Goal: Task Accomplishment & Management: Complete application form

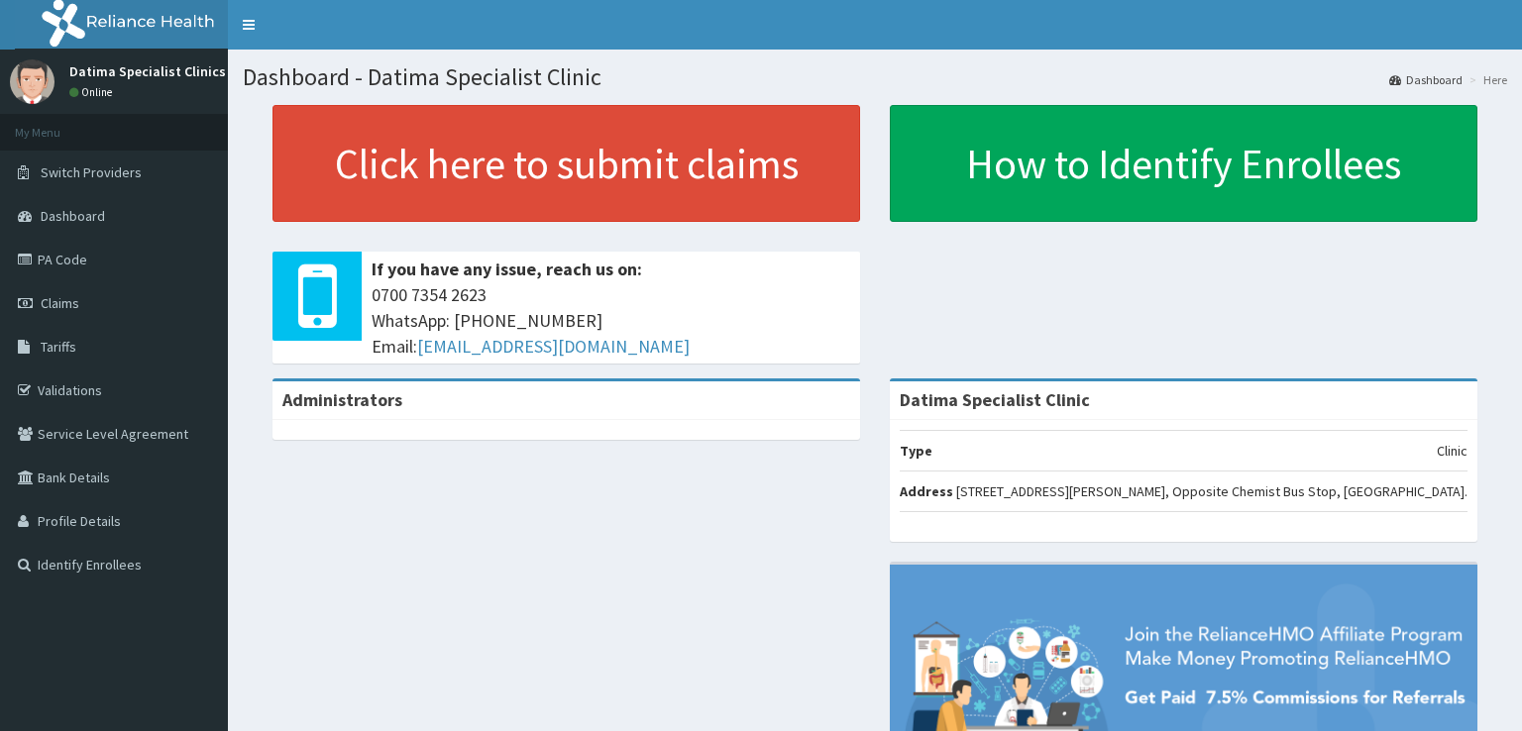
scroll to position [189, 0]
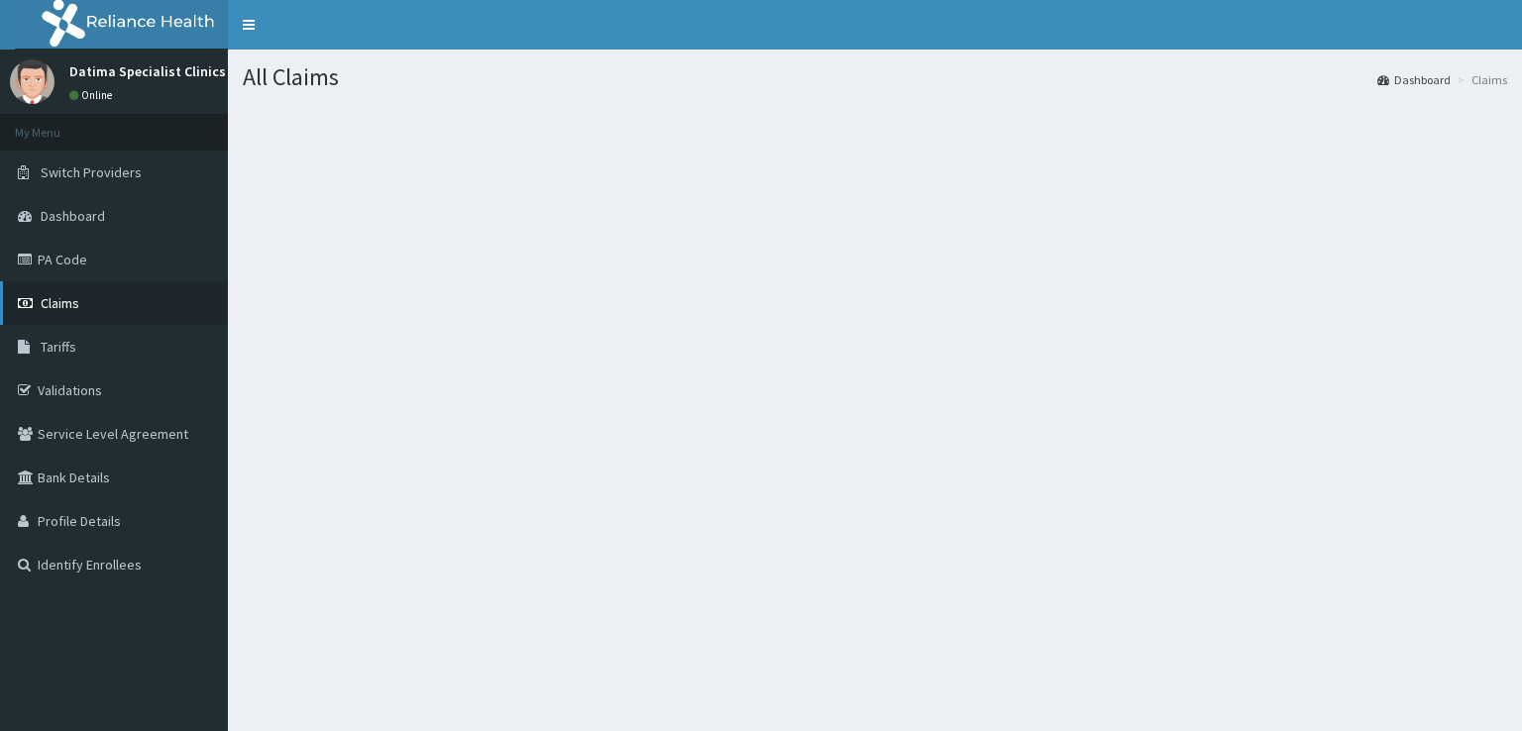
click at [69, 304] on span "Claims" at bounding box center [60, 303] width 39 height 18
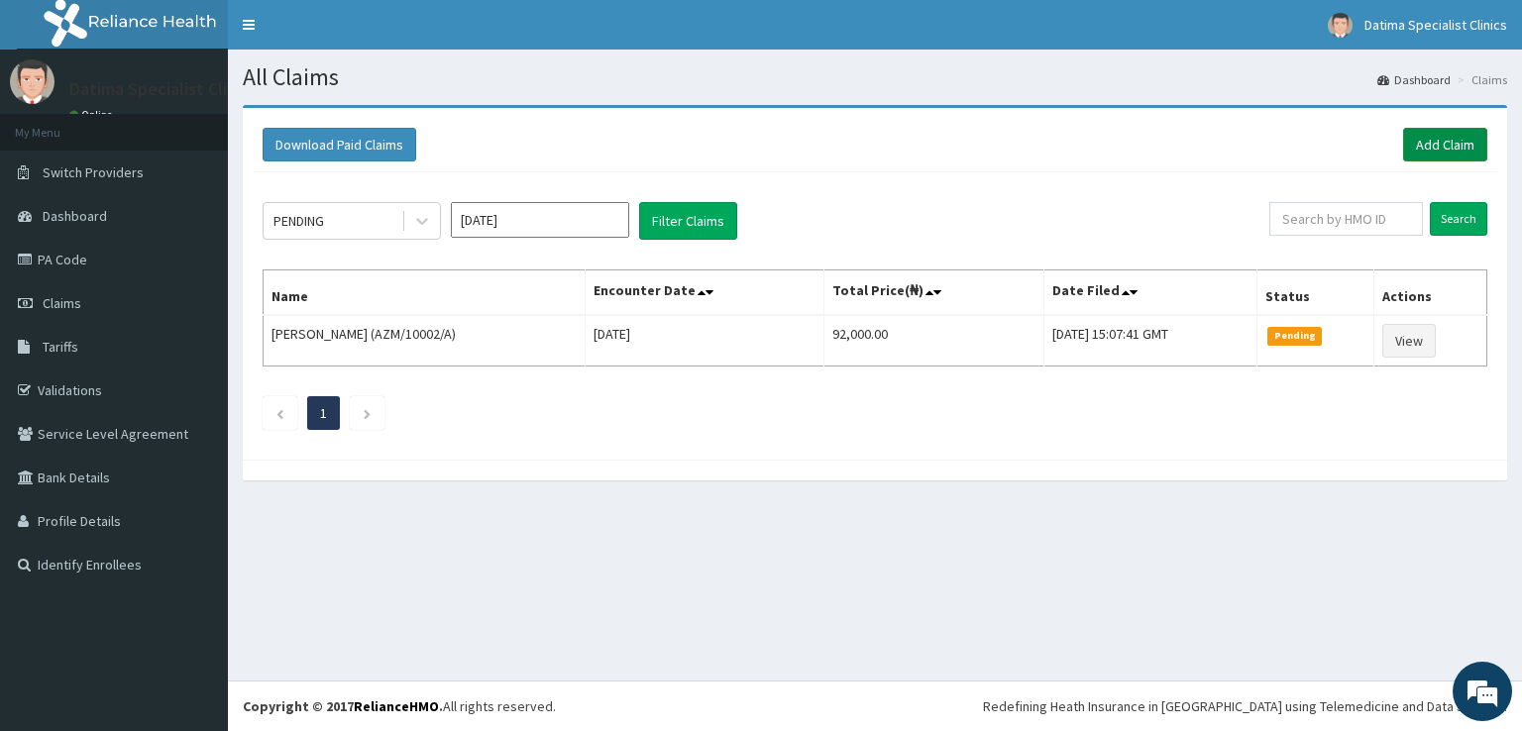
click at [1433, 142] on link "Add Claim" at bounding box center [1445, 145] width 84 height 34
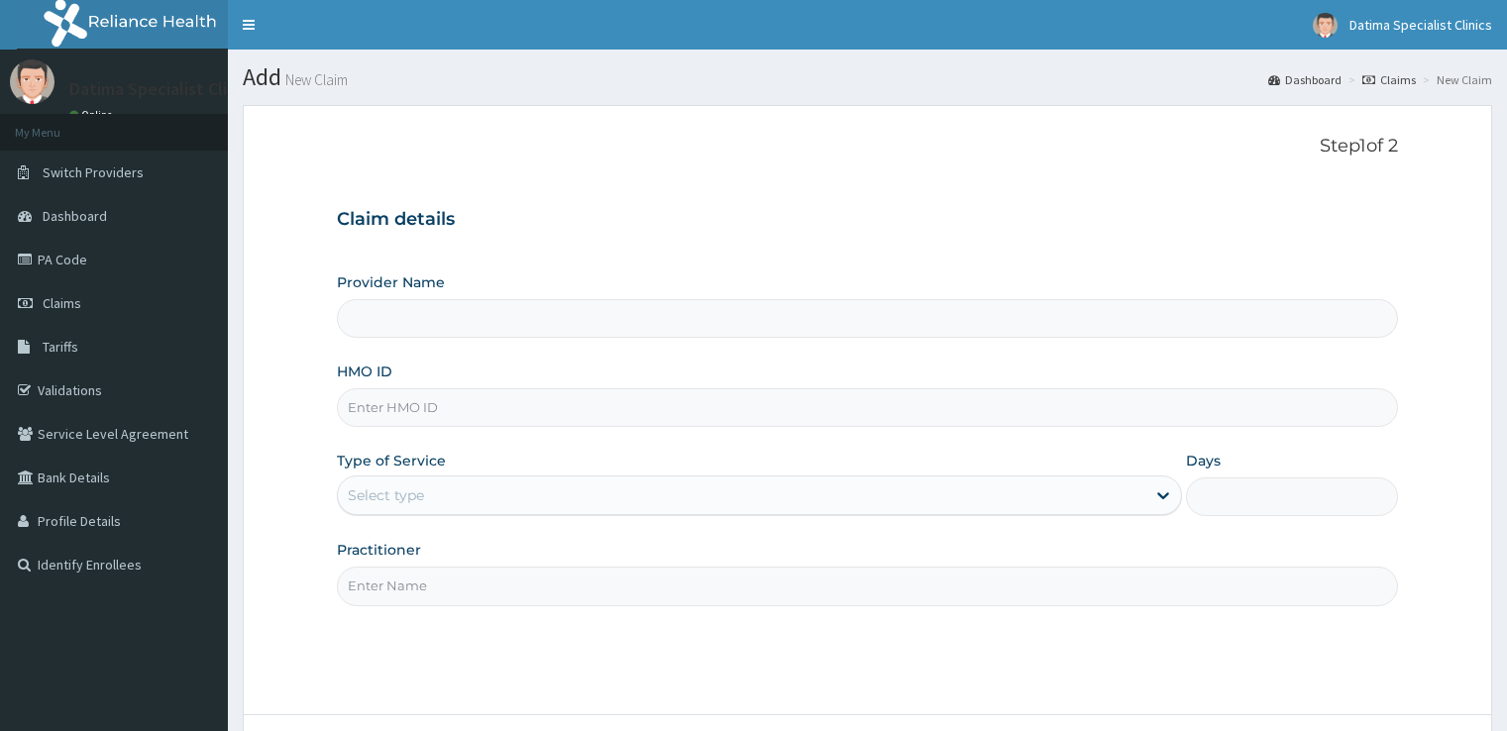
type input "Datima Specialist Clinic"
click at [91, 271] on link "PA Code" at bounding box center [114, 260] width 228 height 44
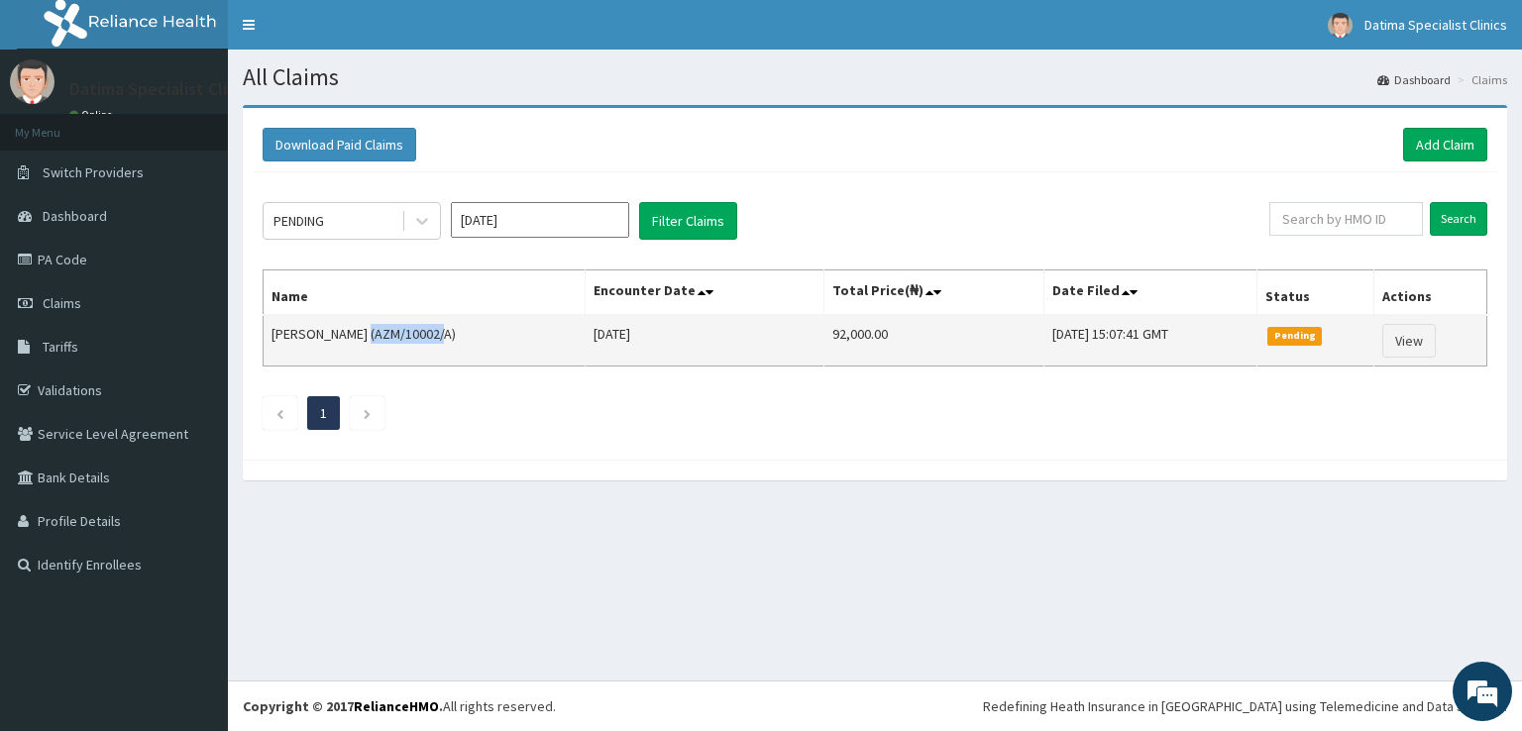
drag, startPoint x: 430, startPoint y: 335, endPoint x: 353, endPoint y: 326, distance: 77.8
click at [353, 326] on td "[PERSON_NAME] (AZM/10002/A)" at bounding box center [425, 341] width 322 height 52
copy td "AZM/10002/A"
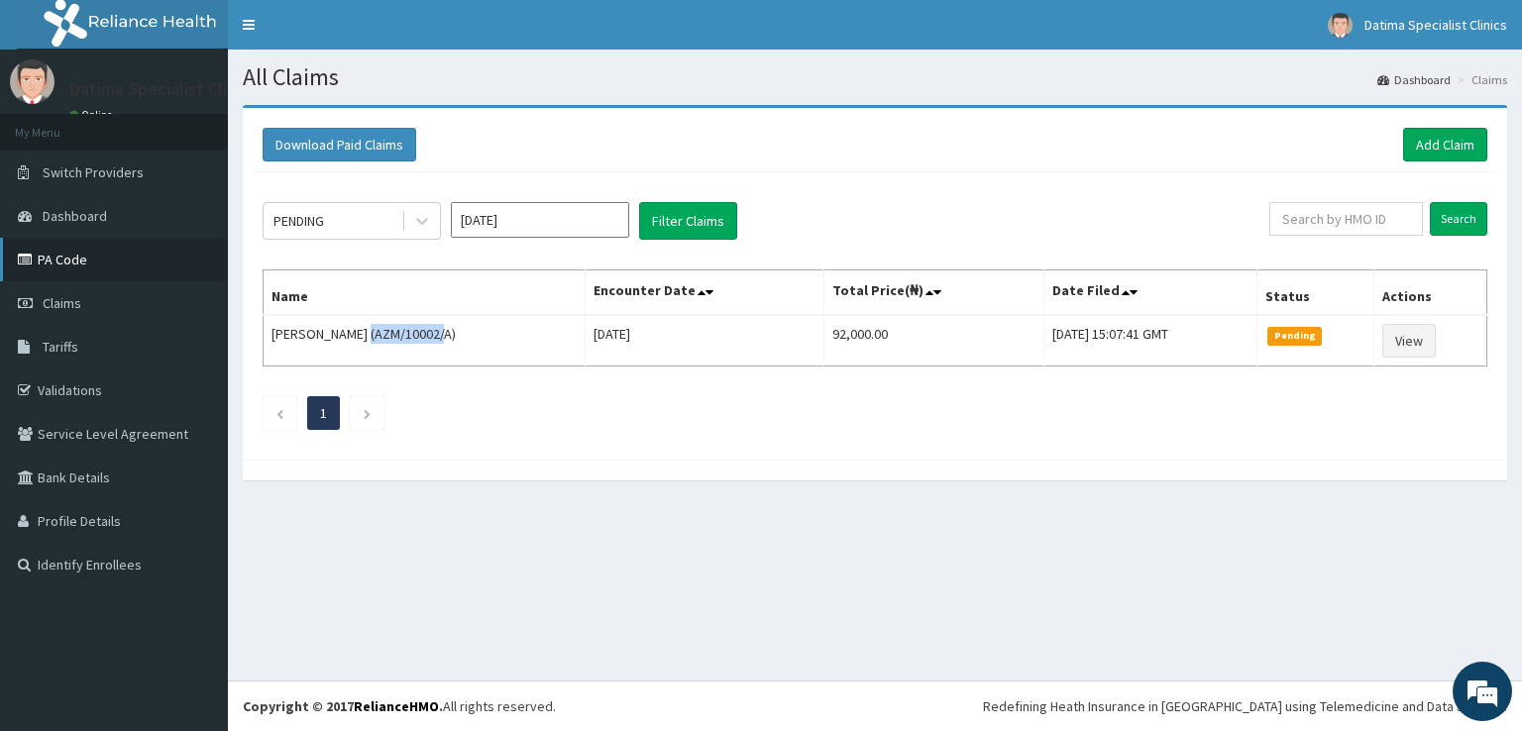
click at [68, 265] on link "PA Code" at bounding box center [114, 260] width 228 height 44
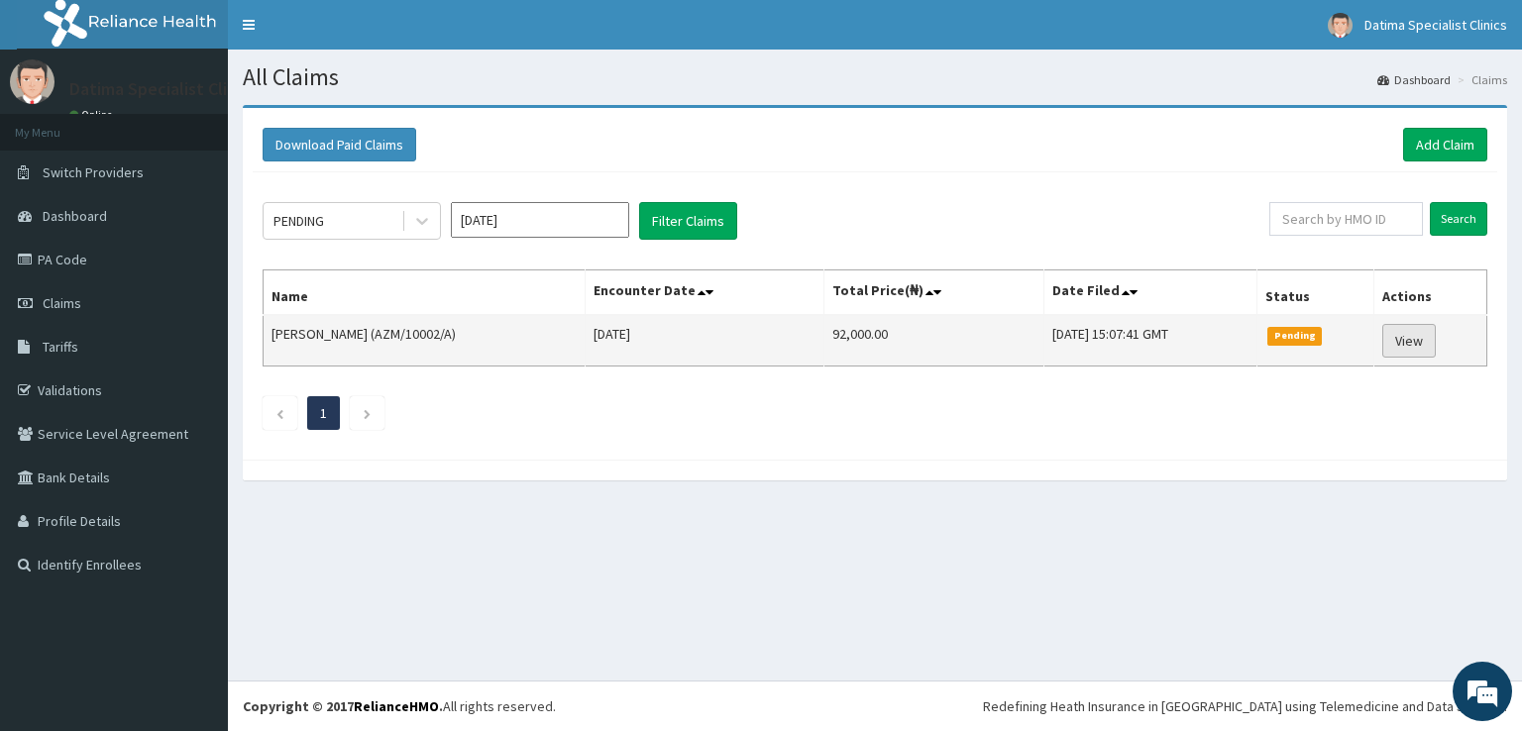
click at [1416, 338] on link "View" at bounding box center [1408, 341] width 53 height 34
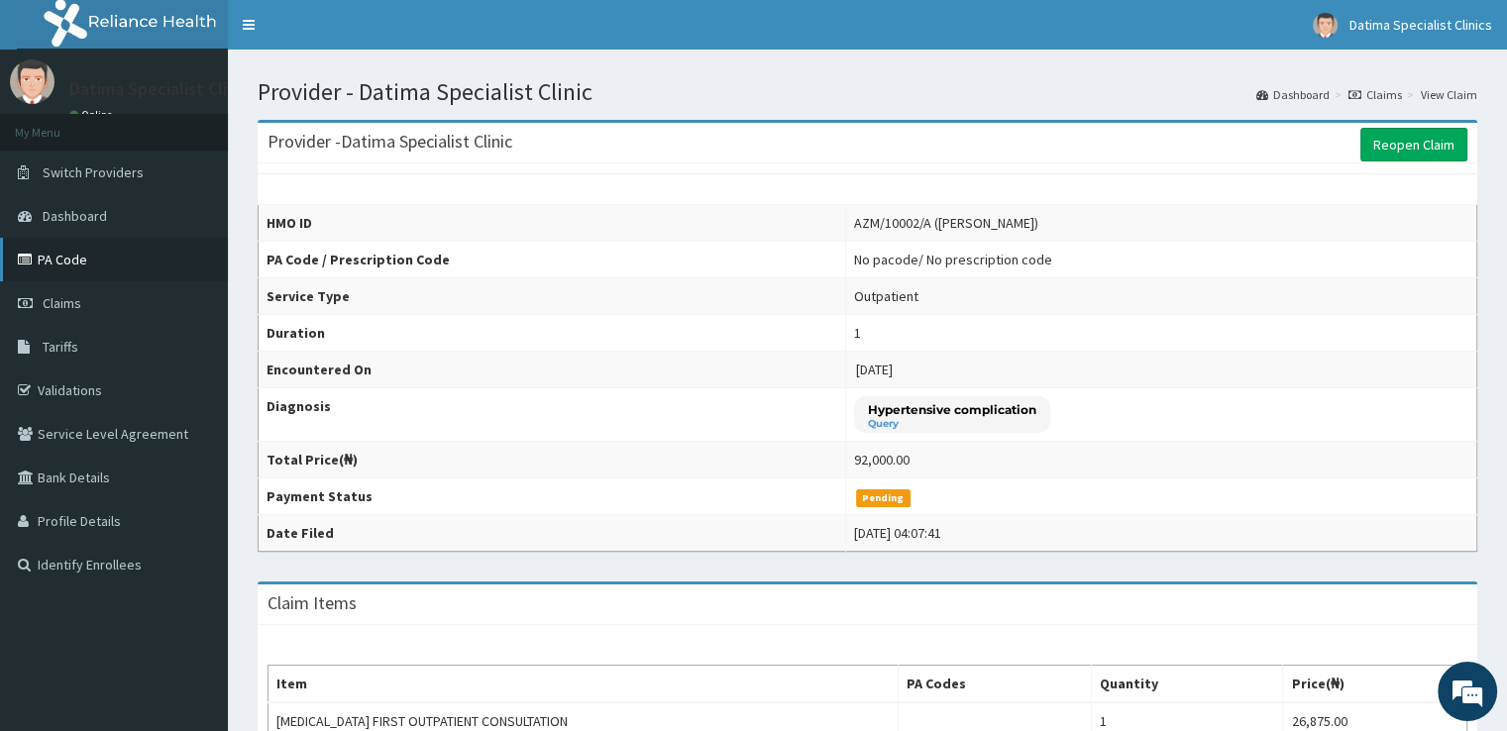
click at [77, 258] on link "PA Code" at bounding box center [114, 260] width 228 height 44
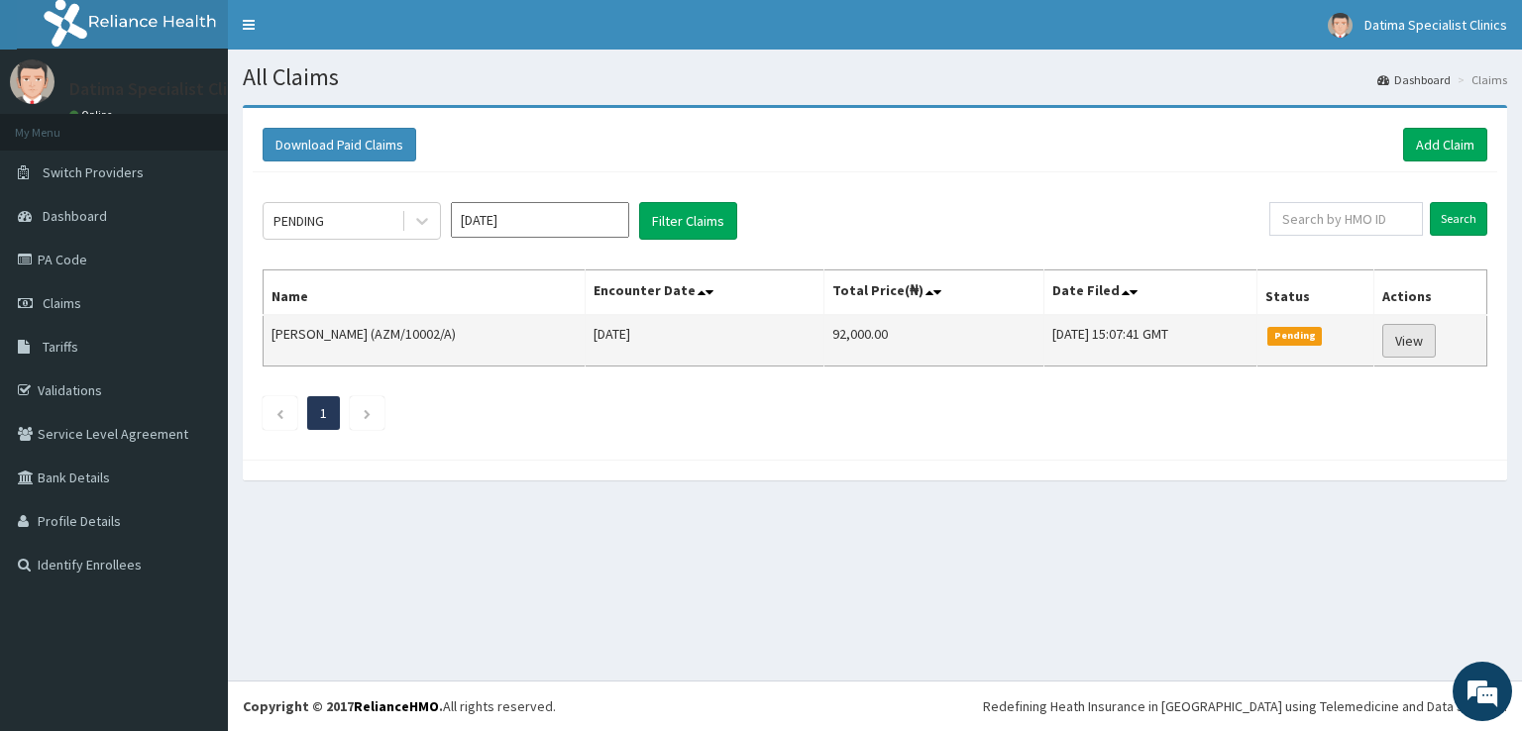
click at [1414, 351] on link "View" at bounding box center [1408, 341] width 53 height 34
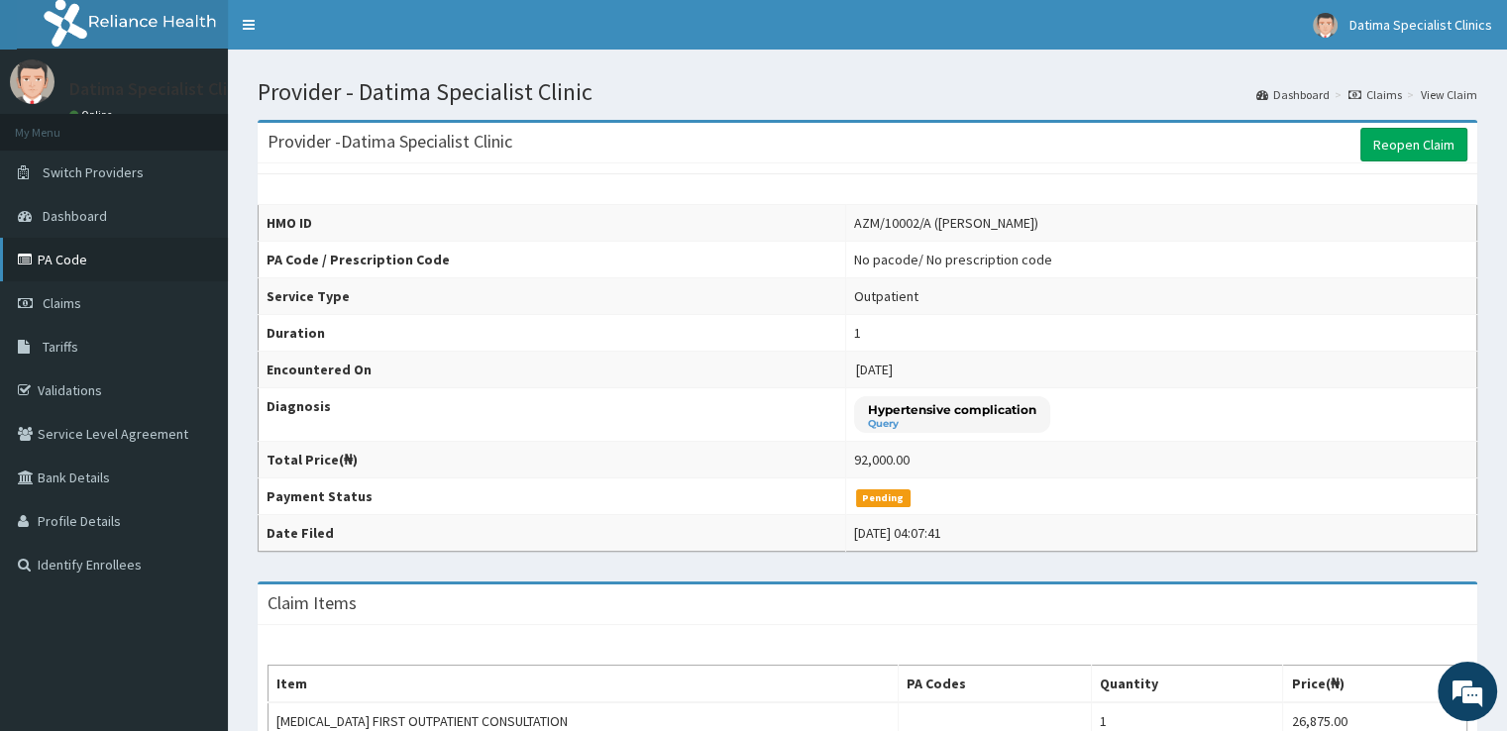
click at [71, 260] on link "PA Code" at bounding box center [114, 260] width 228 height 44
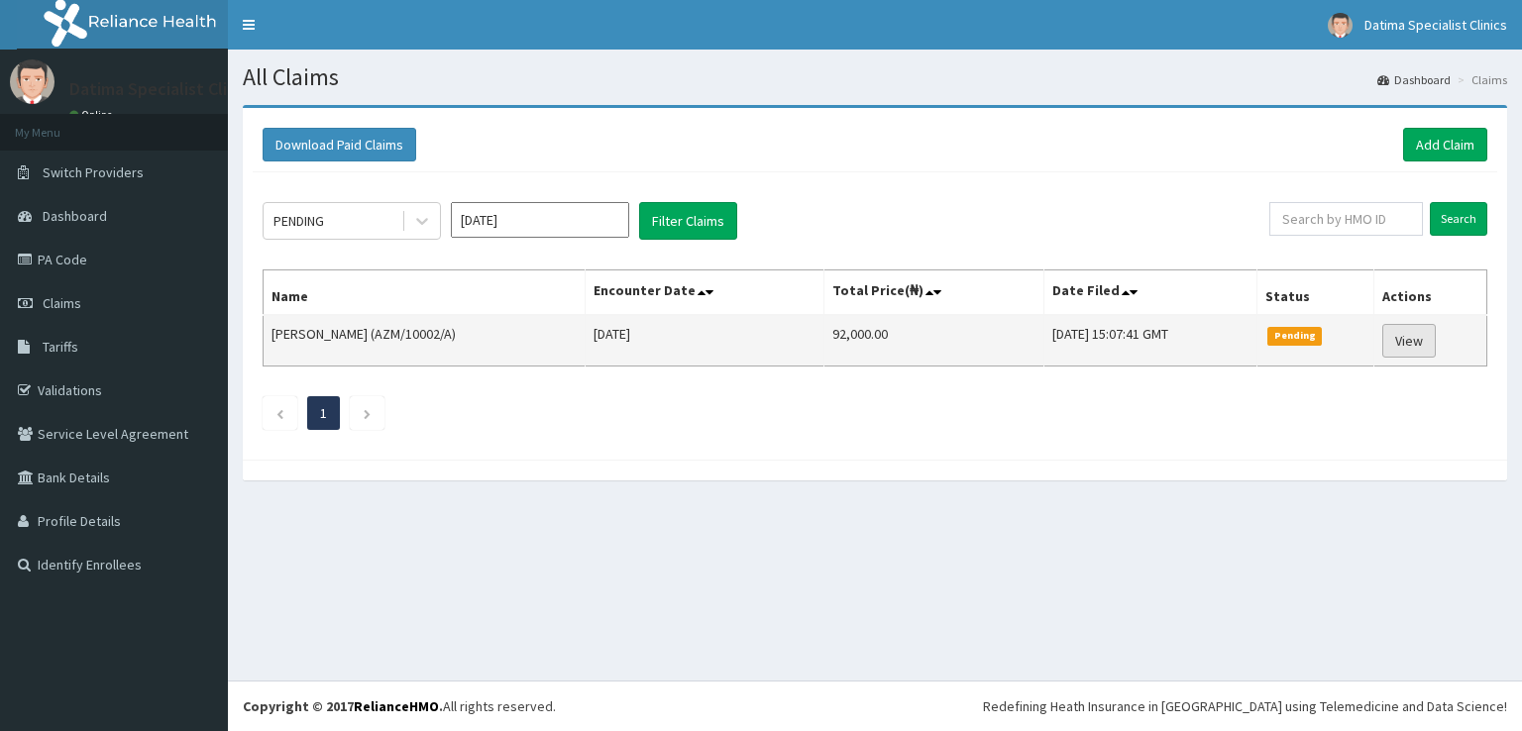
click at [1410, 335] on link "View" at bounding box center [1408, 341] width 53 height 34
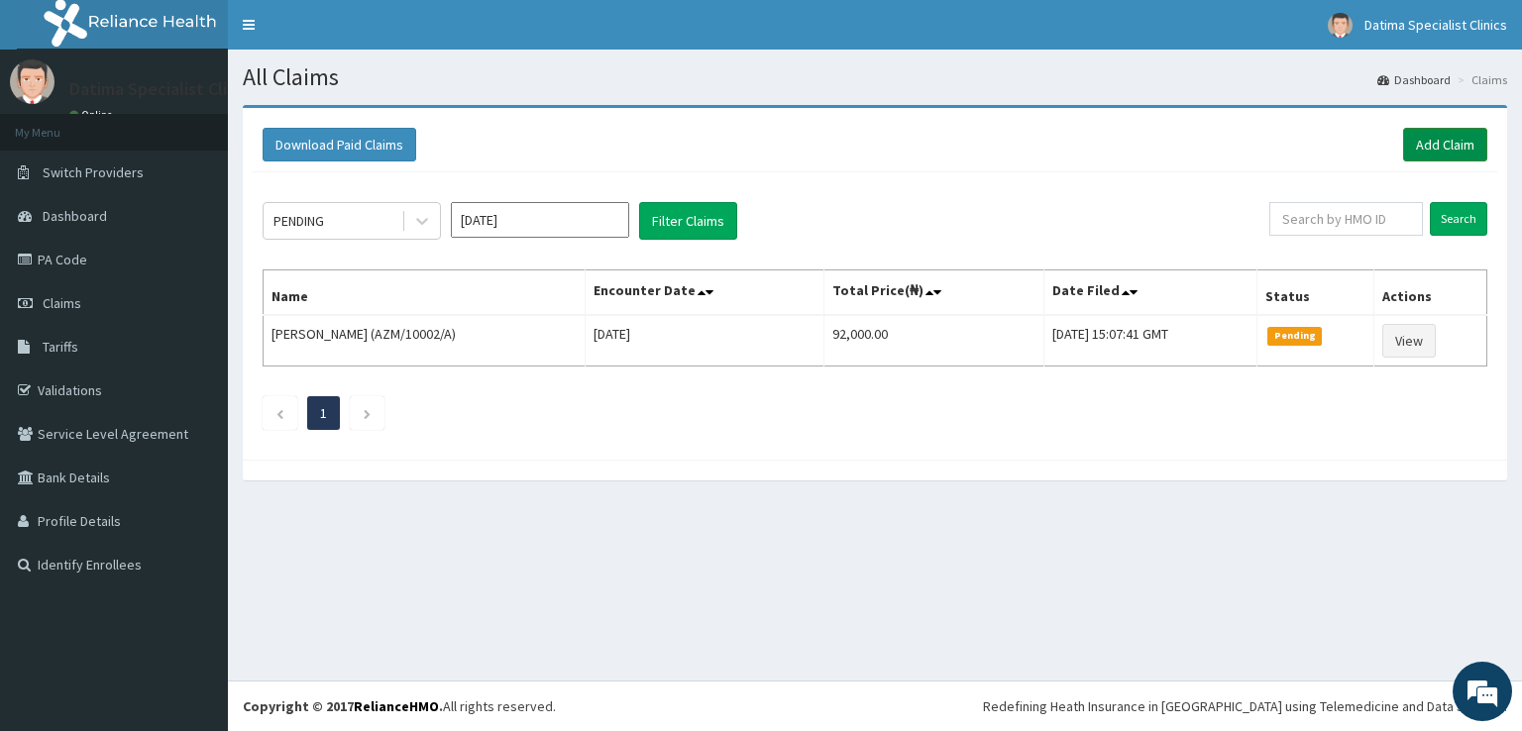
click at [1454, 135] on link "Add Claim" at bounding box center [1445, 145] width 84 height 34
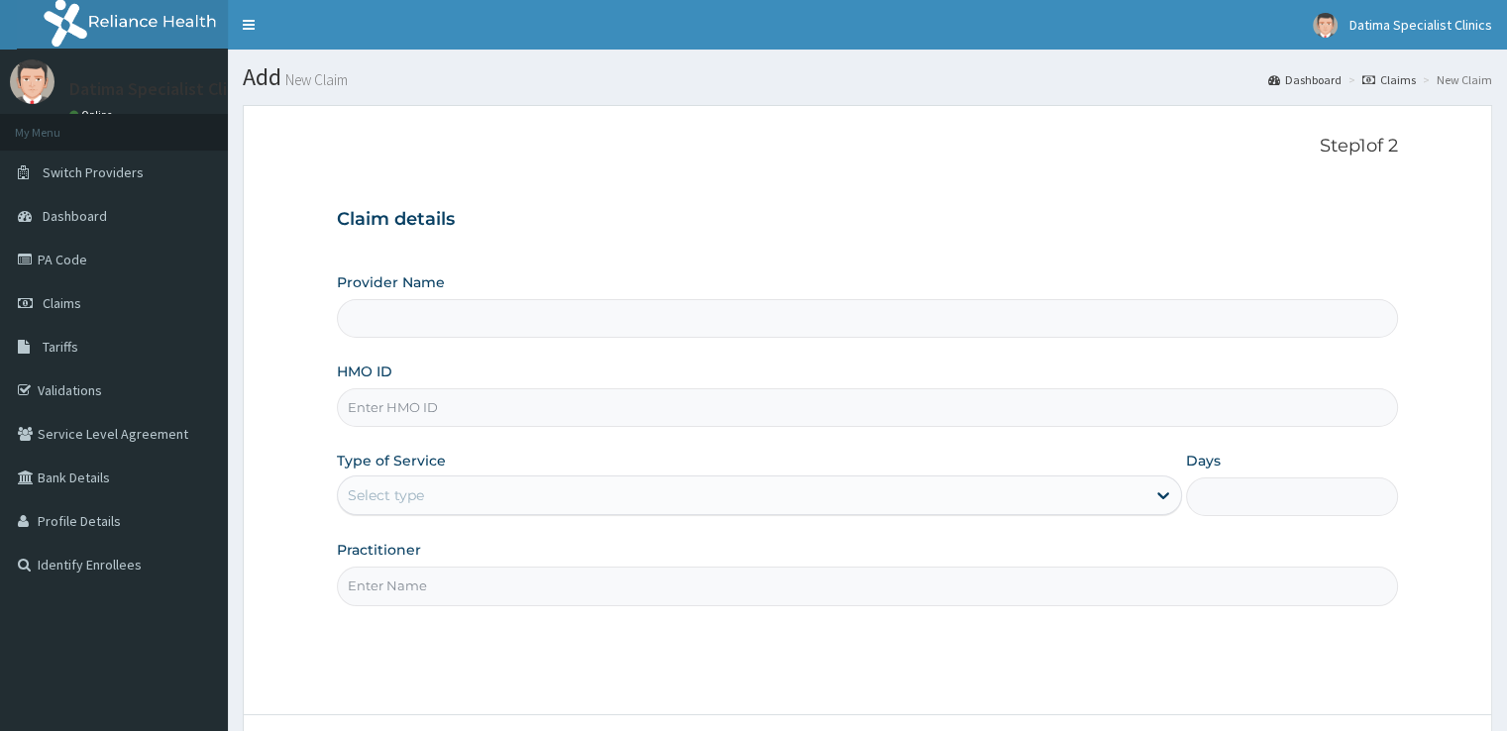
type input "Datima Specialist Clinic"
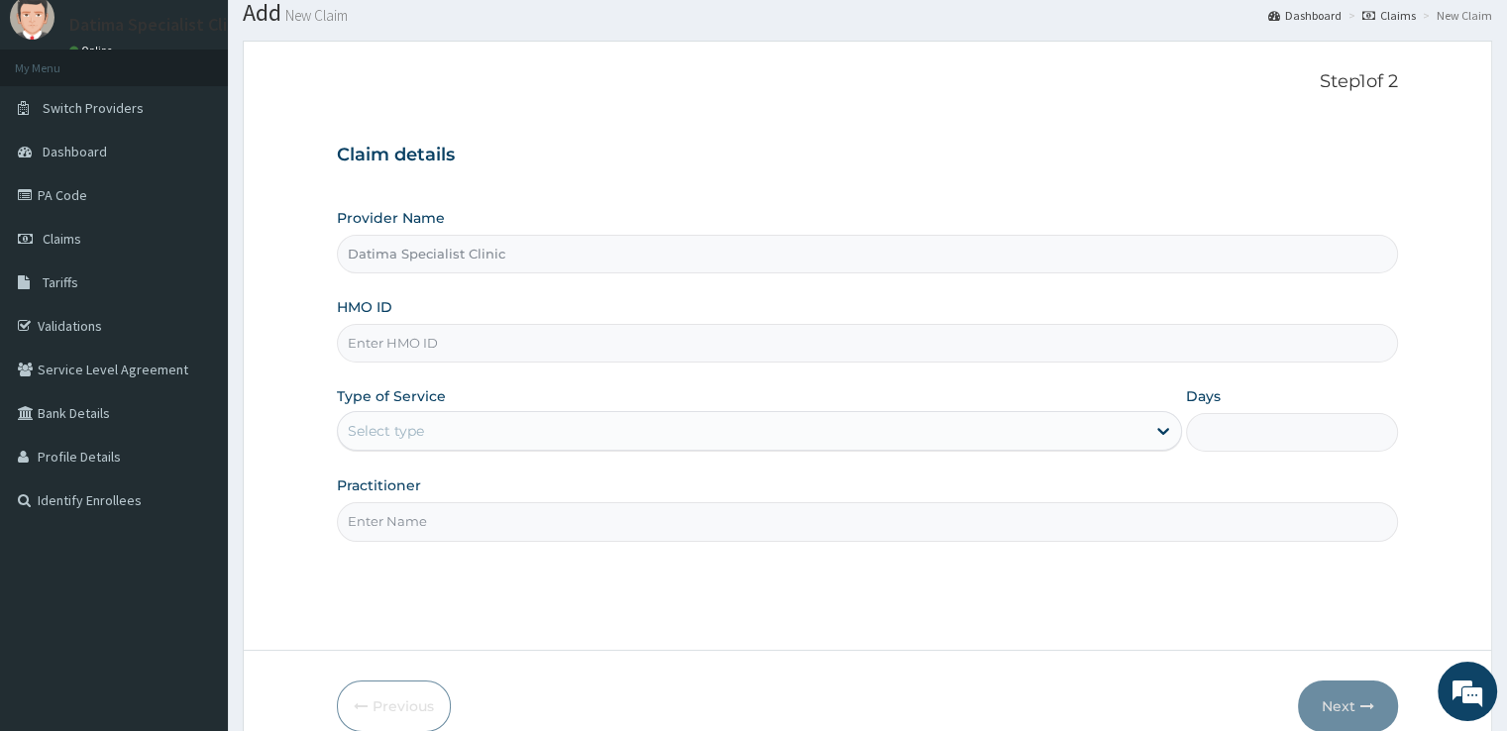
click at [714, 342] on input "HMO ID" at bounding box center [867, 343] width 1060 height 39
paste input "PA/6301DA"
type input "PA/6301DA"
drag, startPoint x: 640, startPoint y: 350, endPoint x: 317, endPoint y: 343, distance: 323.0
click at [317, 343] on form "Step 1 of 2 Claim details Provider Name Datima Specialist Clinic HMO ID PA/6301…" at bounding box center [867, 402] width 1249 height 722
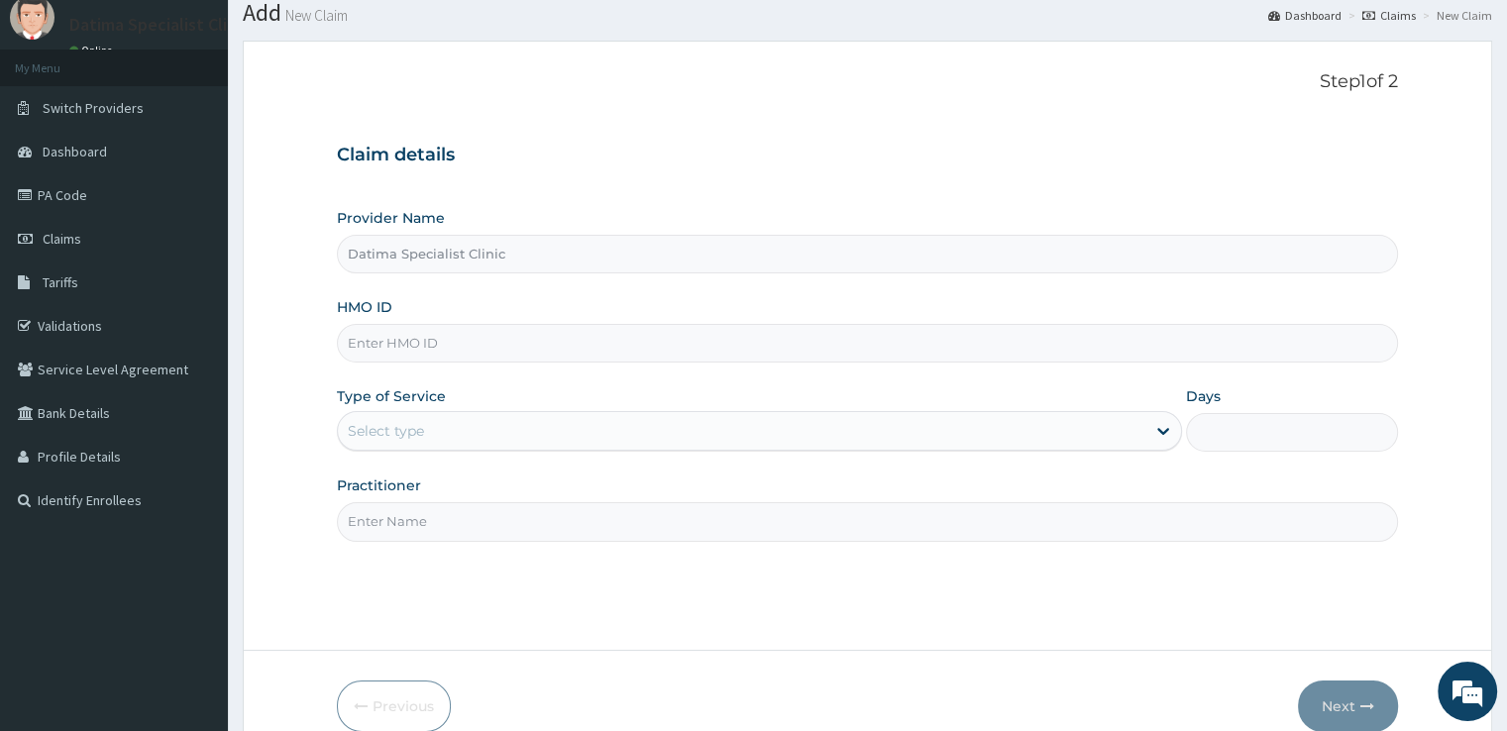
click at [400, 341] on input "HMO ID" at bounding box center [867, 343] width 1060 height 39
type input "AZM/10002/A"
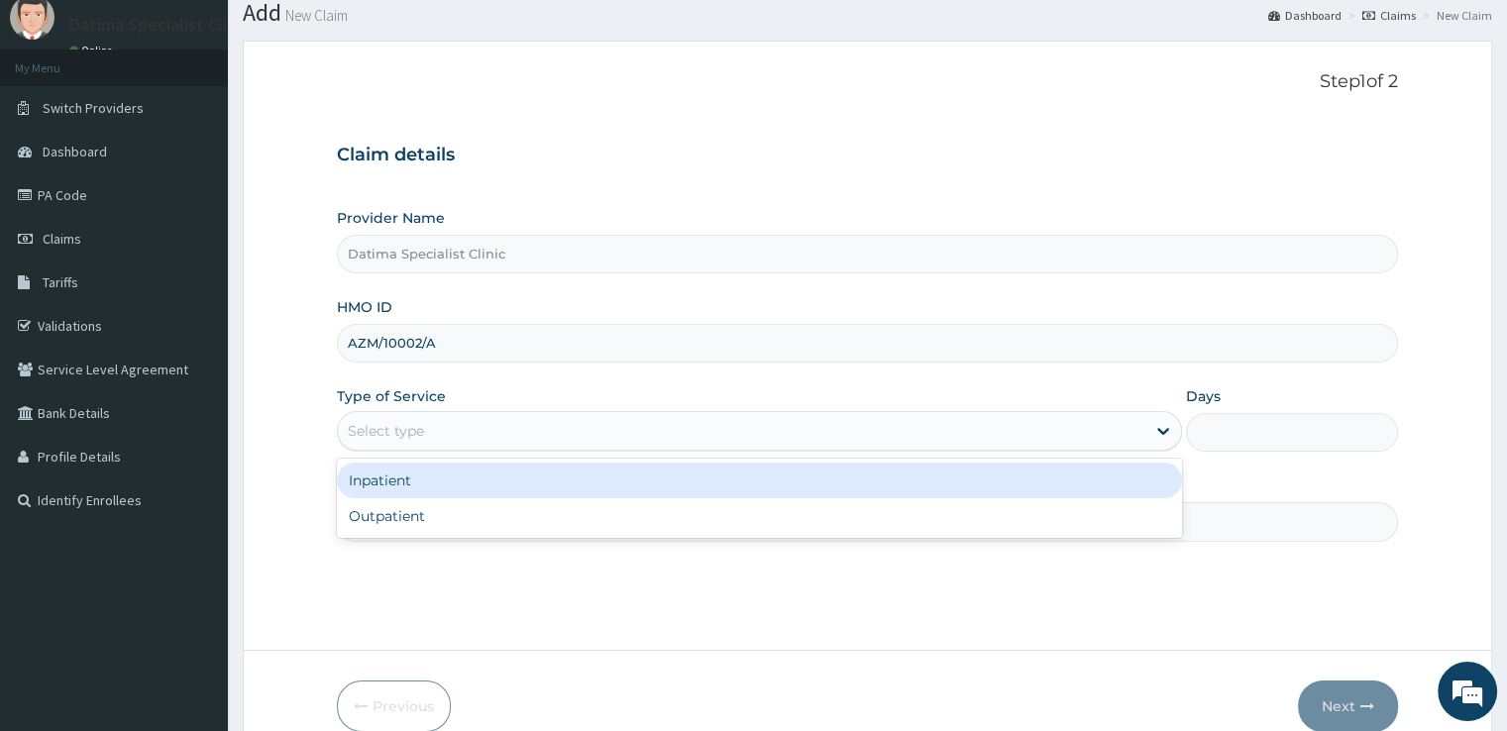
click at [643, 433] on div "Select type" at bounding box center [741, 431] width 807 height 32
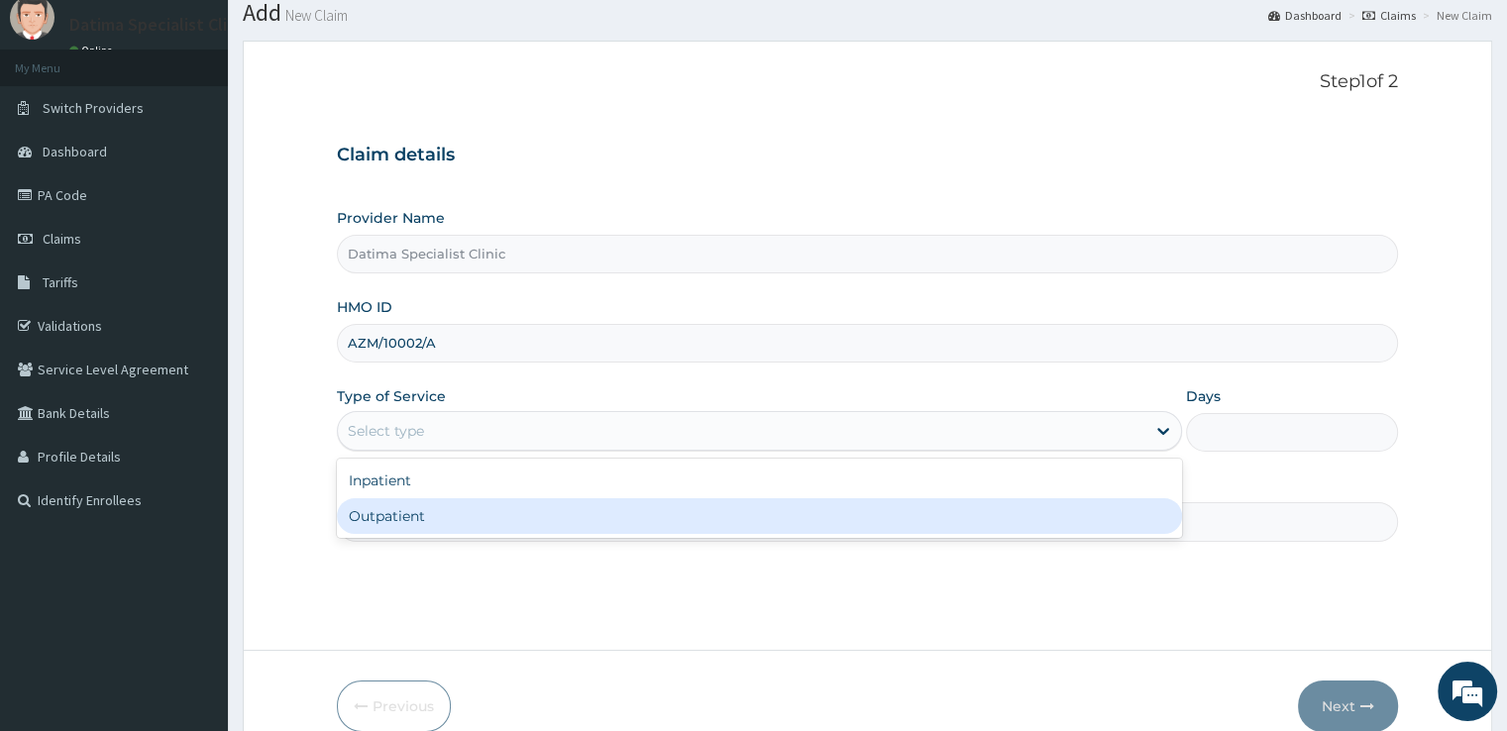
click at [540, 524] on div "Outpatient" at bounding box center [759, 516] width 845 height 36
type input "1"
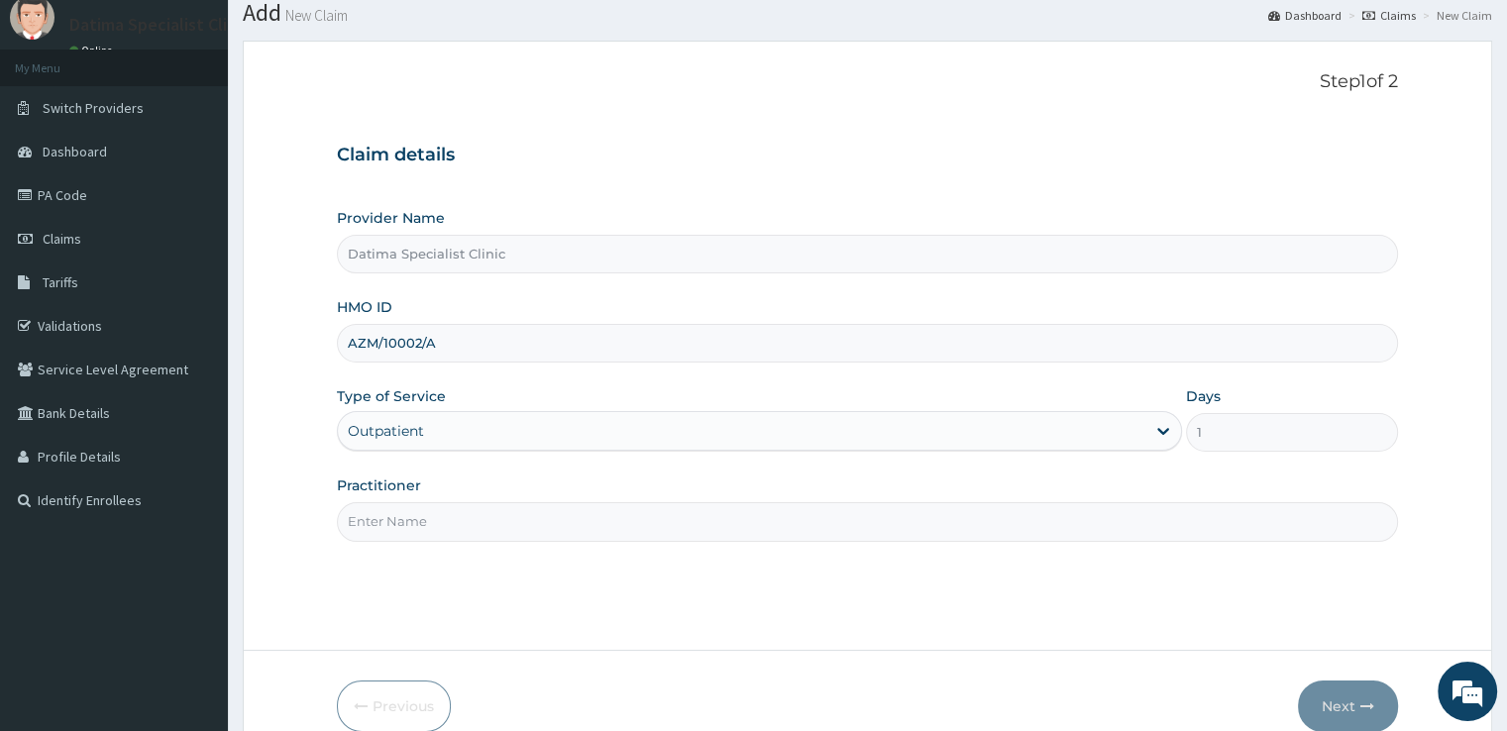
click at [703, 521] on input "Practitioner" at bounding box center [867, 521] width 1060 height 39
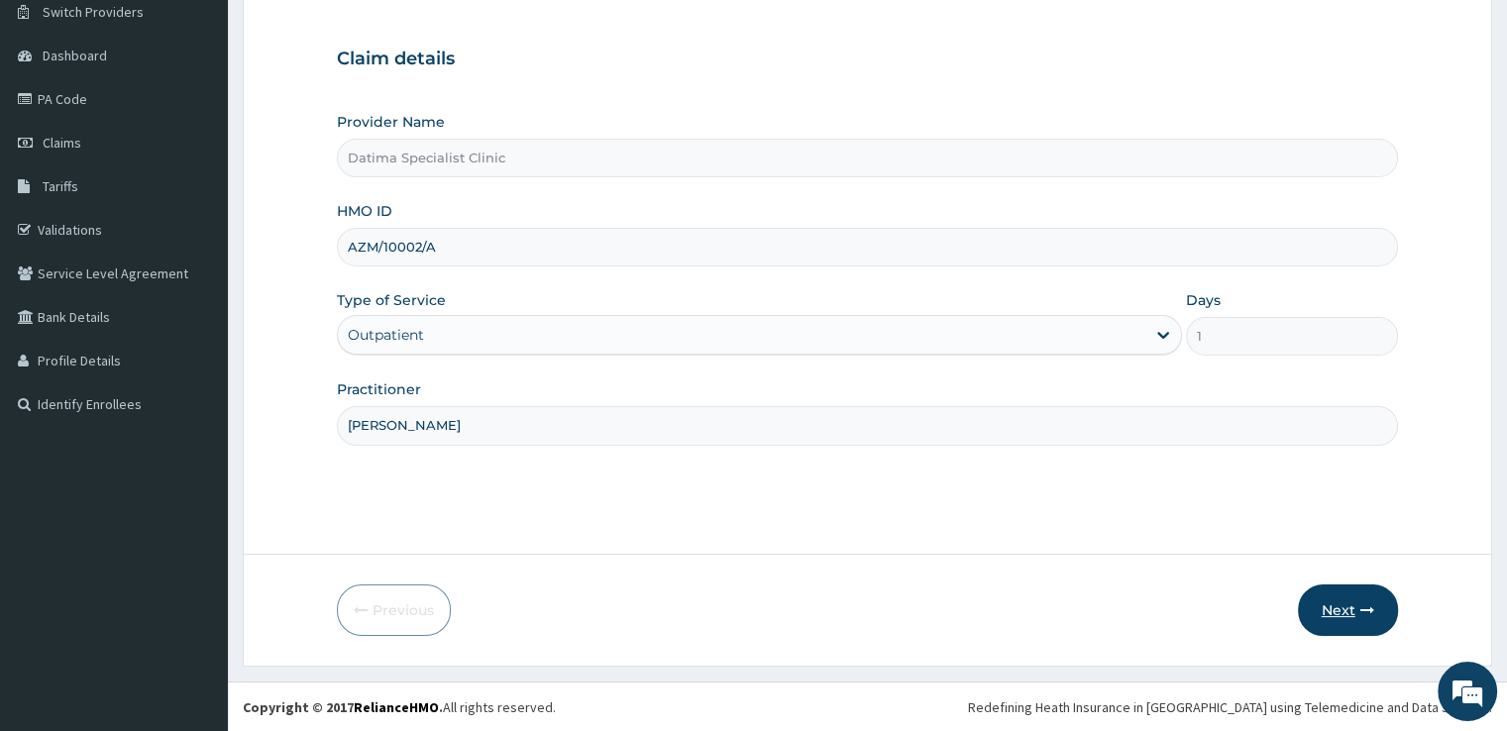
type input "[PERSON_NAME]"
click at [1312, 601] on button "Next" at bounding box center [1348, 610] width 100 height 52
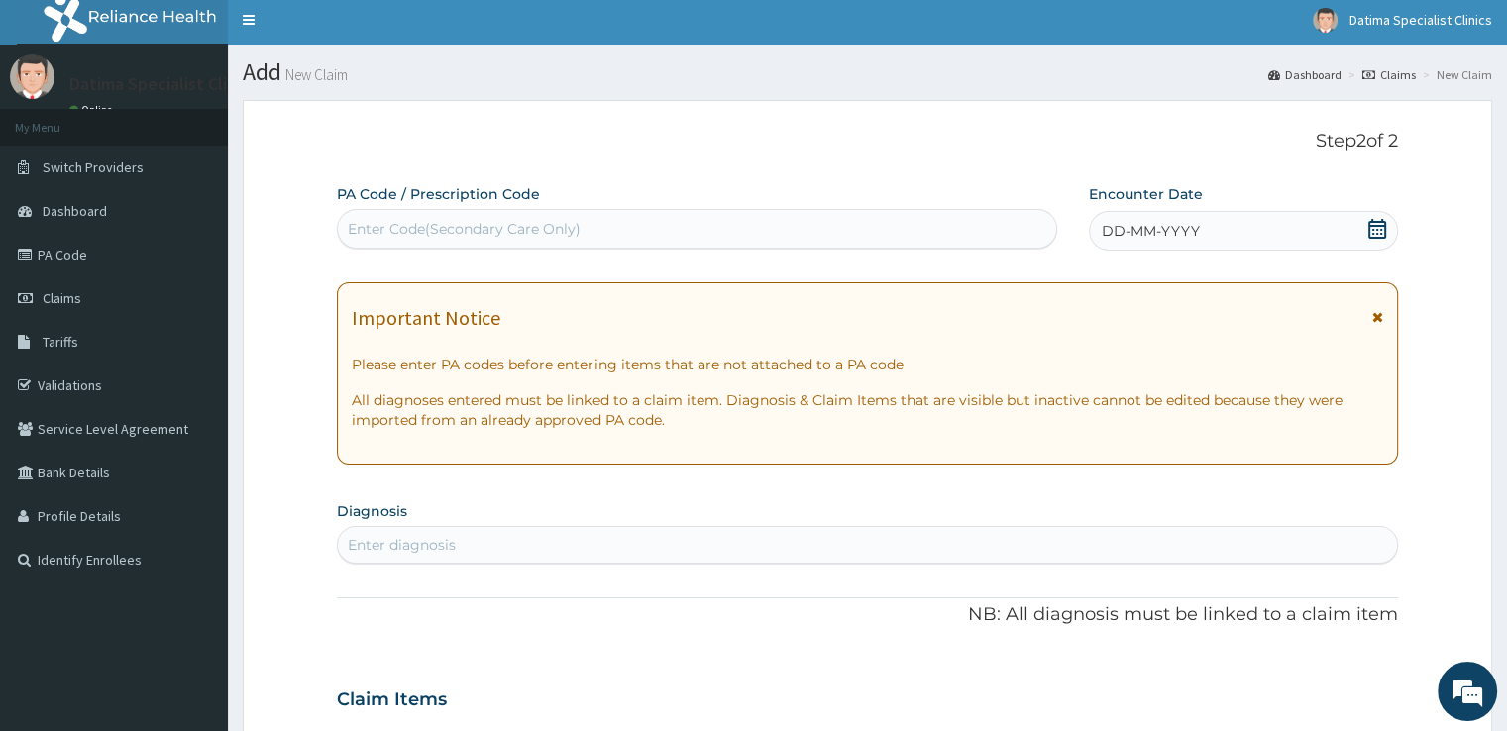
scroll to position [0, 0]
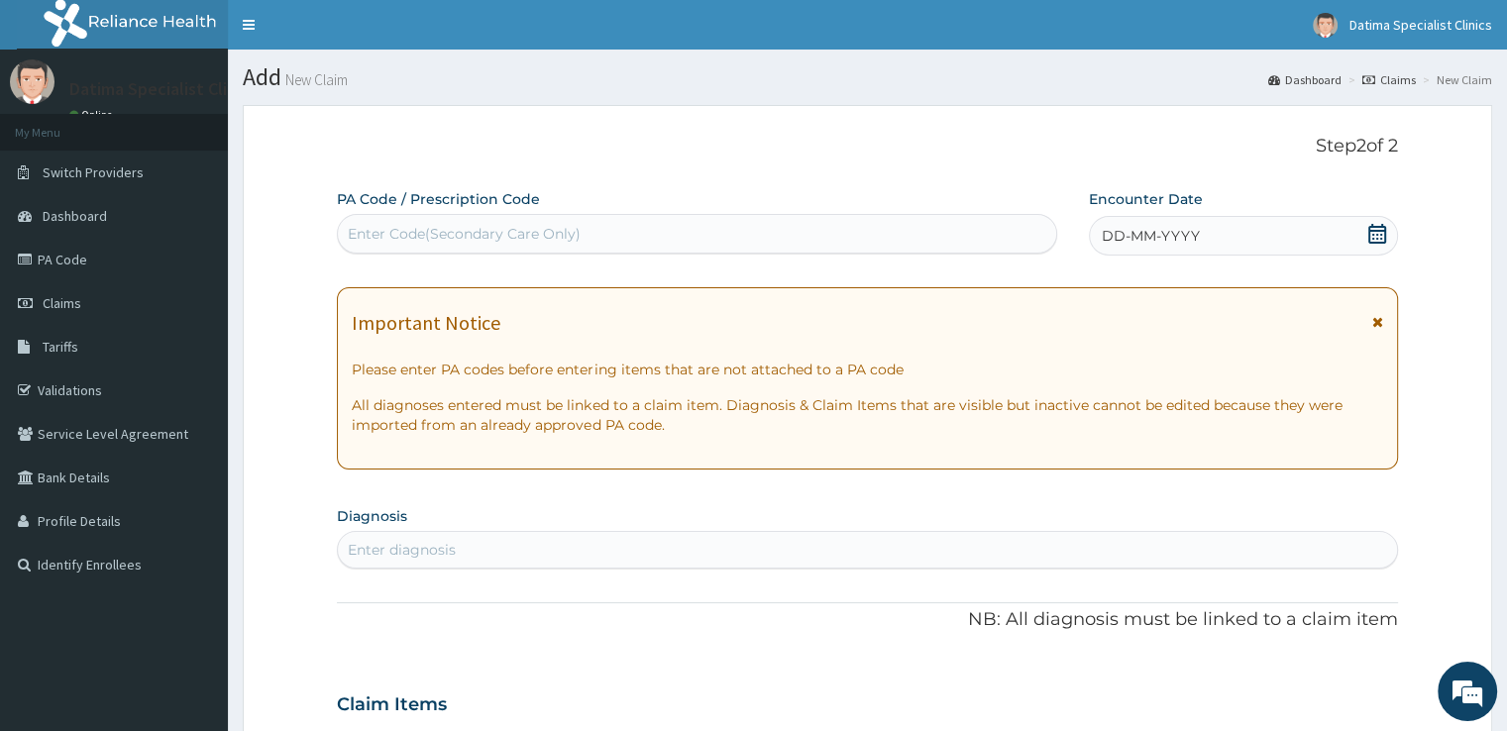
click at [953, 219] on div "Enter Code(Secondary Care Only)" at bounding box center [697, 234] width 718 height 32
paste input "PA/6301DA"
type input "PA/6301DA"
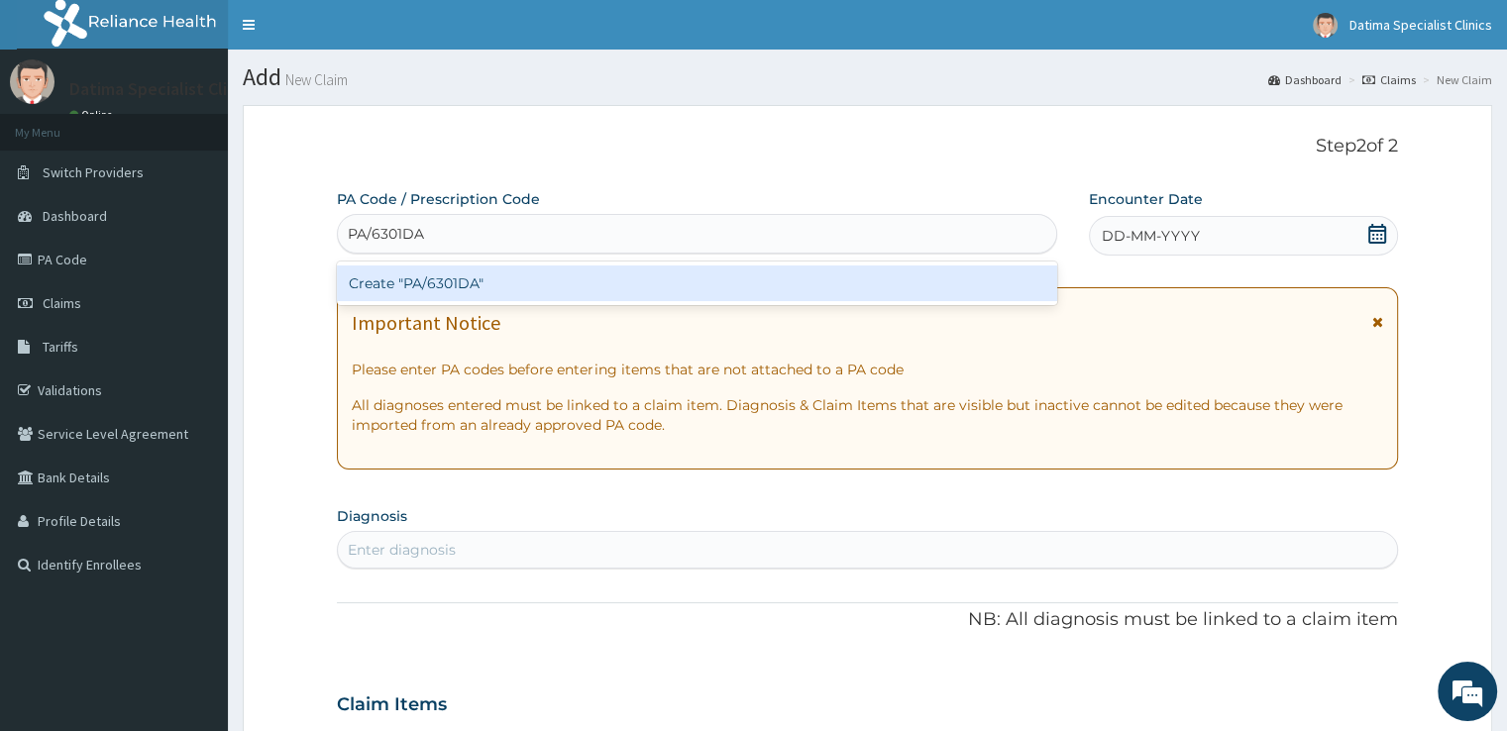
click at [807, 282] on div "Create "PA/6301DA"" at bounding box center [697, 283] width 720 height 36
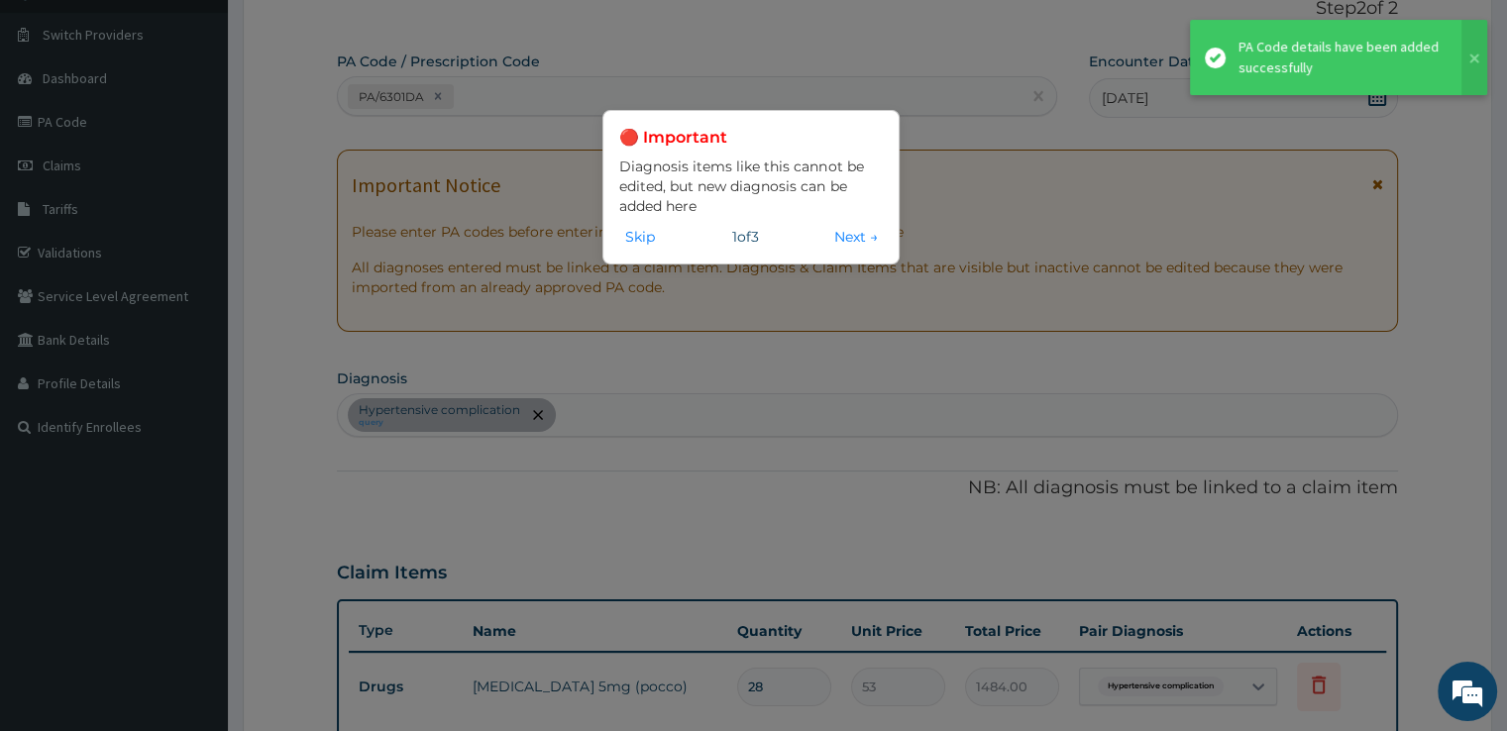
scroll to position [1003, 0]
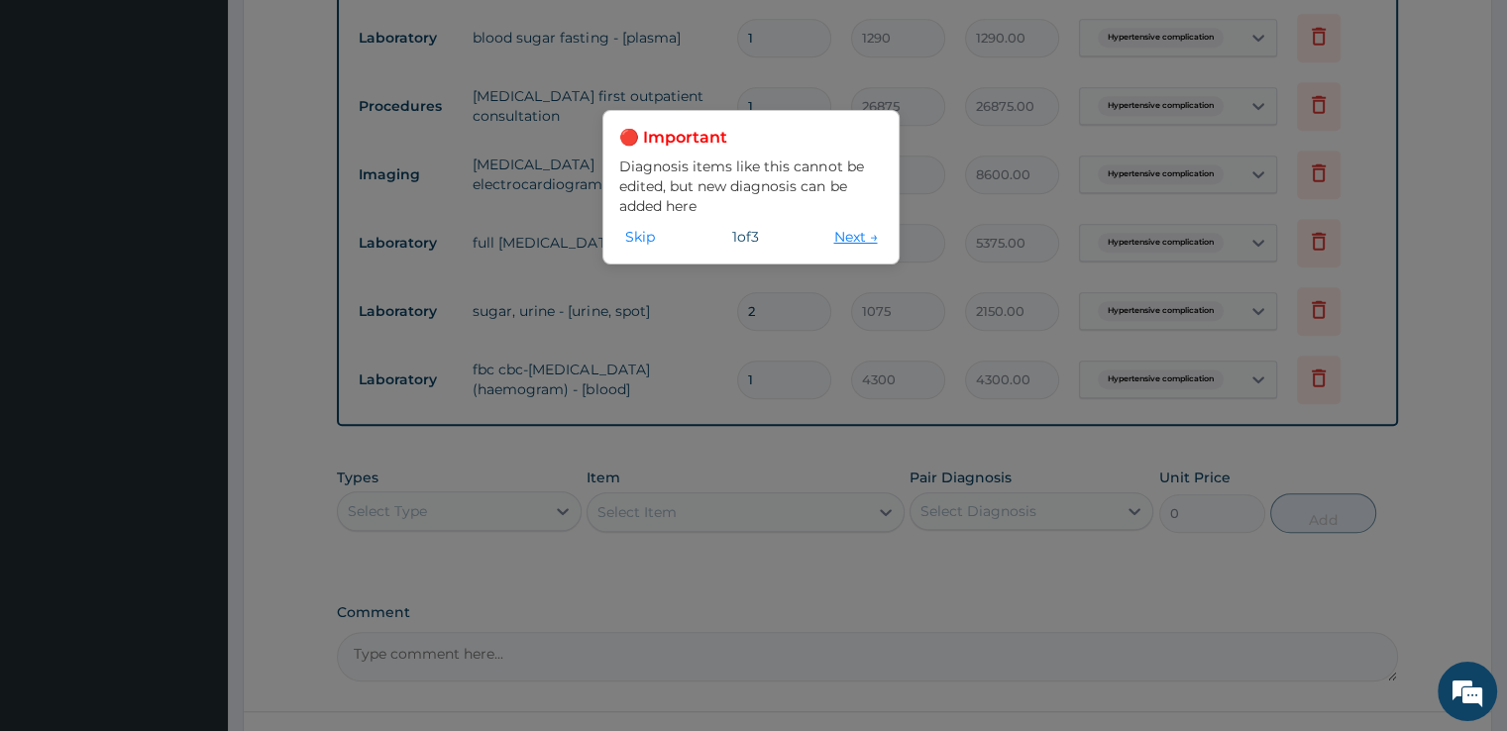
click at [836, 231] on button "Next →" at bounding box center [854, 237] width 55 height 22
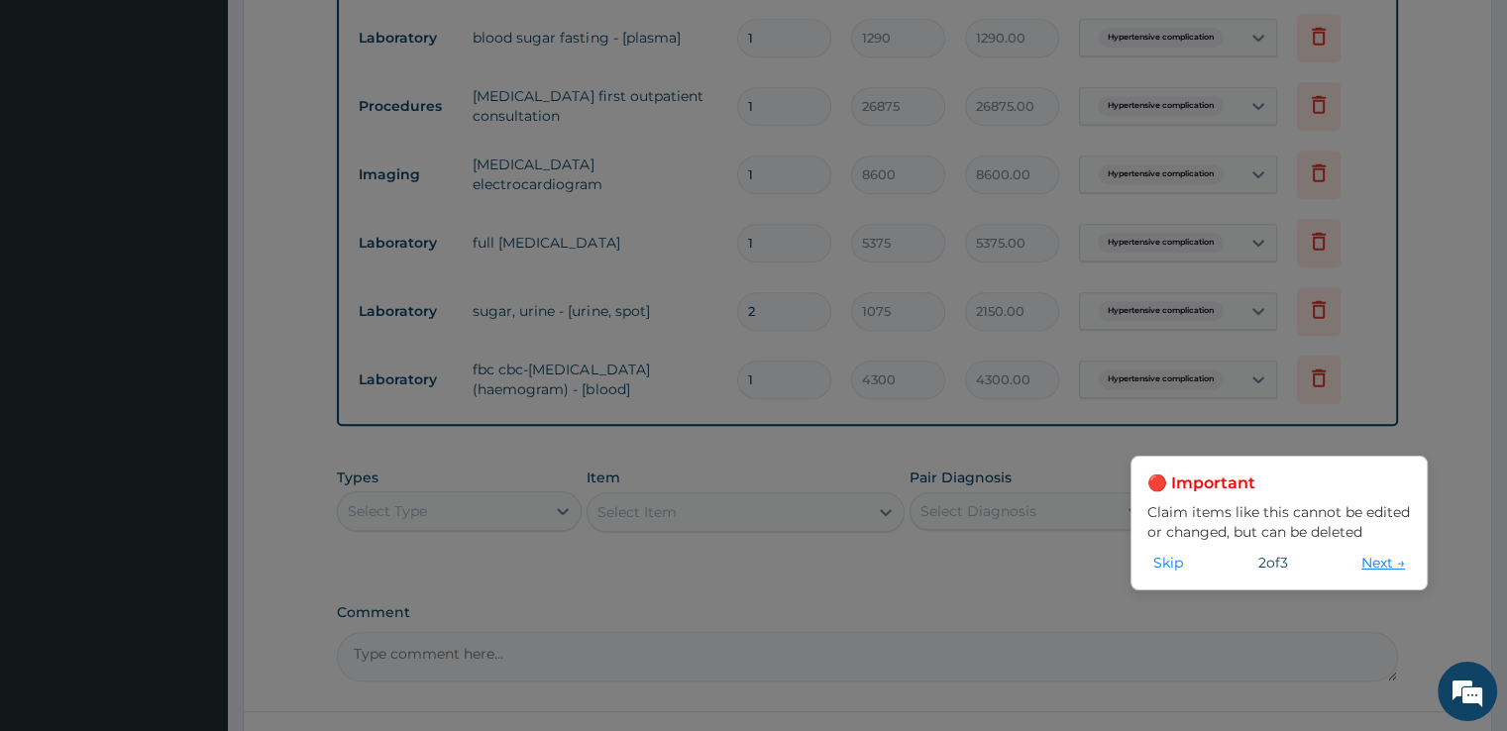
click at [1380, 563] on button "Next →" at bounding box center [1382, 563] width 55 height 22
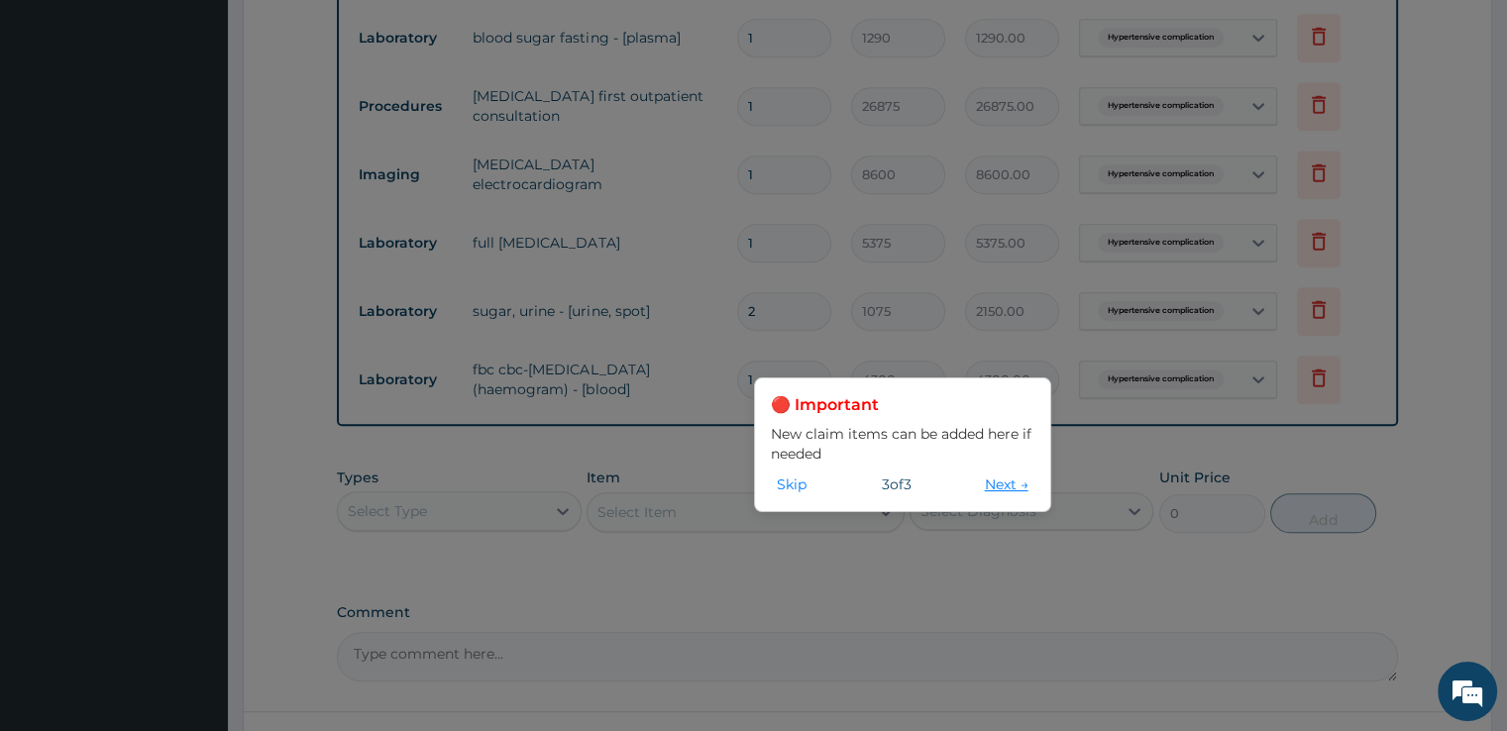
click at [993, 485] on button "Next →" at bounding box center [1006, 485] width 55 height 22
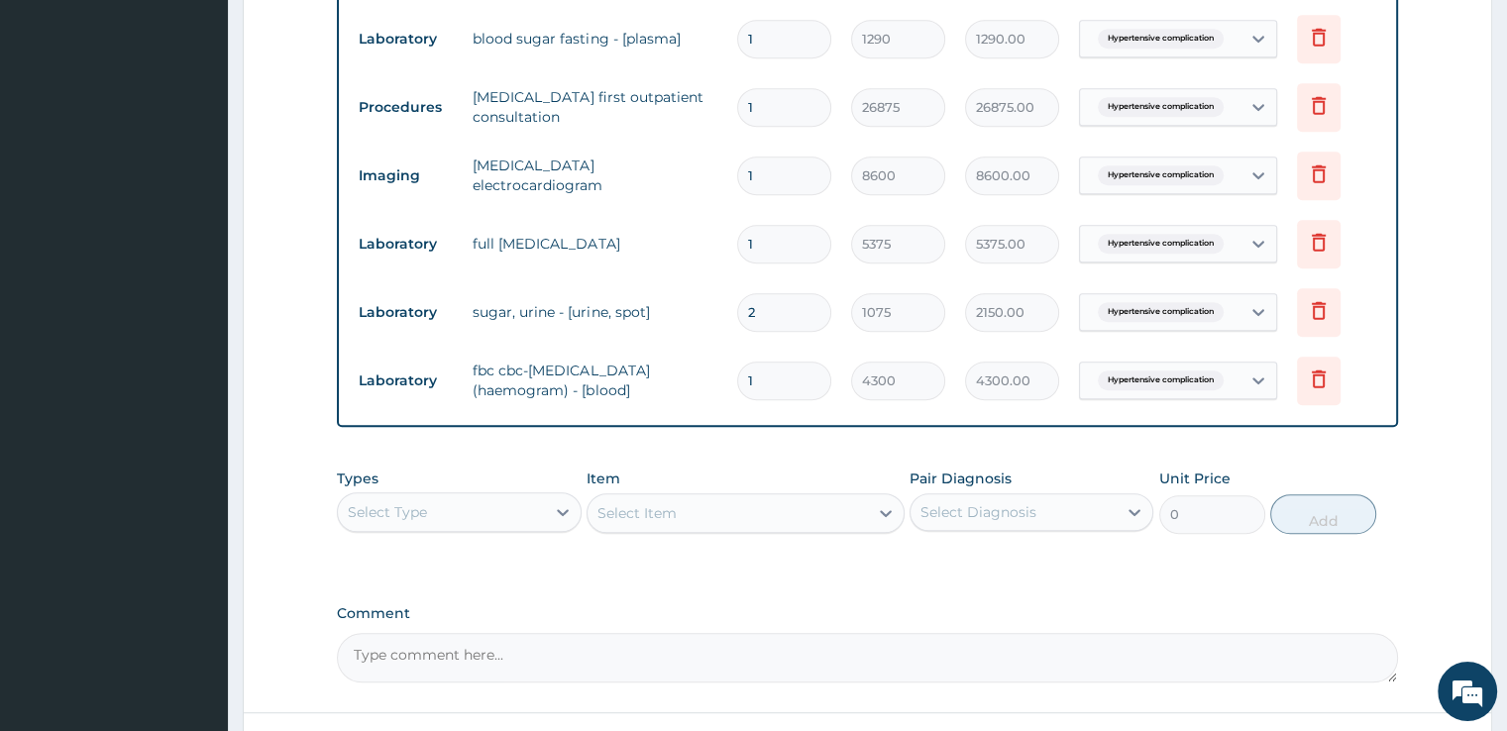
scroll to position [1004, 0]
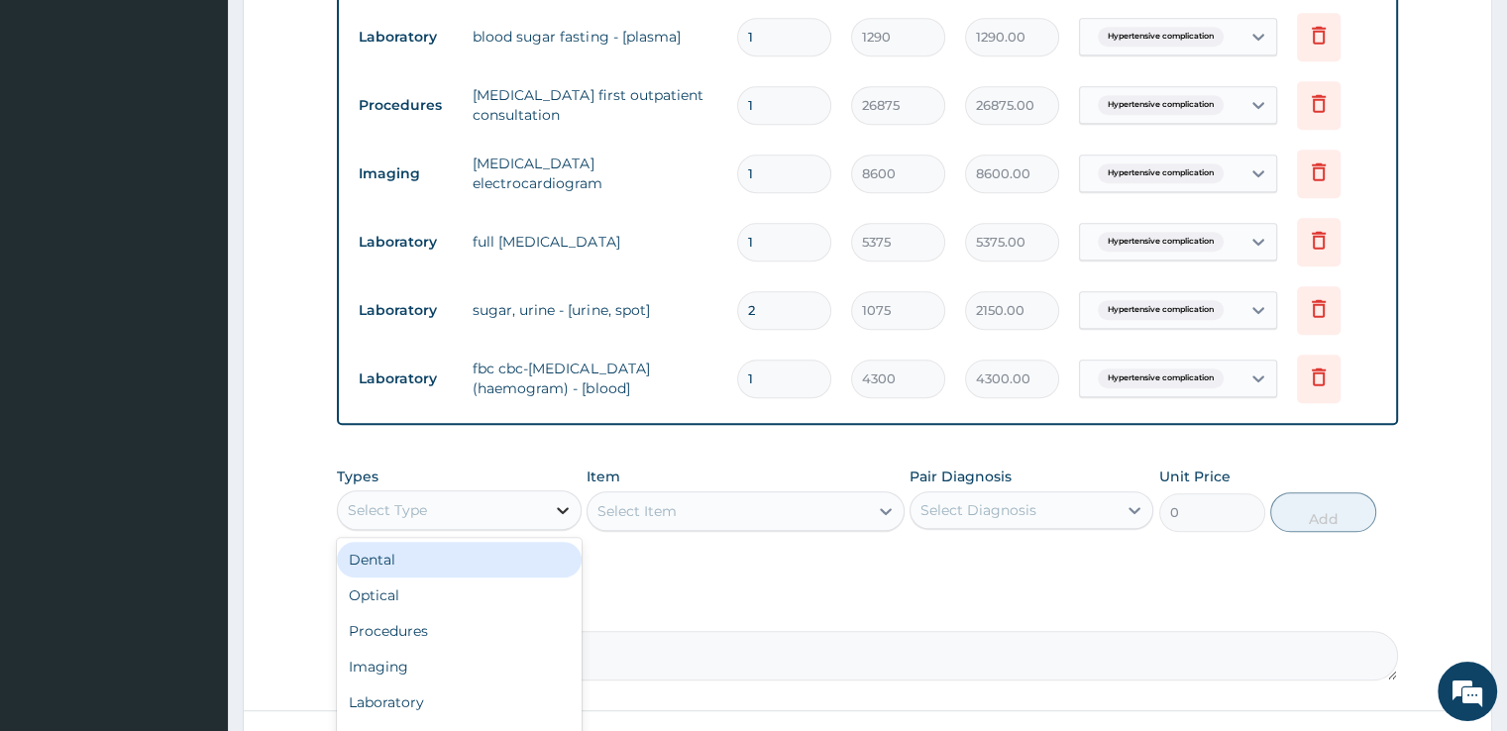
click at [550, 494] on div at bounding box center [563, 510] width 36 height 36
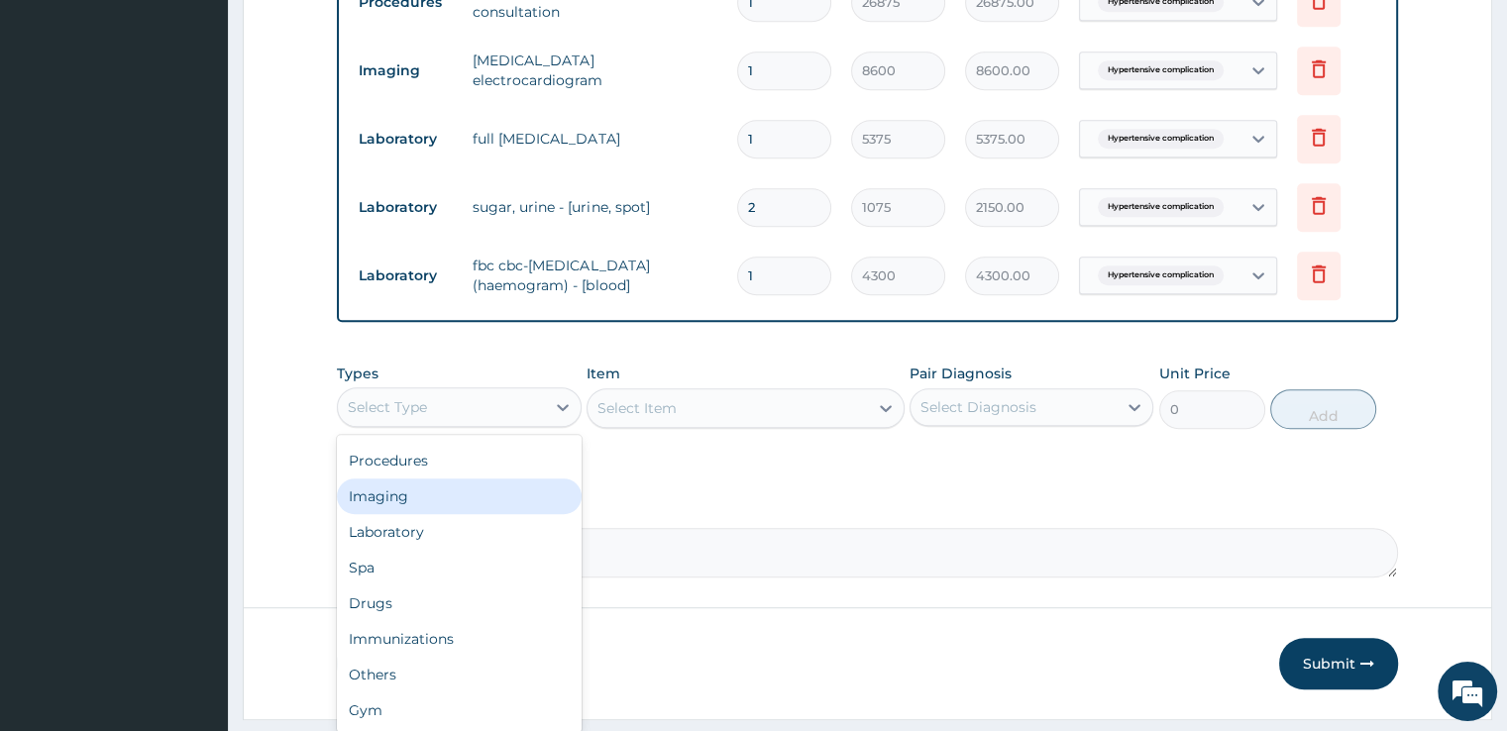
scroll to position [1145, 0]
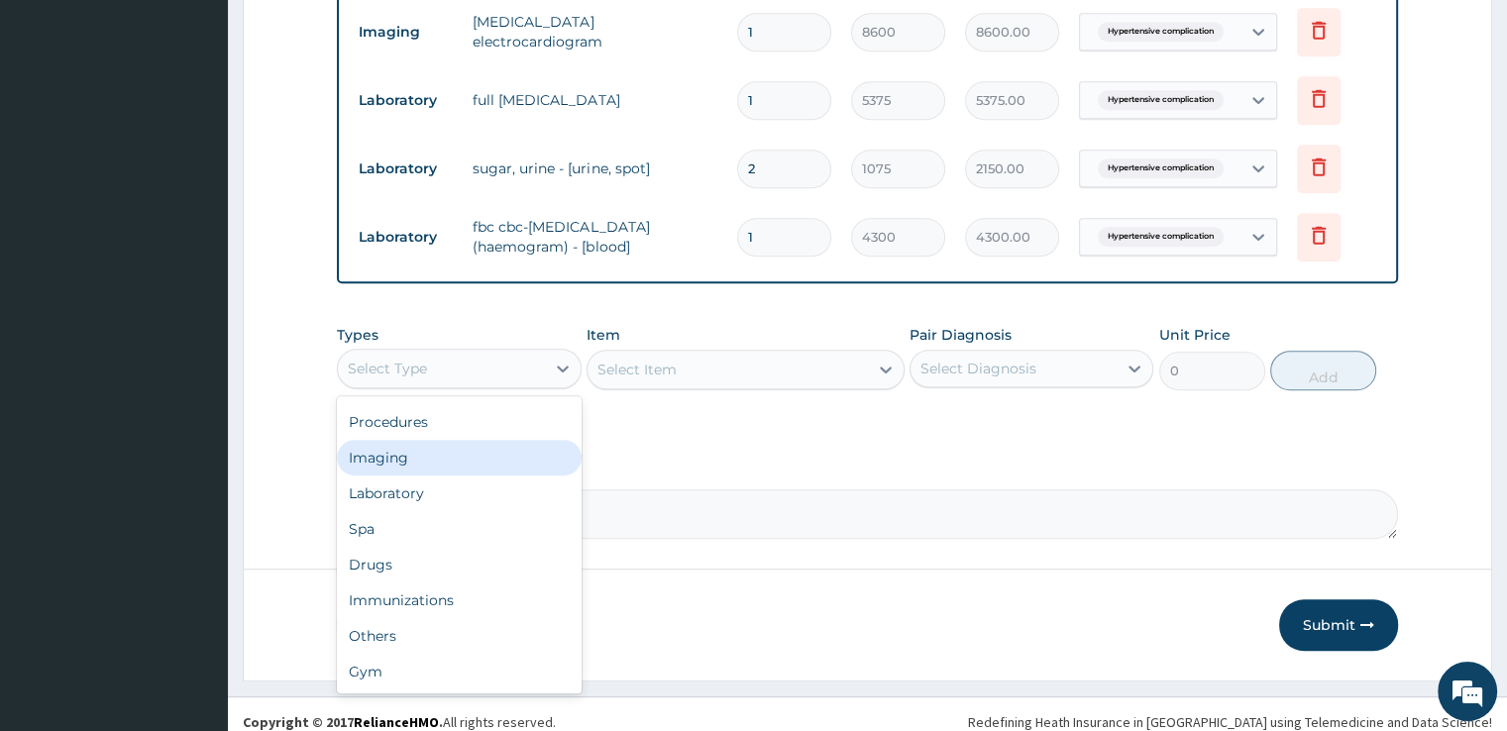
click at [428, 445] on div "Imaging" at bounding box center [459, 458] width 244 height 36
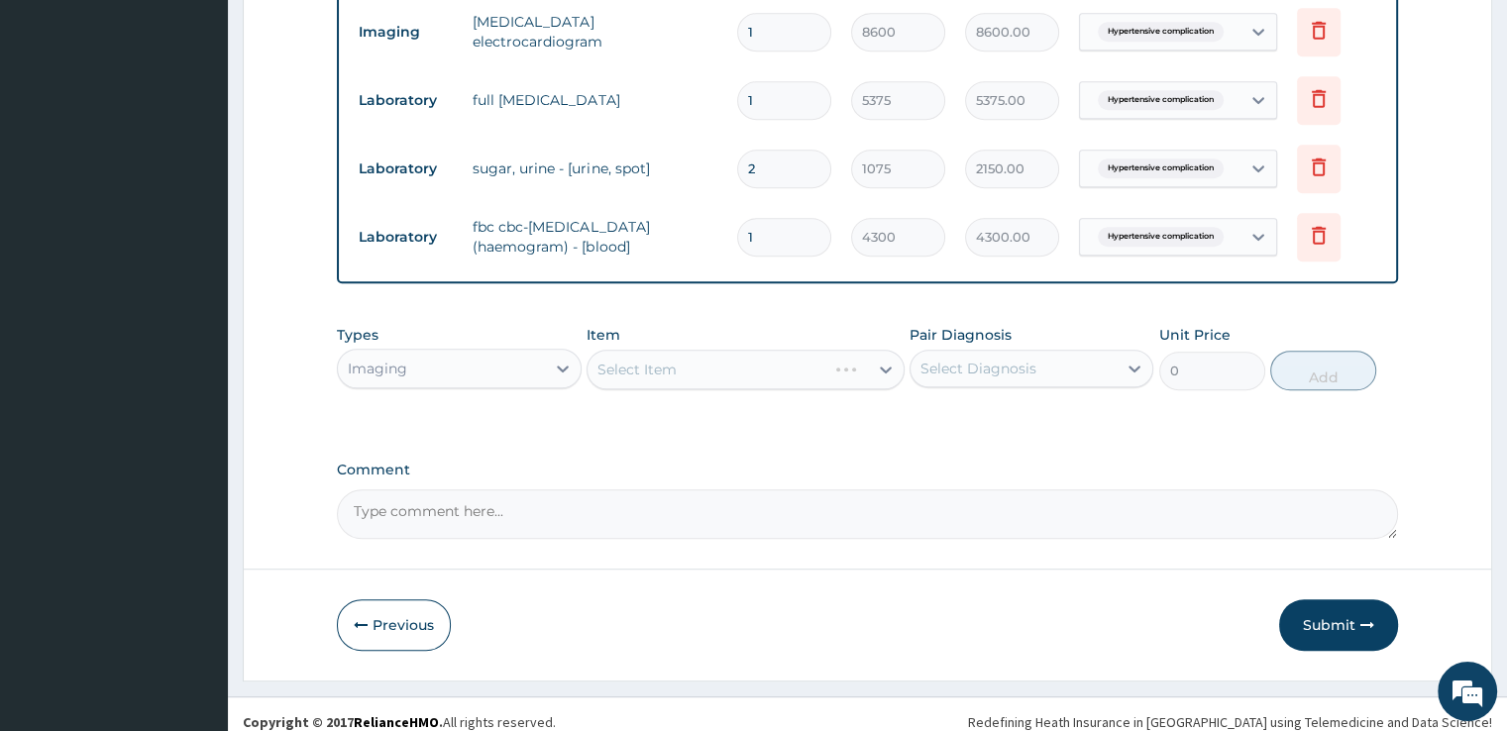
click at [733, 351] on div "Select Item" at bounding box center [745, 370] width 318 height 40
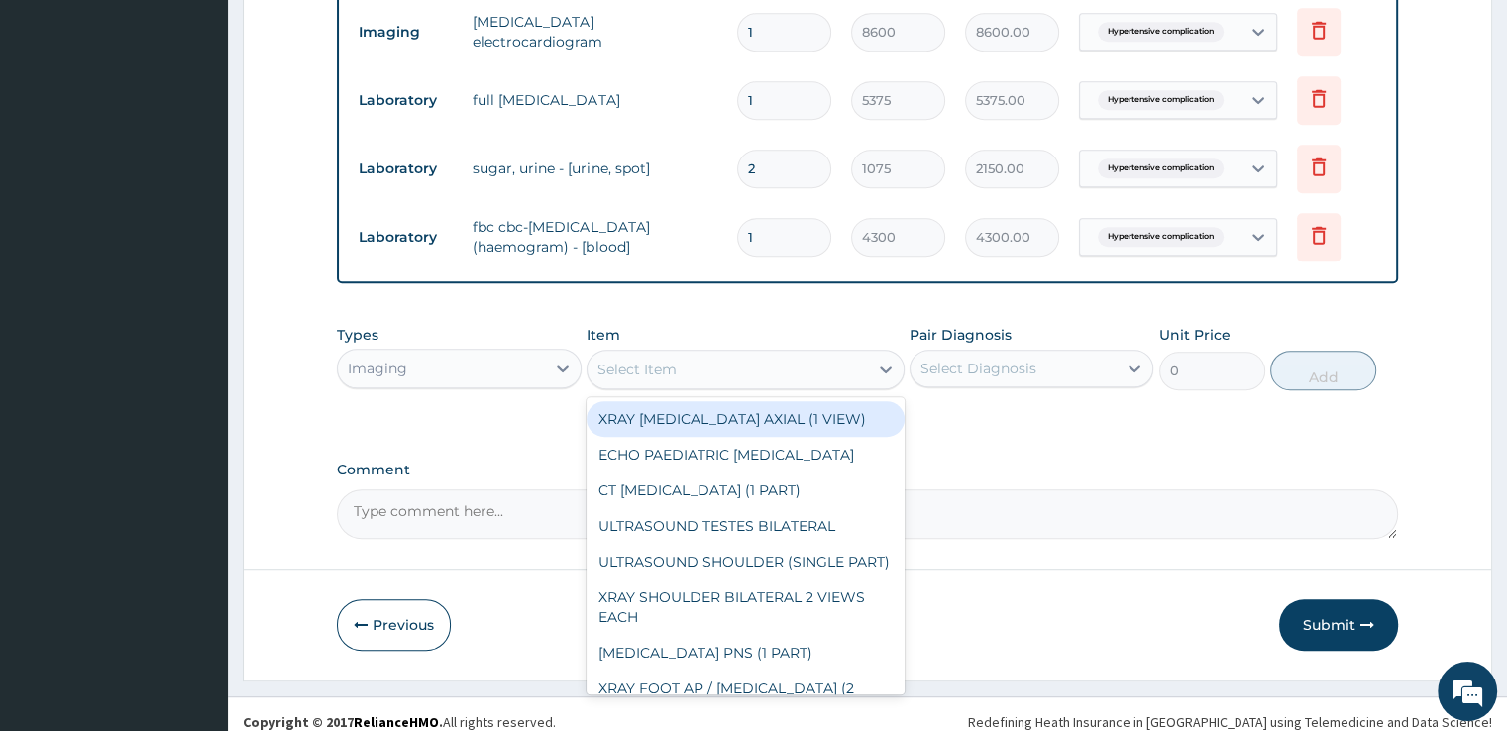
click at [733, 354] on div "Select Item" at bounding box center [727, 370] width 280 height 32
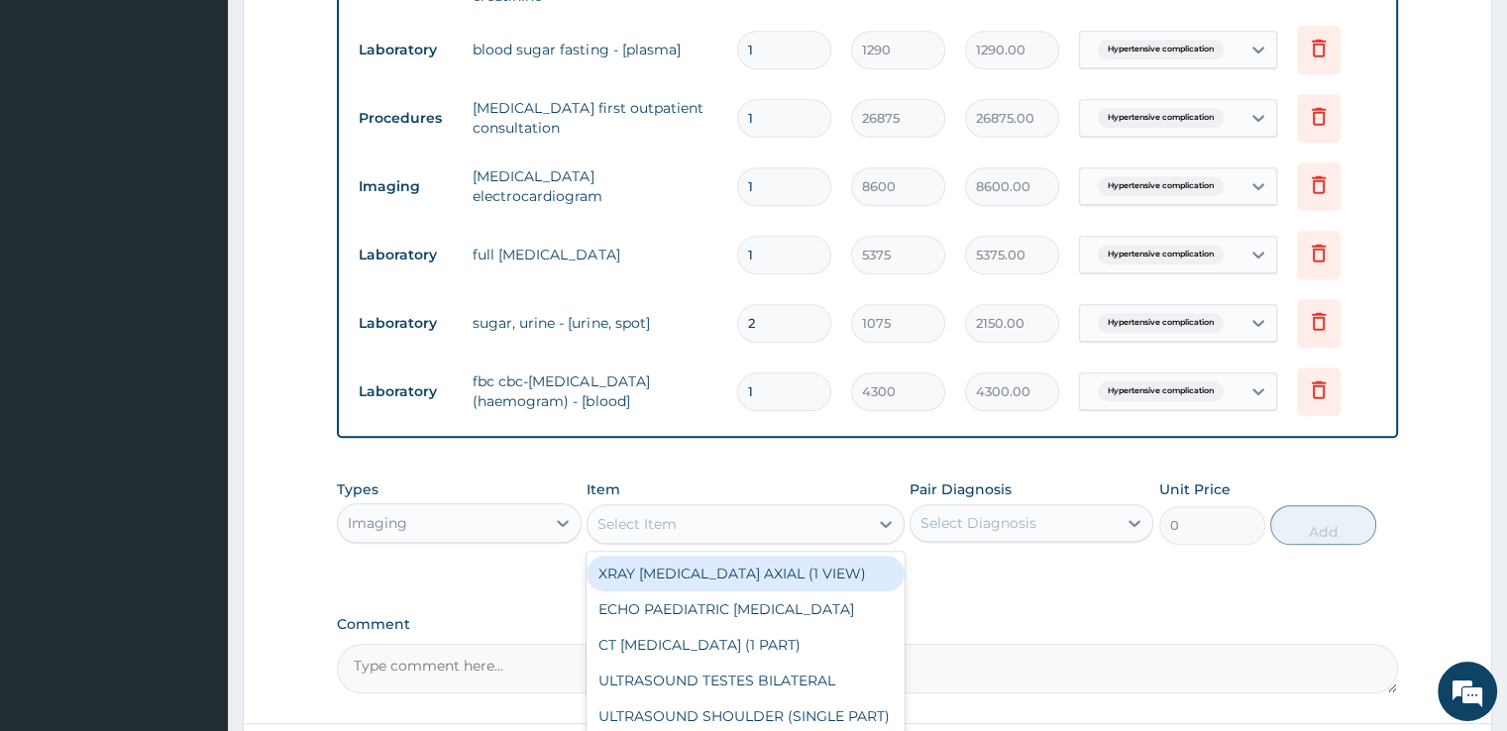
scroll to position [995, 0]
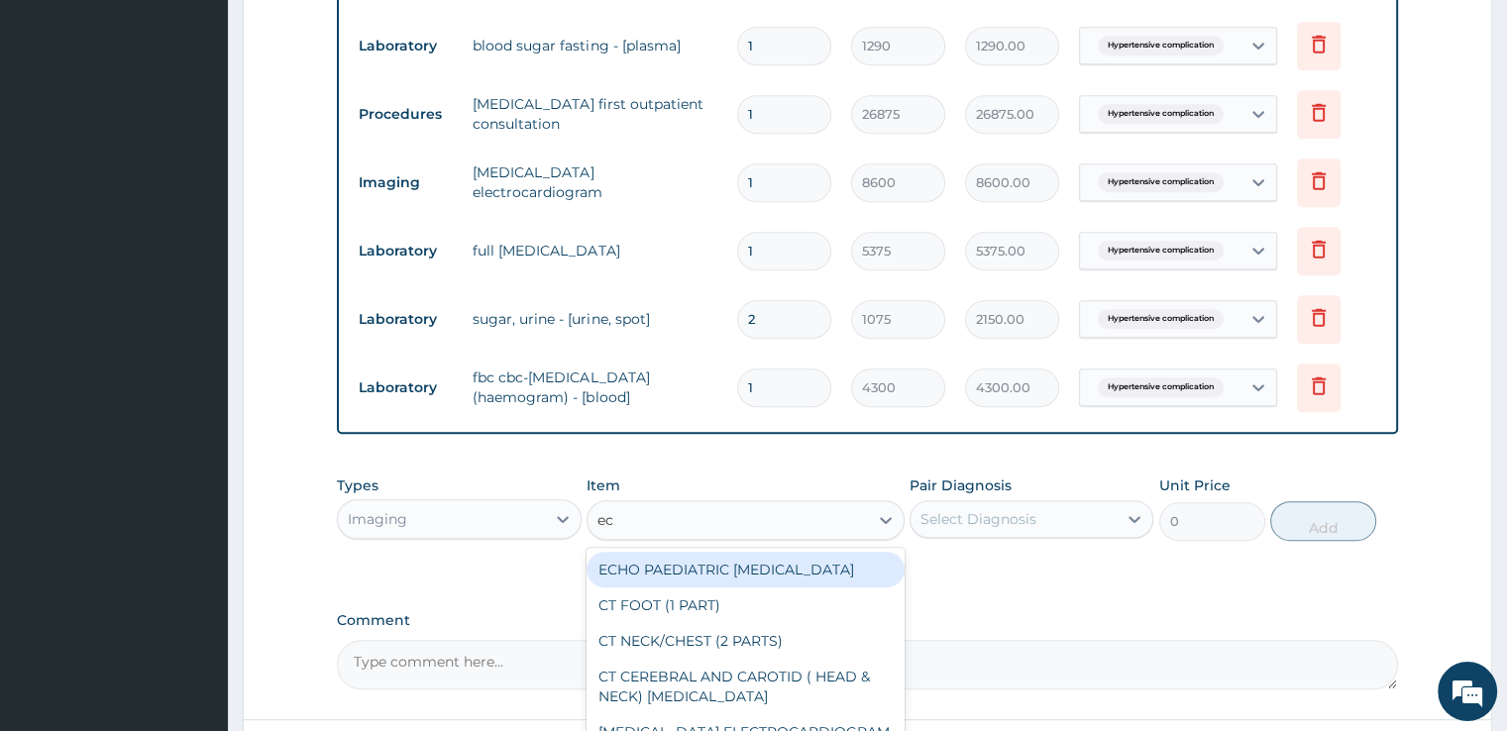
type input "ech"
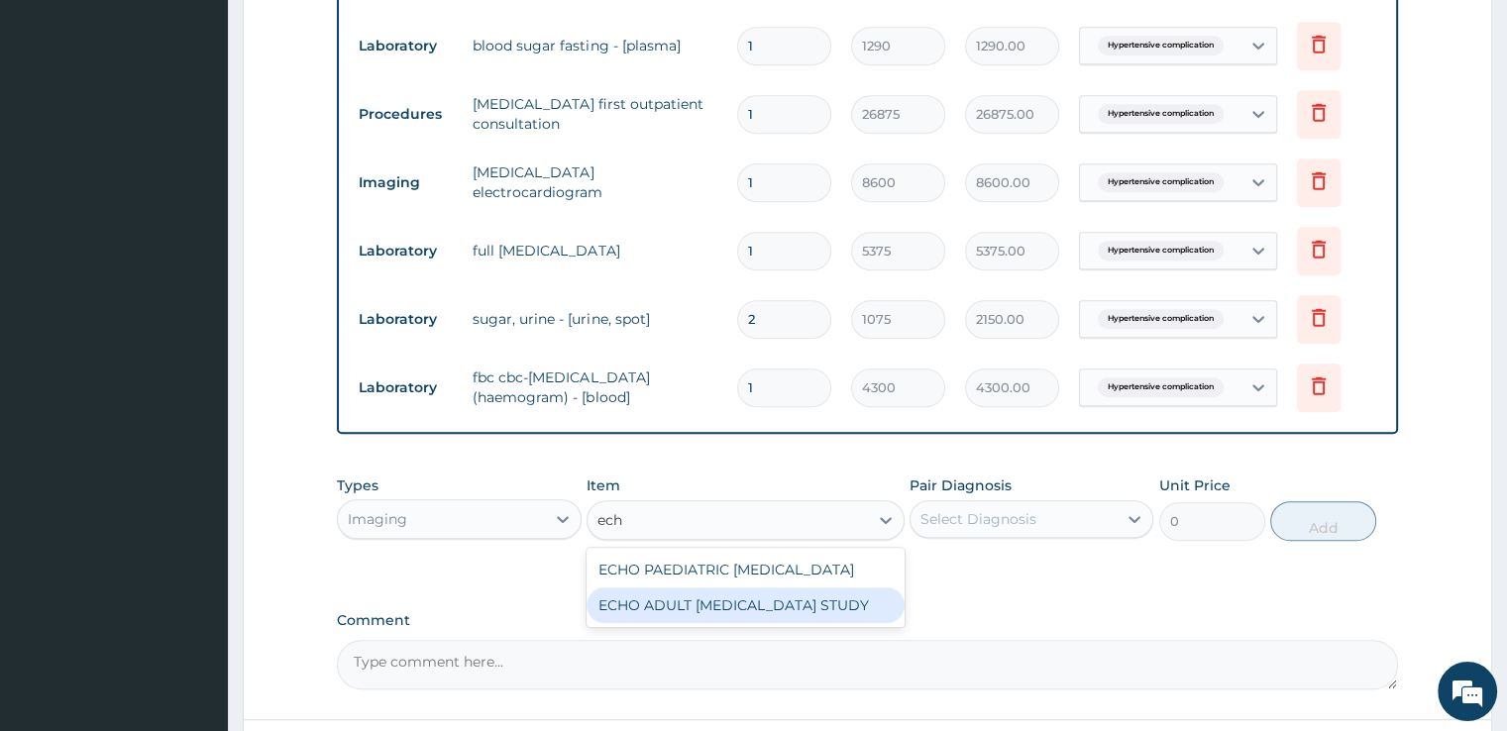
click at [789, 587] on div "ECHO ADULT ECHOCARDIOGRAM STUDY" at bounding box center [745, 605] width 318 height 36
type input "32250"
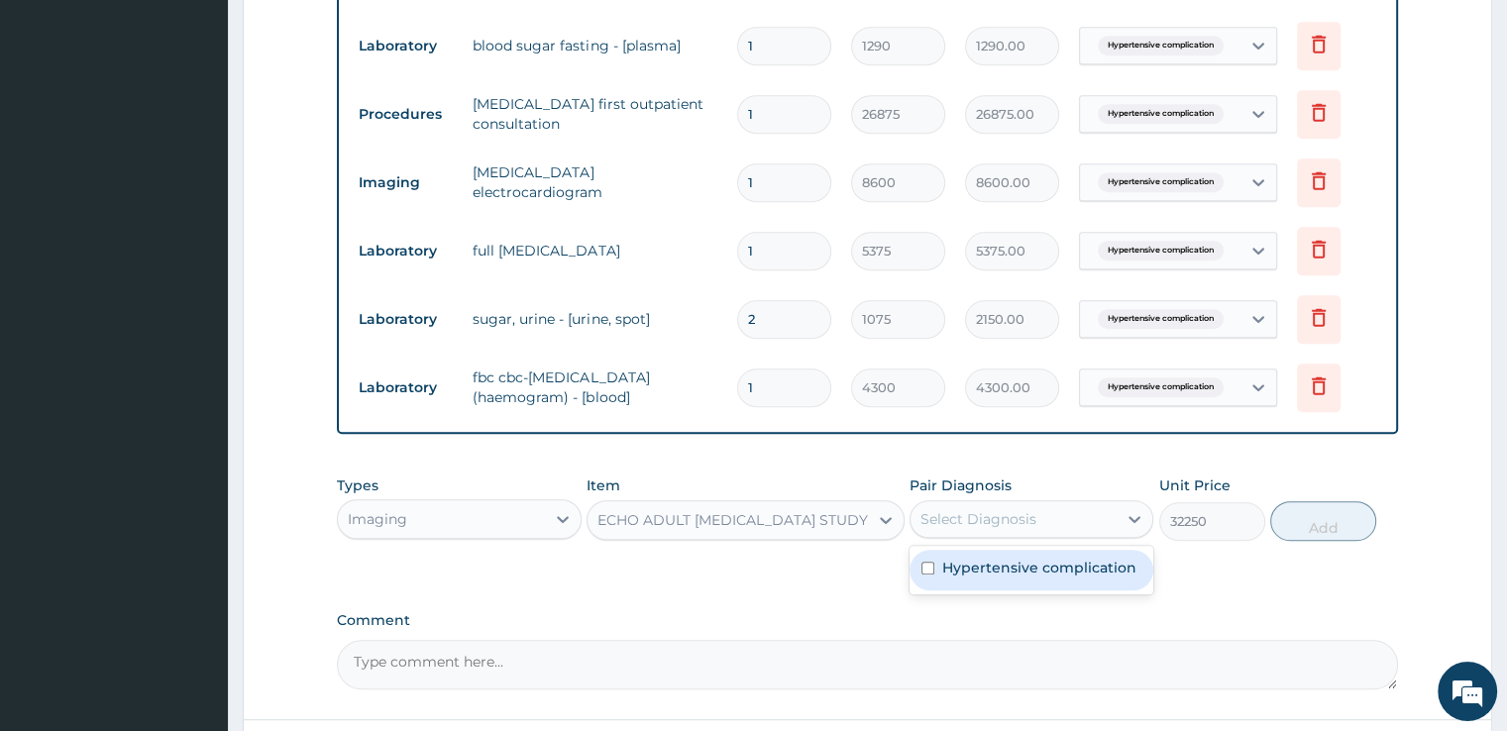
click at [999, 509] on div "Select Diagnosis" at bounding box center [978, 519] width 116 height 20
click at [543, 476] on div "Types Imaging" at bounding box center [459, 508] width 244 height 65
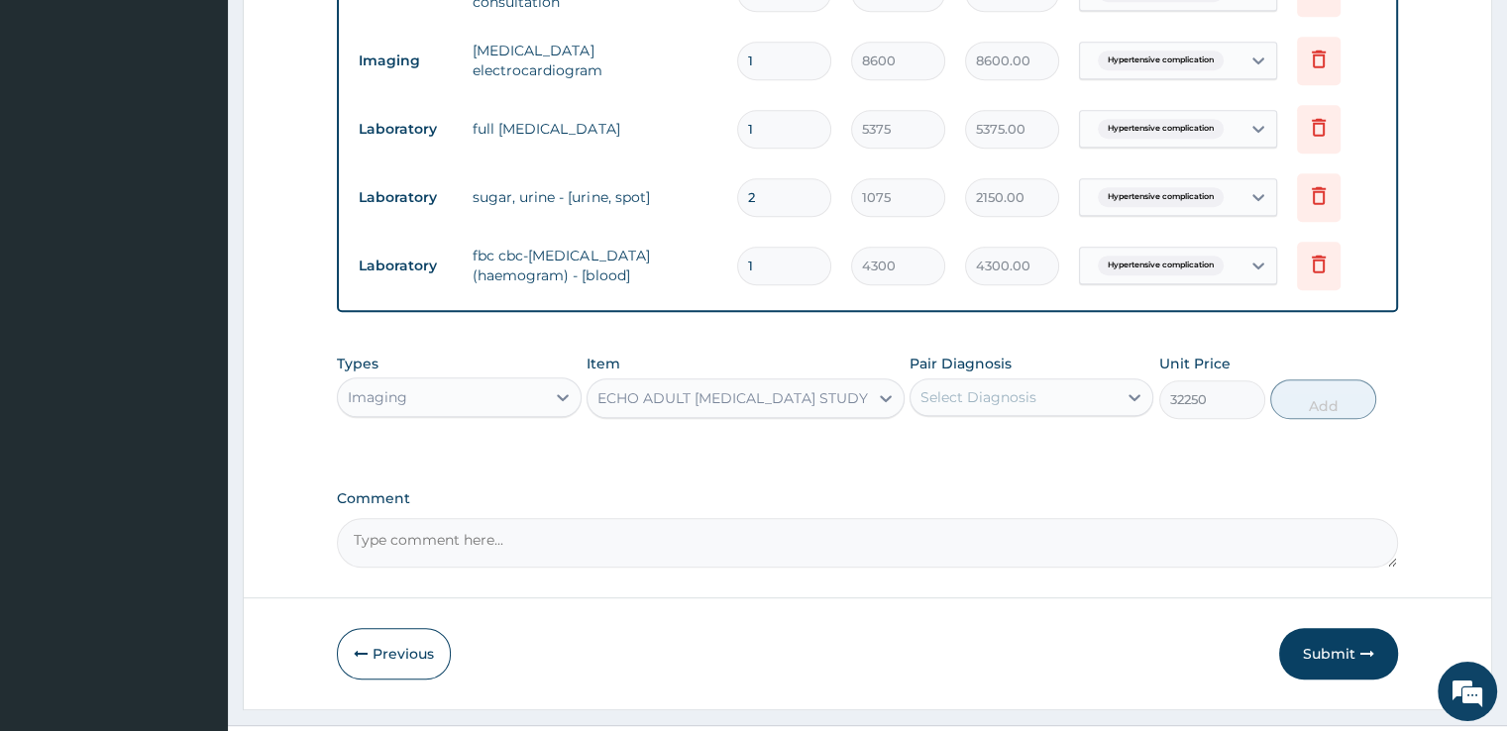
scroll to position [1145, 0]
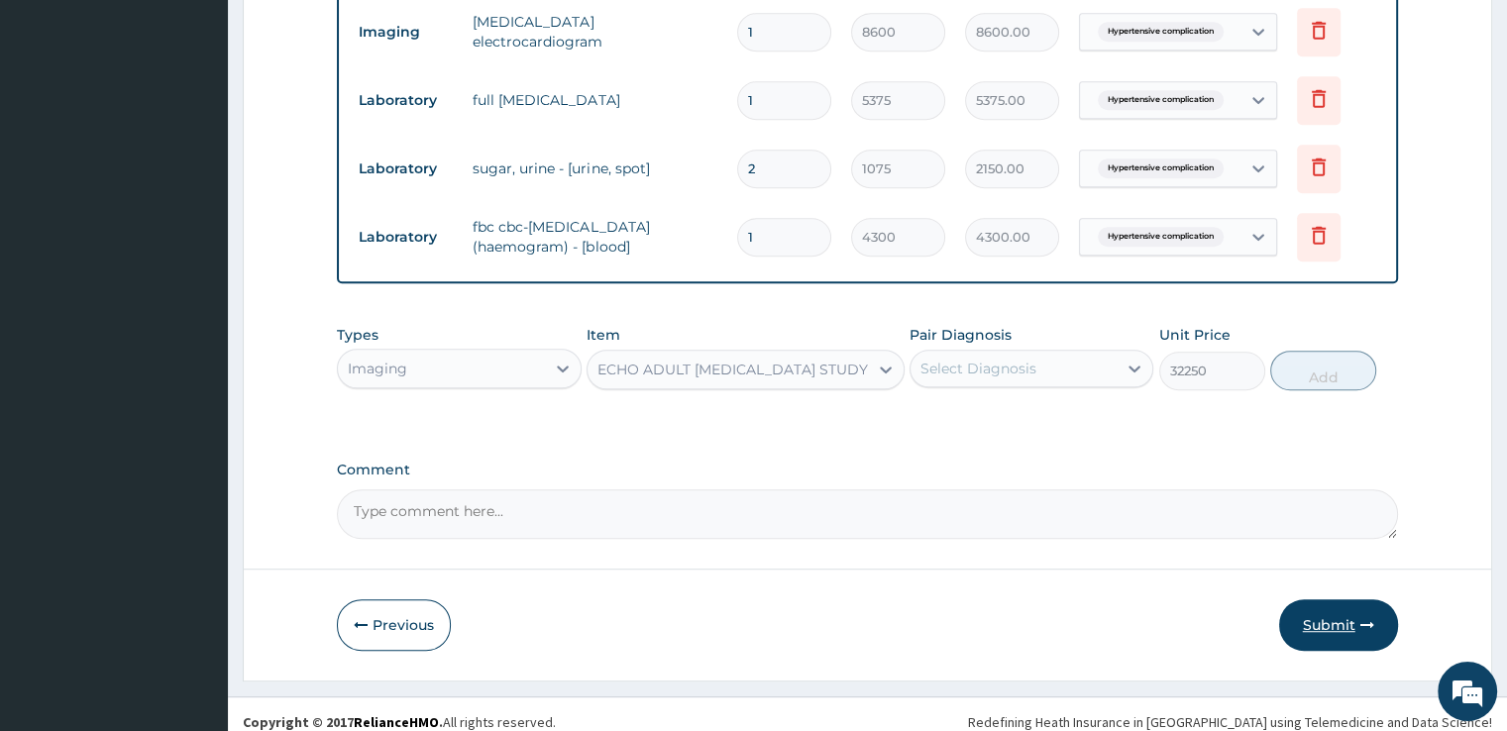
click at [1341, 612] on button "Submit" at bounding box center [1338, 625] width 119 height 52
click at [1345, 613] on button "Submit" at bounding box center [1338, 625] width 119 height 52
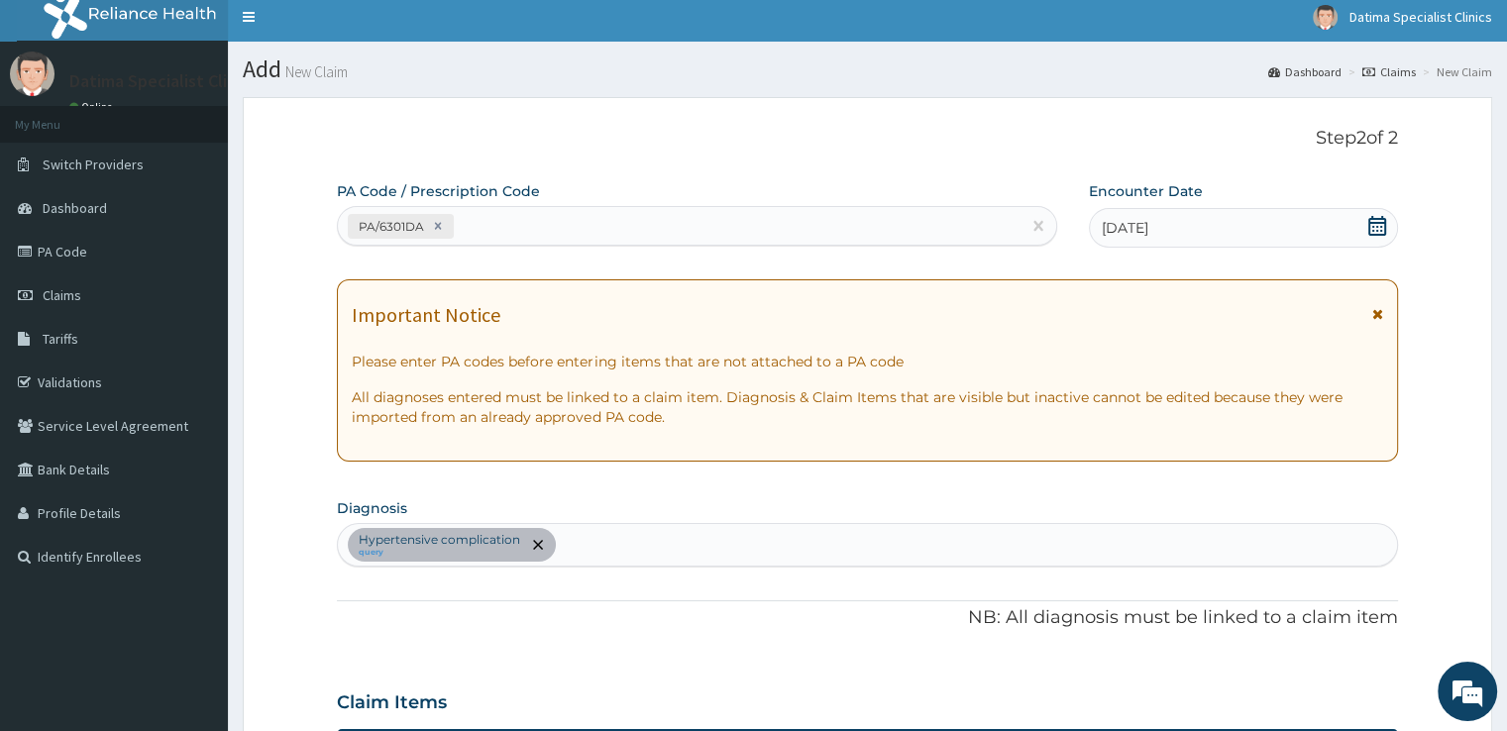
scroll to position [0, 0]
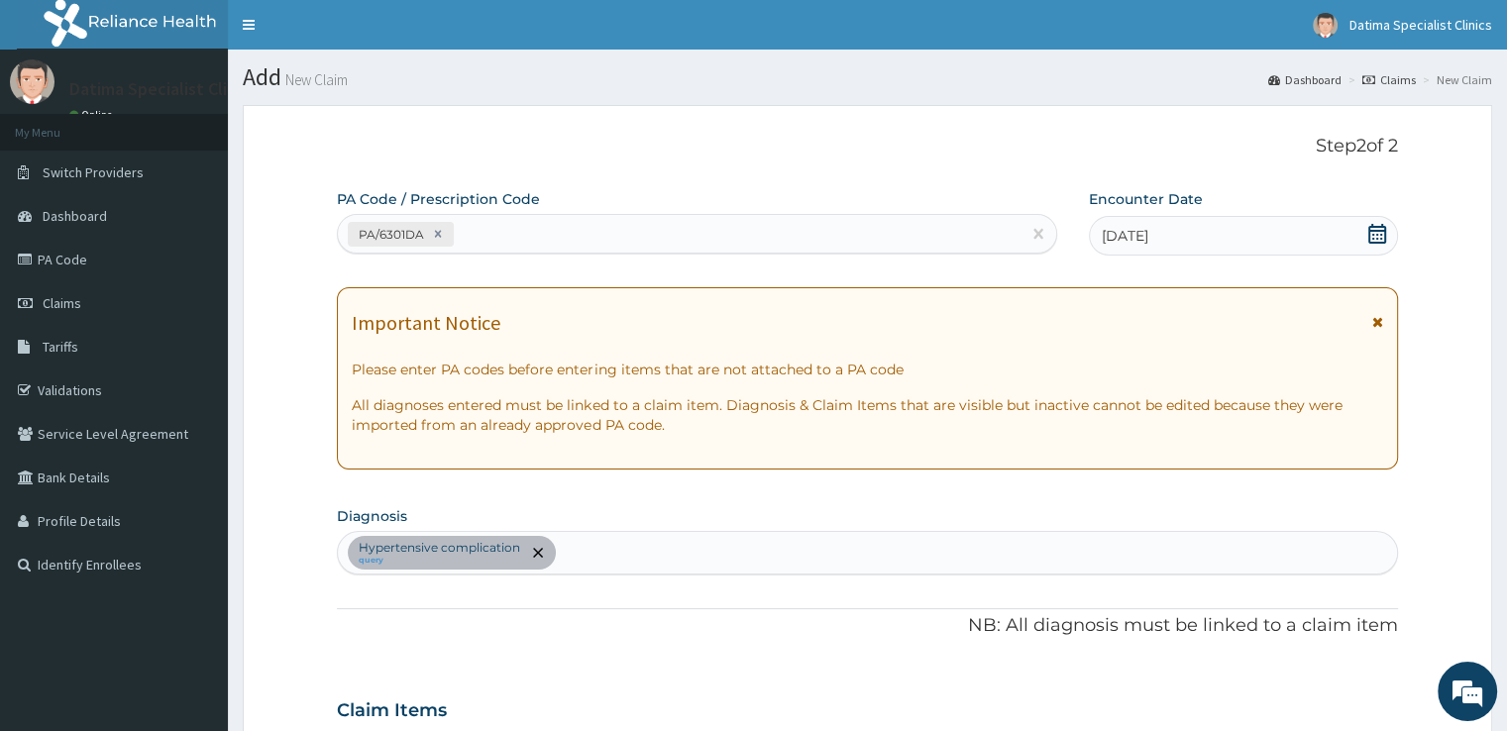
click at [1370, 234] on icon at bounding box center [1377, 234] width 20 height 20
click at [1244, 239] on div "[DATE]" at bounding box center [1243, 236] width 308 height 40
click at [1115, 235] on span "14-08-2025" at bounding box center [1125, 236] width 47 height 20
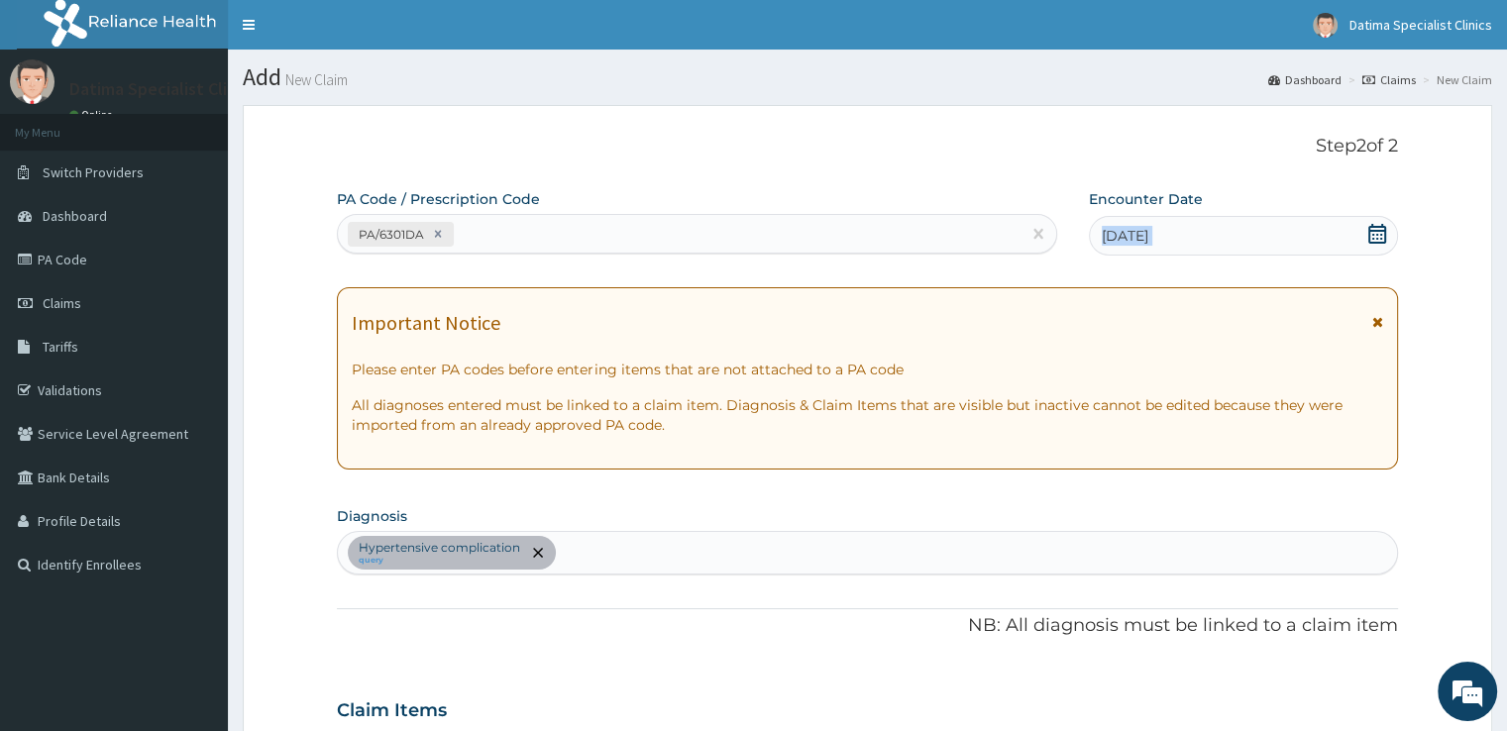
click at [1115, 235] on span "14-08-2025" at bounding box center [1125, 236] width 47 height 20
click at [1371, 235] on icon at bounding box center [1377, 234] width 18 height 20
click at [910, 637] on p "NB: All diagnosis must be linked to a claim item" at bounding box center [867, 626] width 1060 height 26
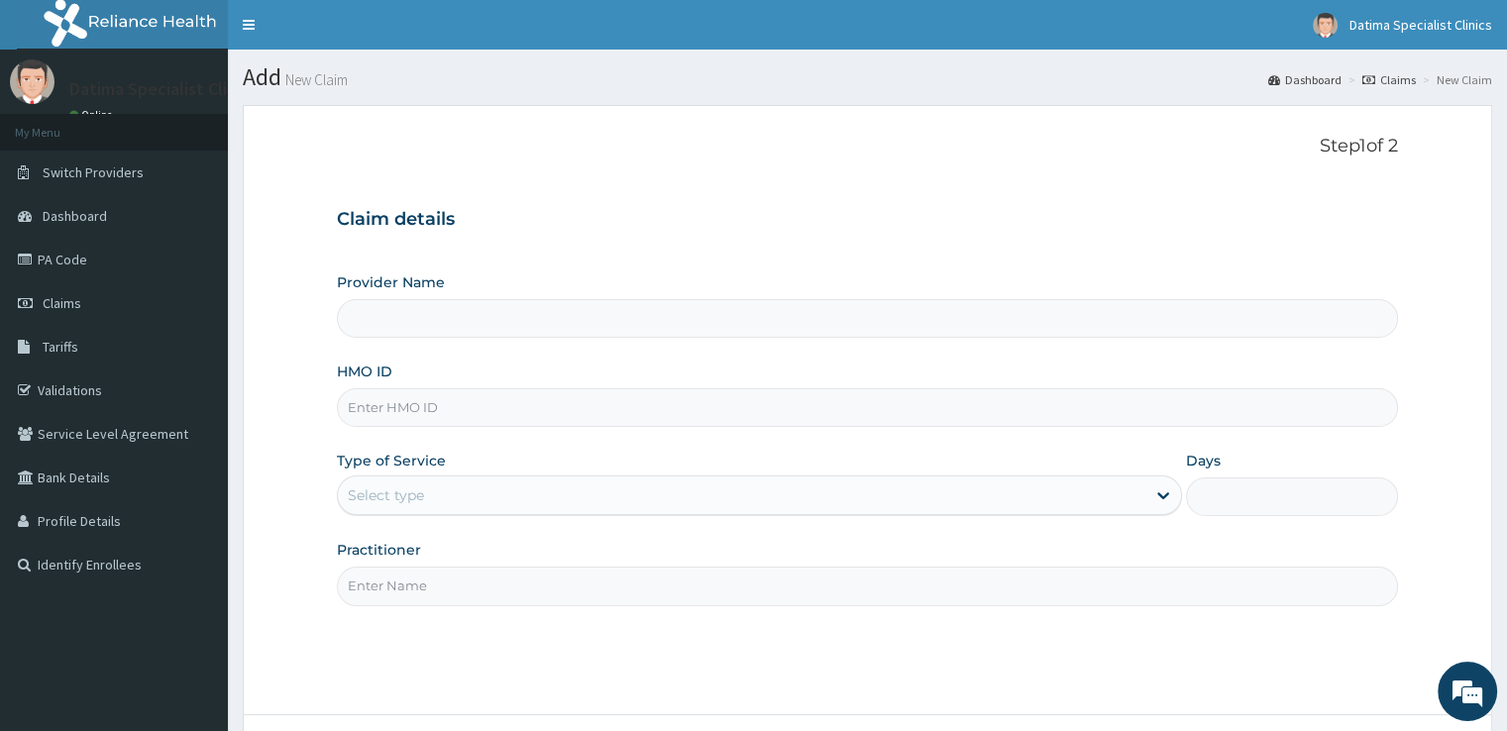
click at [527, 412] on input "HMO ID" at bounding box center [867, 407] width 1060 height 39
type input "AZM/10002/A"
type input "Datima Specialist Clinic"
click at [491, 494] on div "Select type" at bounding box center [741, 495] width 807 height 32
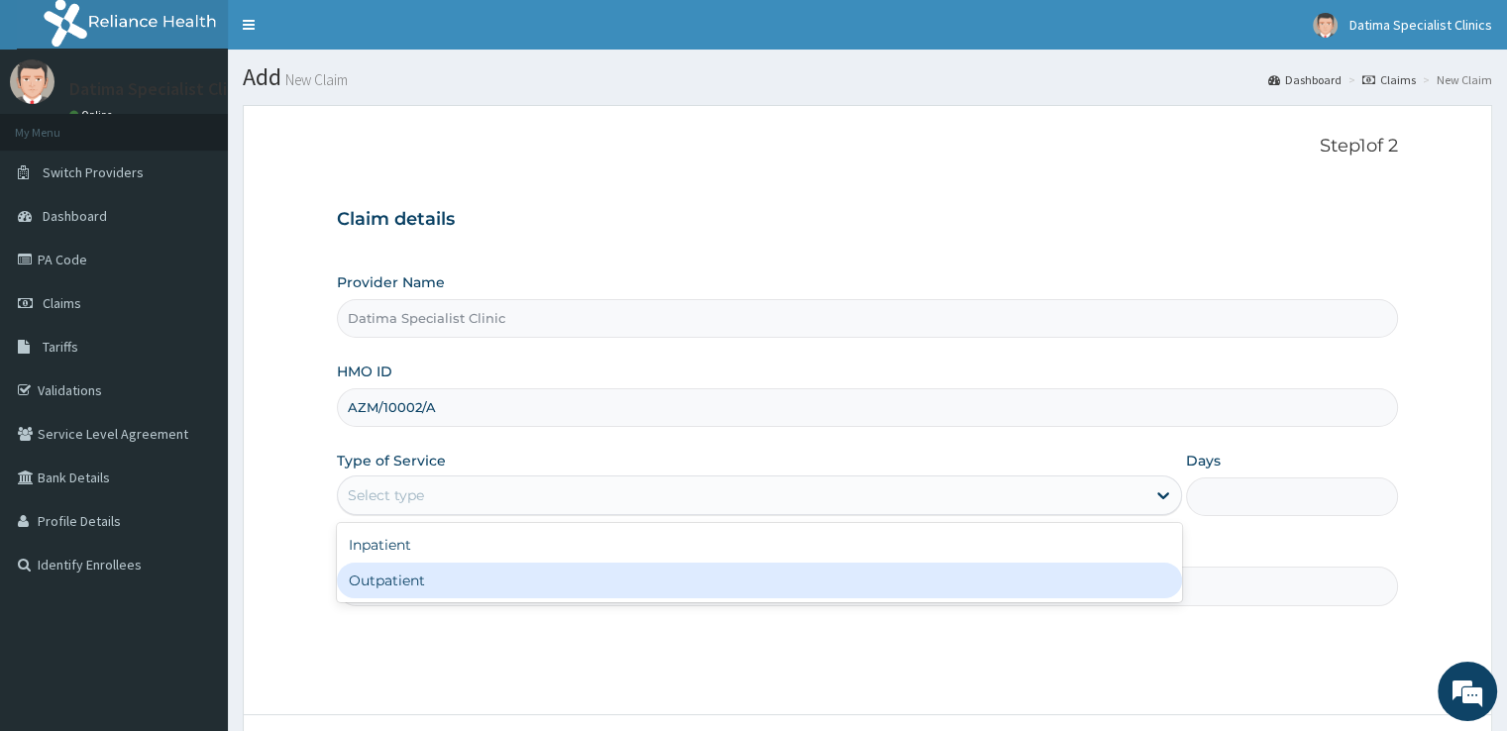
click at [478, 596] on div "Outpatient" at bounding box center [759, 581] width 845 height 36
type input "1"
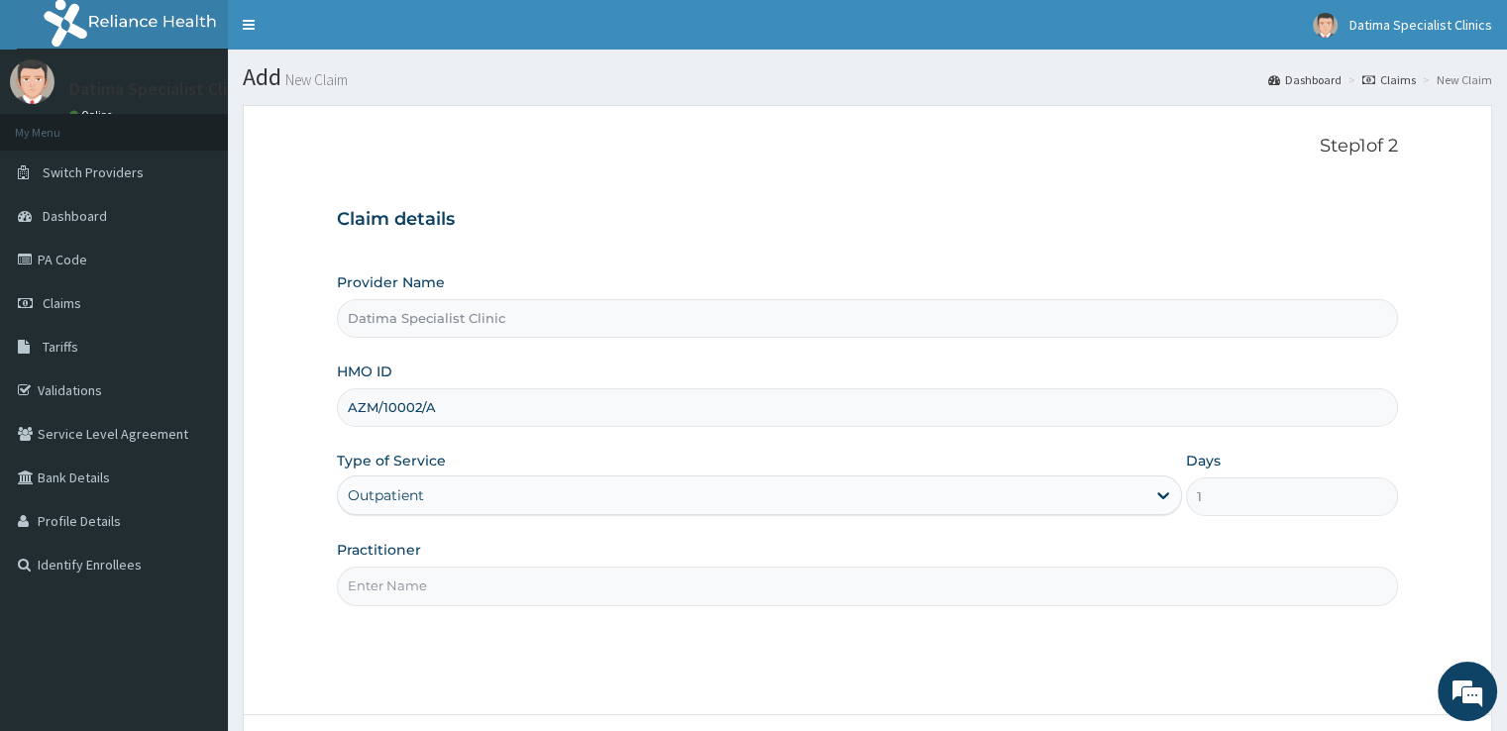
click at [462, 584] on input "Practitioner" at bounding box center [867, 586] width 1060 height 39
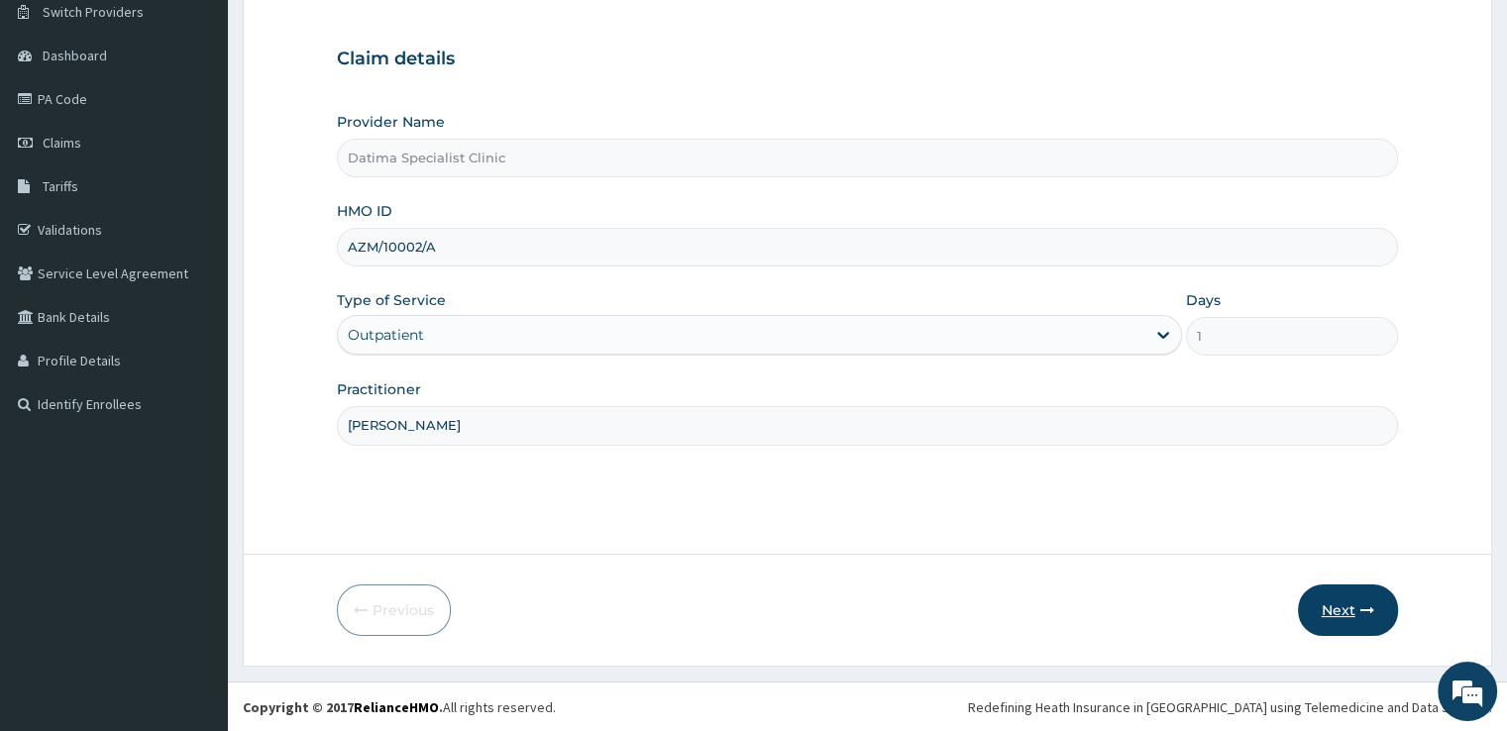
type input "Dr. Asogwa"
click at [1318, 598] on button "Next" at bounding box center [1348, 610] width 100 height 52
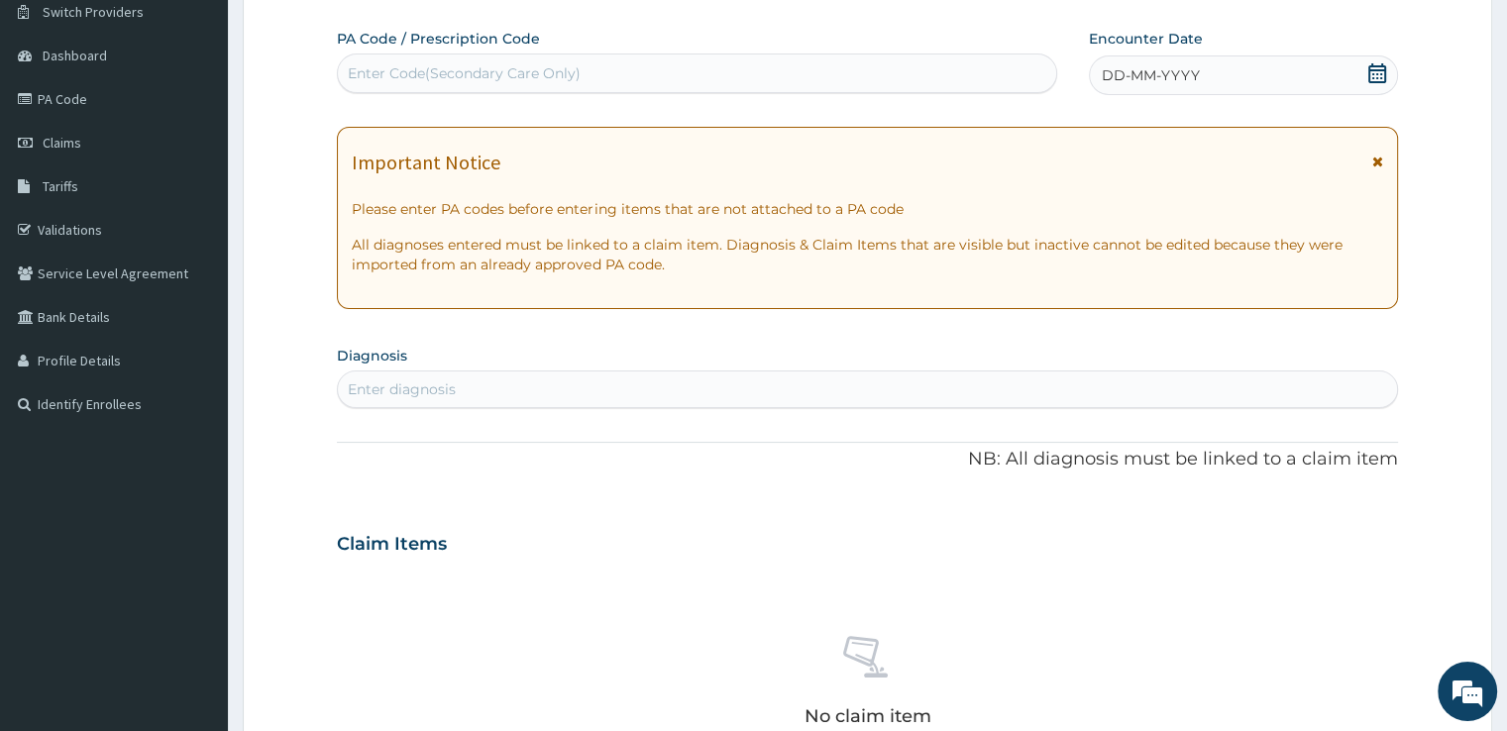
click at [1379, 71] on icon at bounding box center [1377, 73] width 20 height 20
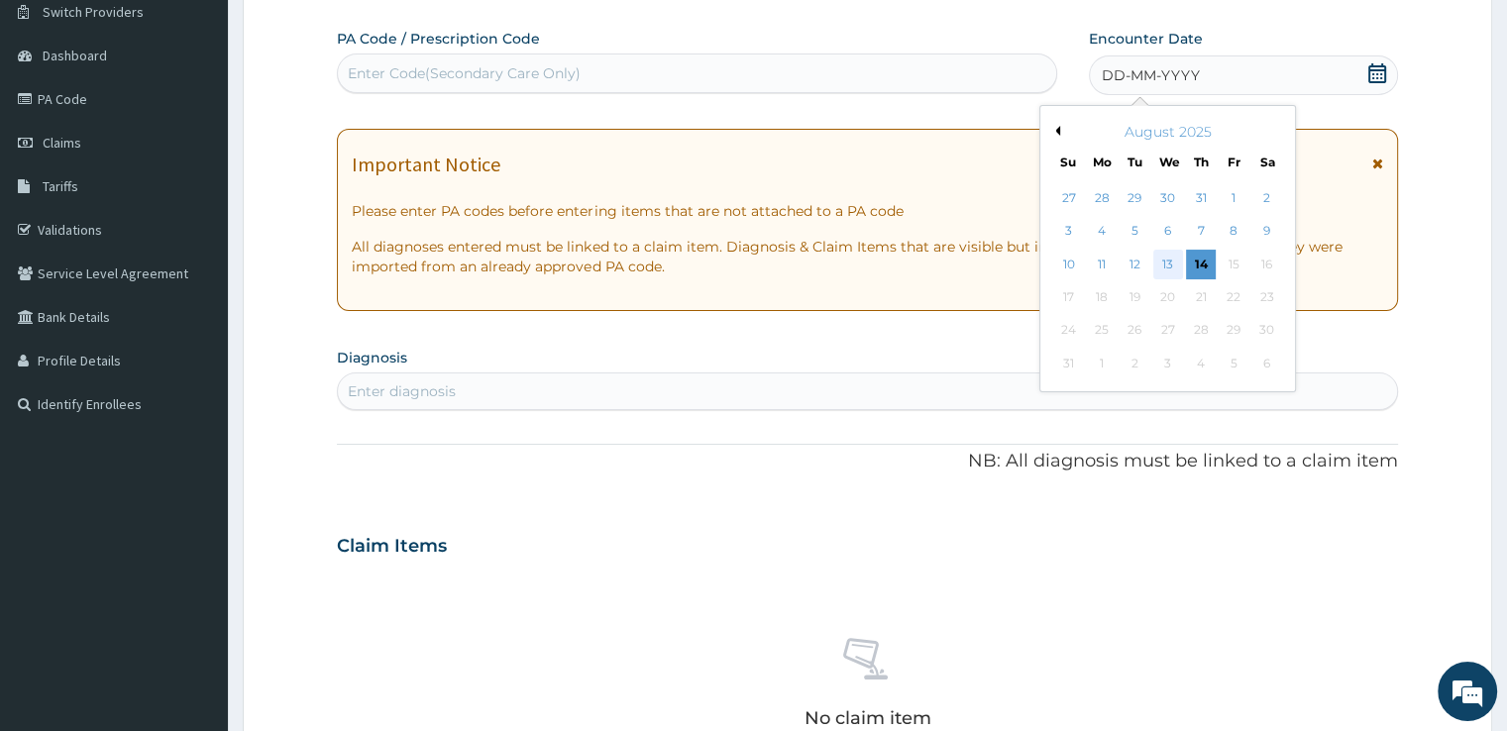
click at [1163, 262] on div "13" at bounding box center [1168, 265] width 30 height 30
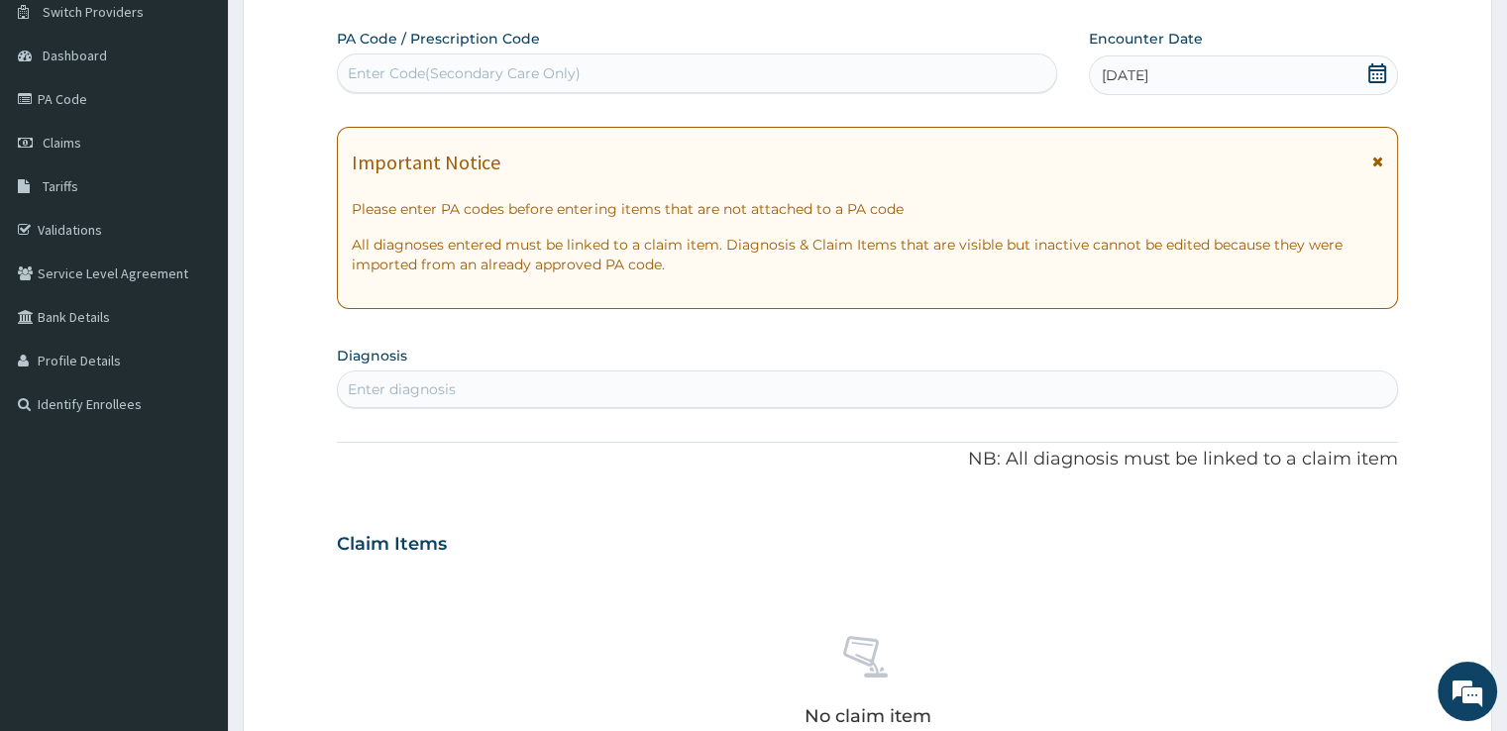
click at [867, 75] on div "Enter Code(Secondary Care Only)" at bounding box center [697, 73] width 718 height 32
paste input "PA/6301DA"
type input "PA/6301DA"
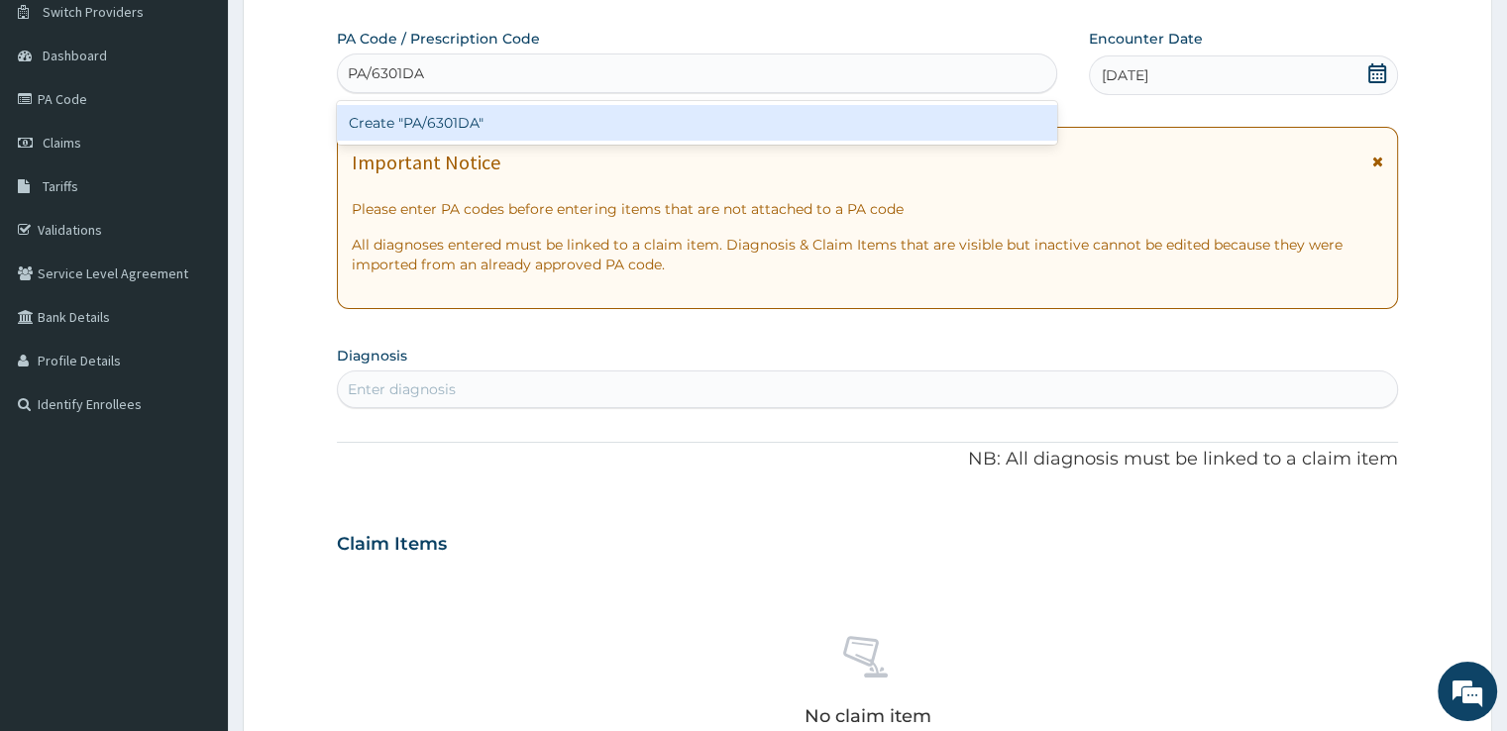
click at [753, 119] on div "Create "PA/6301DA"" at bounding box center [697, 123] width 720 height 36
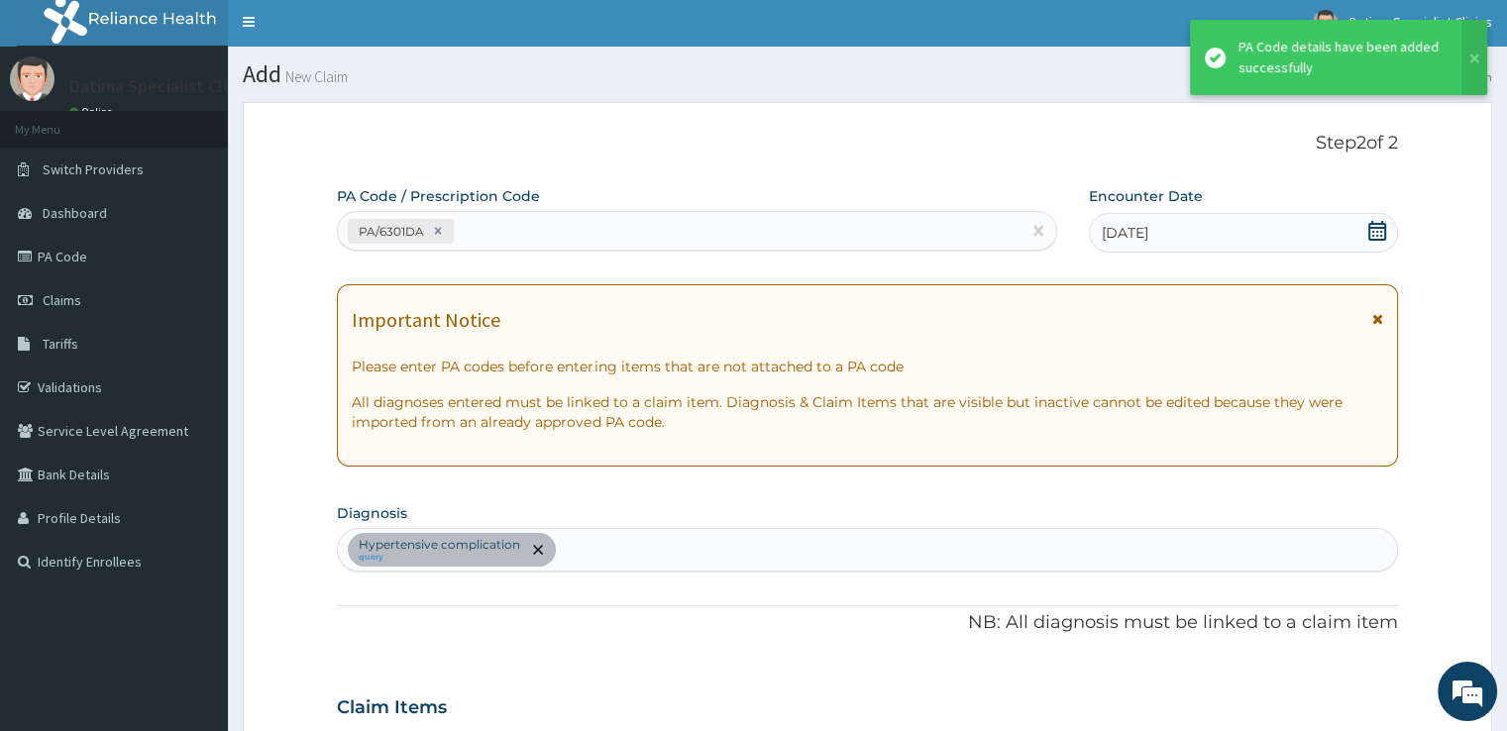
scroll to position [0, 0]
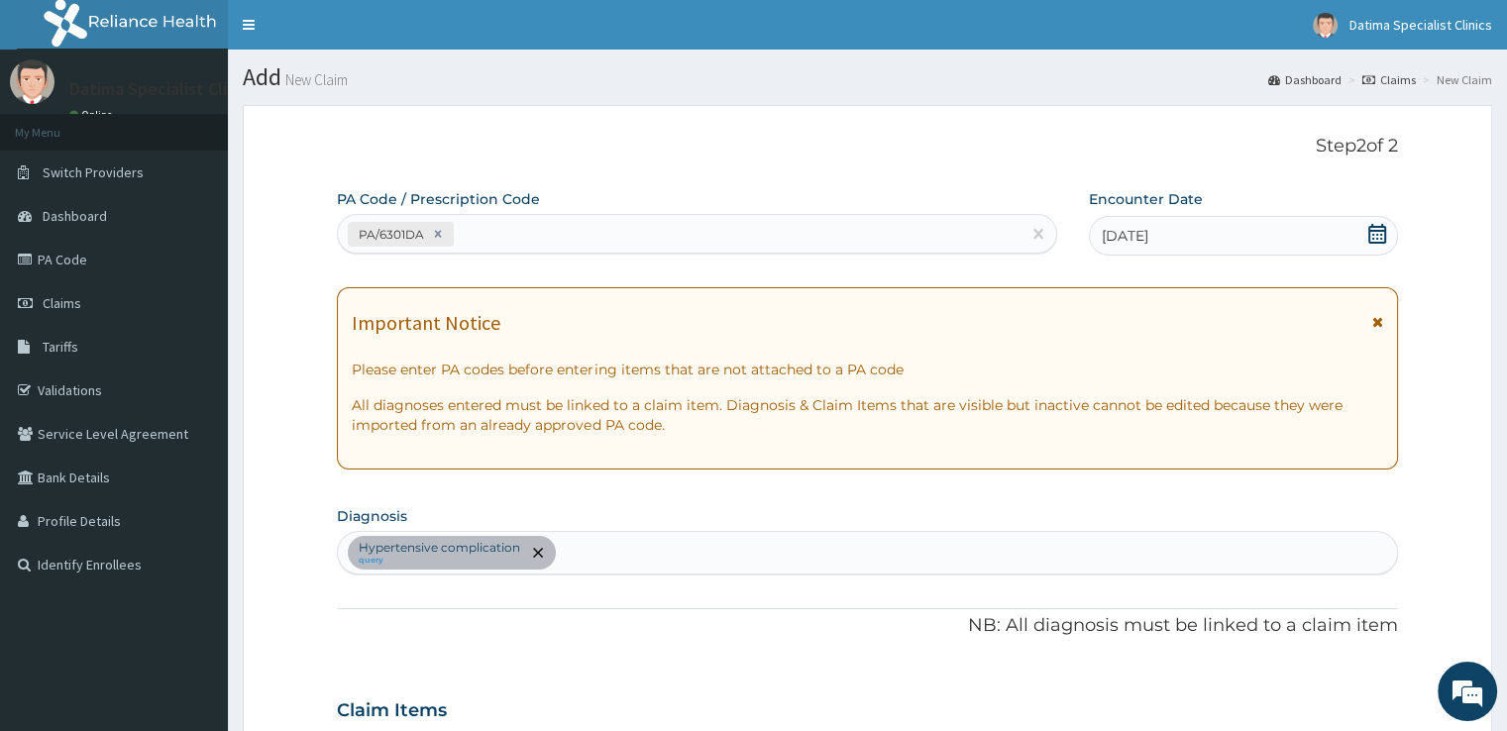
click at [1378, 231] on icon at bounding box center [1377, 234] width 20 height 20
click at [1379, 237] on icon at bounding box center [1377, 234] width 20 height 20
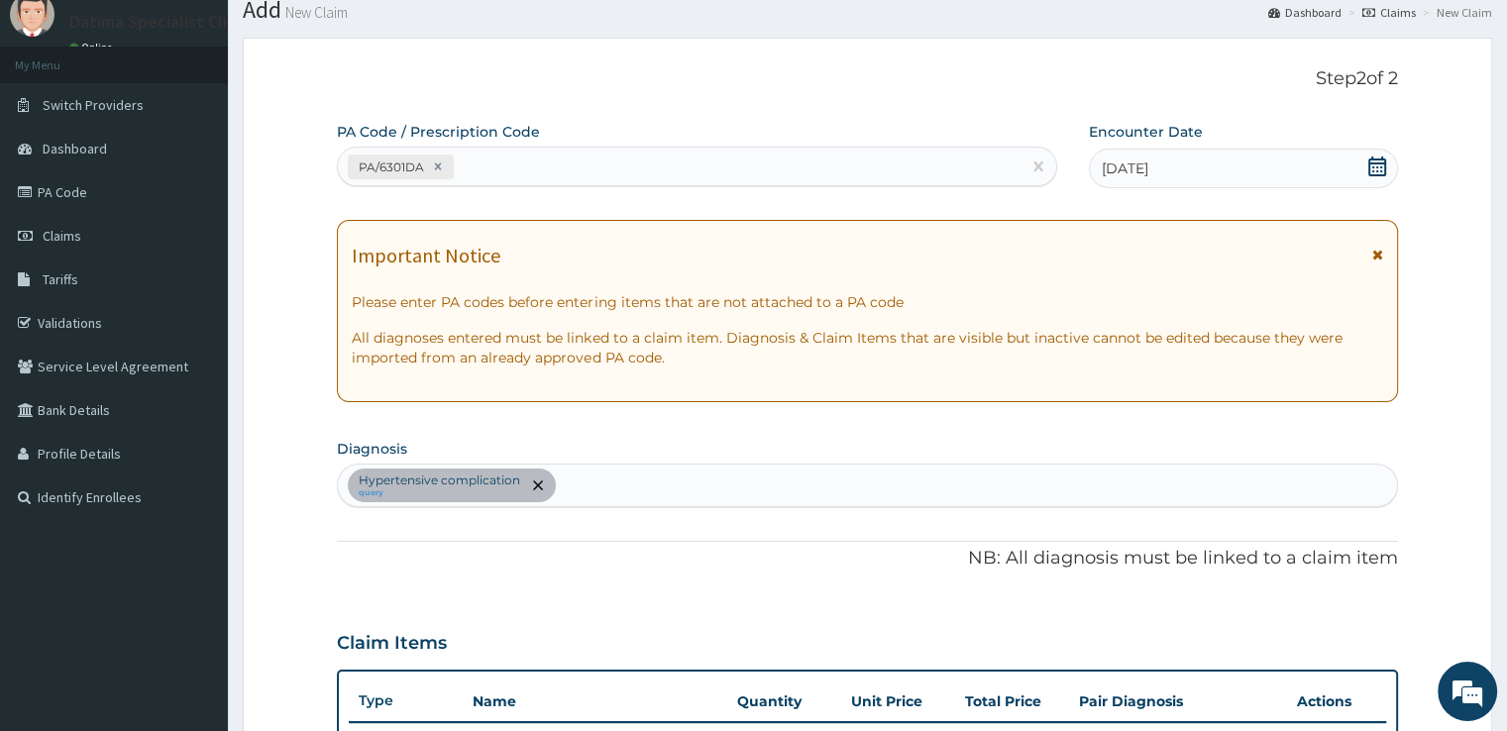
scroll to position [62, 0]
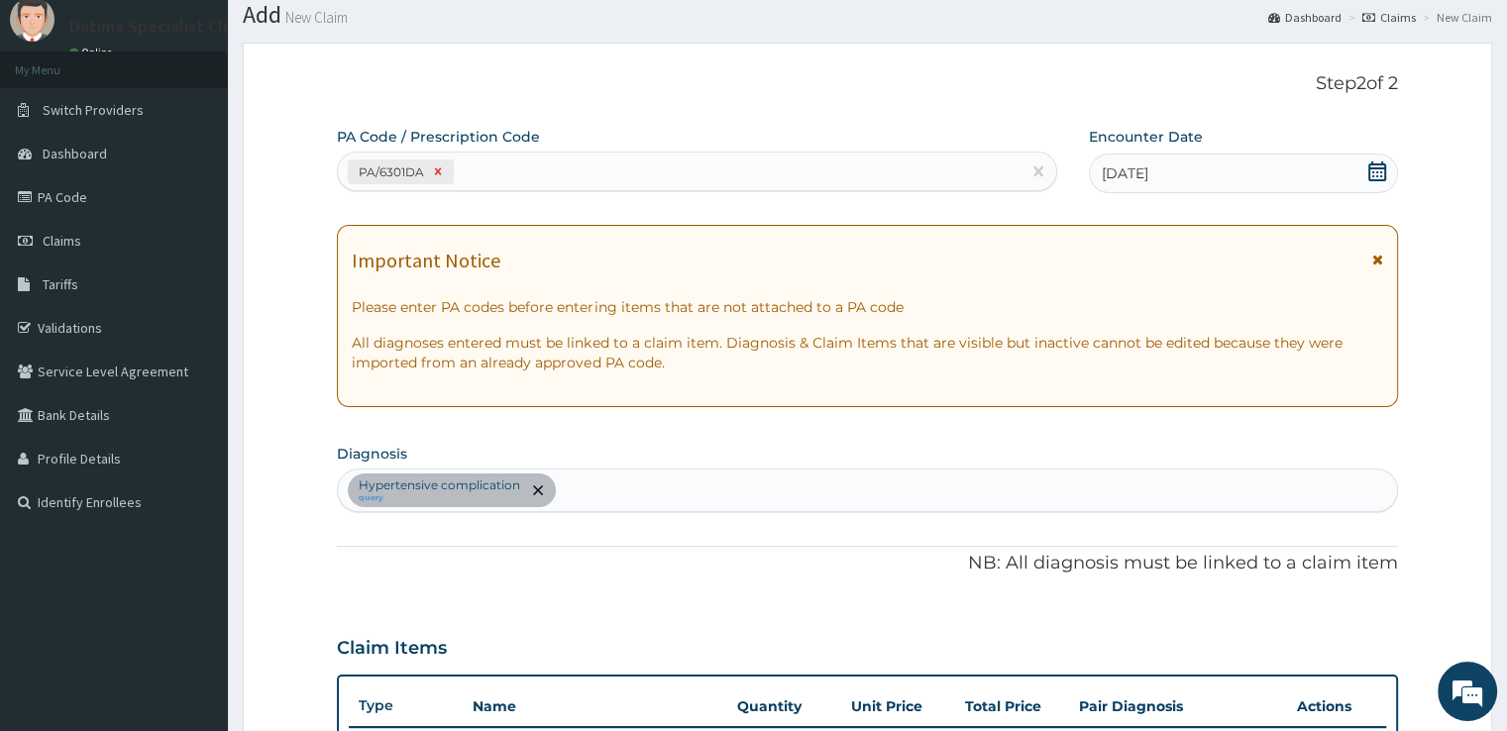
click at [440, 170] on icon at bounding box center [438, 171] width 14 height 14
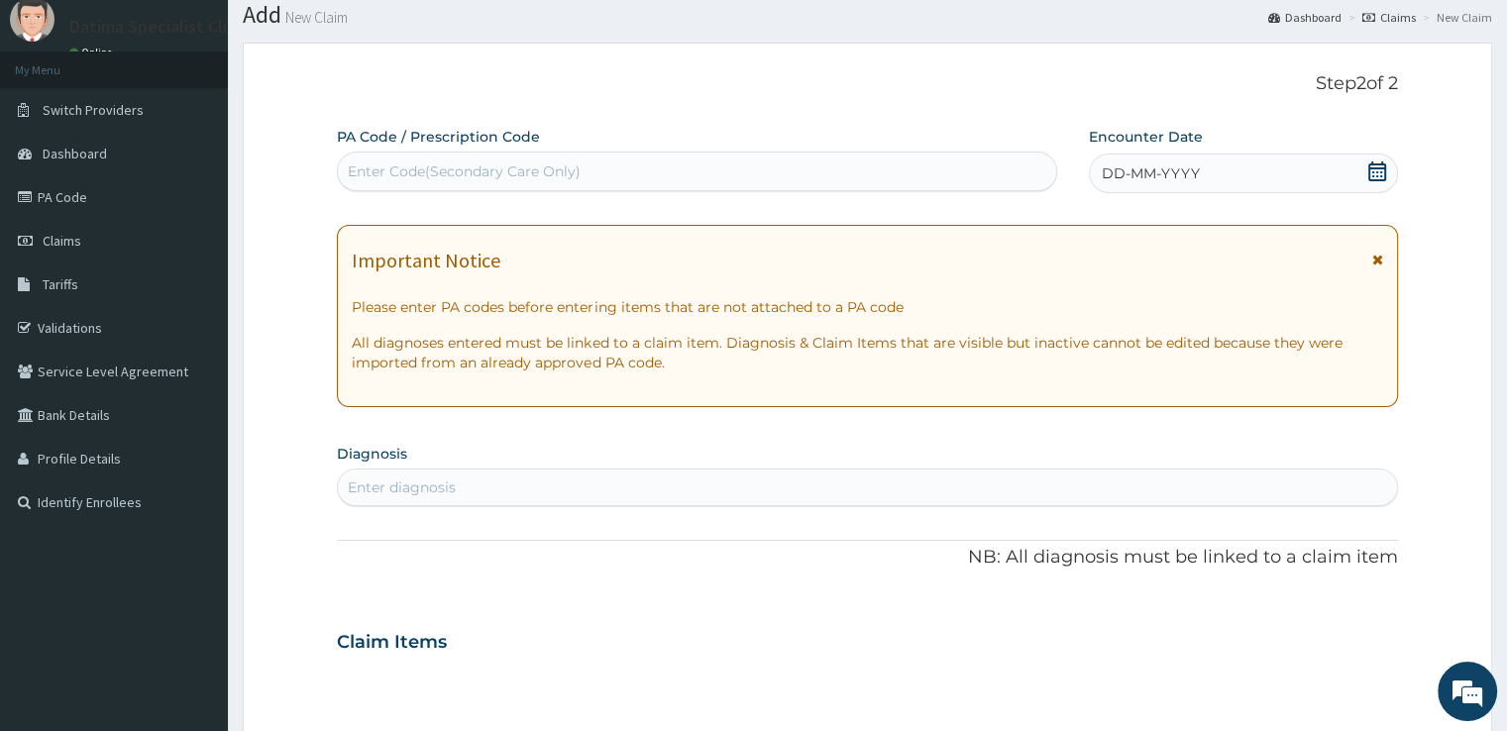
click at [1294, 186] on div "DD-MM-YYYY" at bounding box center [1243, 174] width 308 height 40
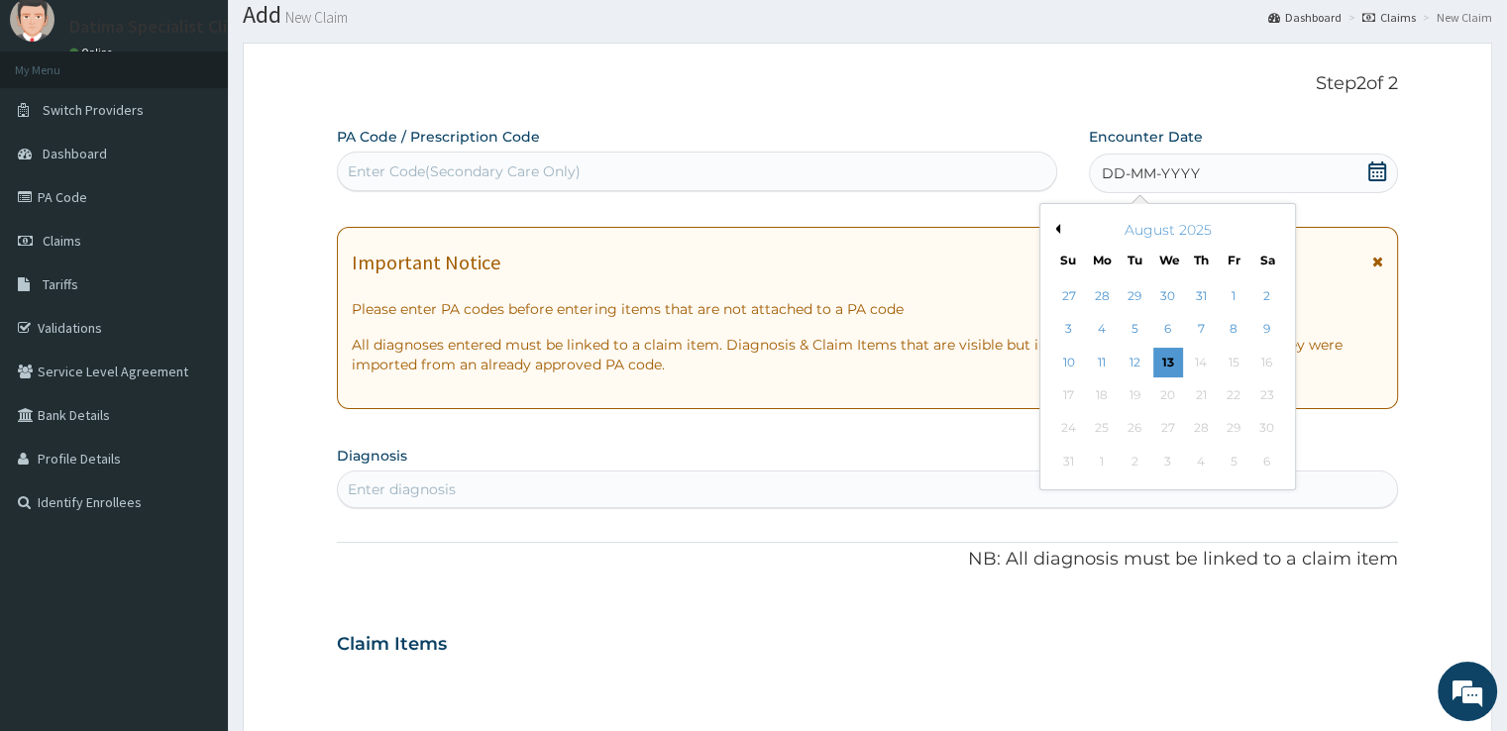
click at [868, 171] on div "Enter Code(Secondary Care Only)" at bounding box center [697, 172] width 718 height 32
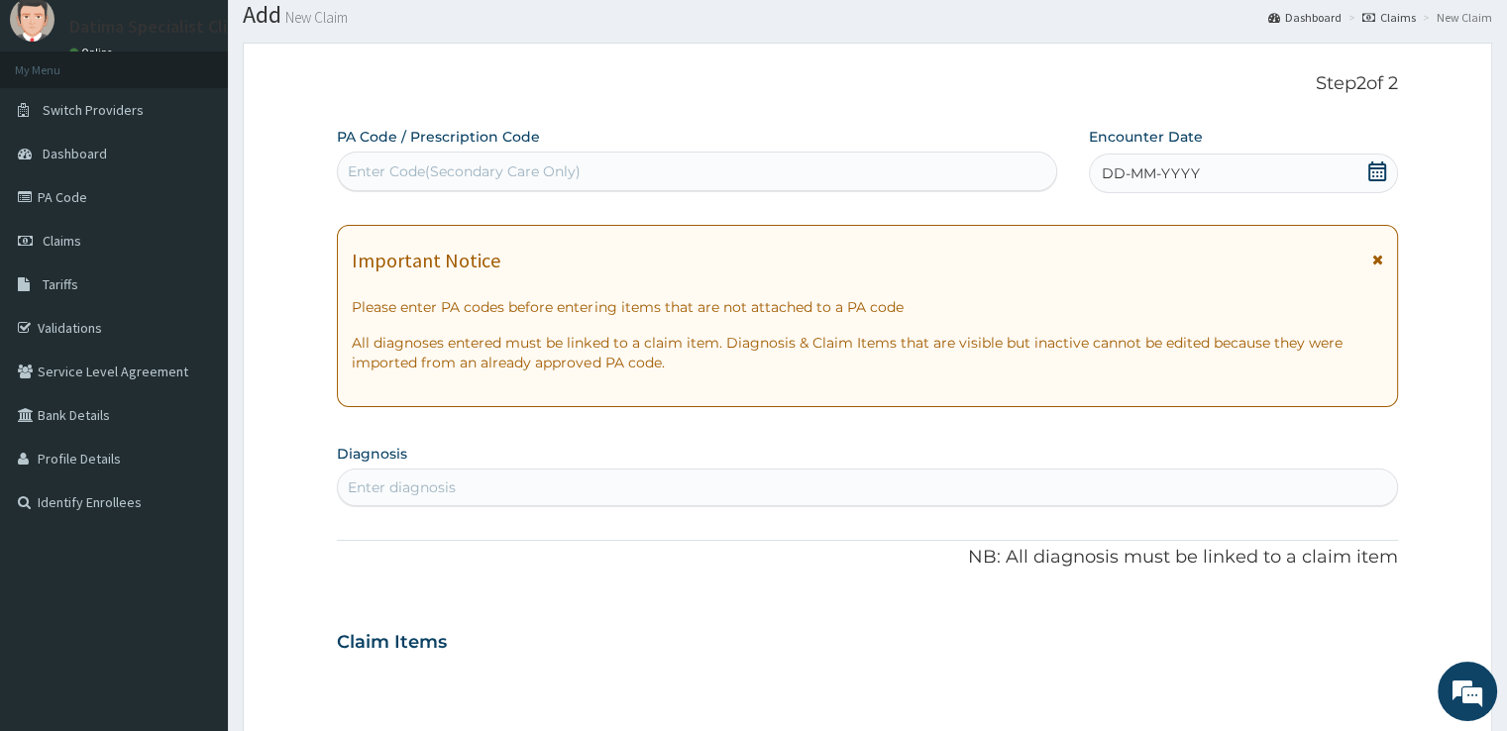
click at [491, 163] on div "Enter Code(Secondary Care Only)" at bounding box center [464, 171] width 233 height 20
paste input "PA/6301DA"
type input "PA/6301DA"
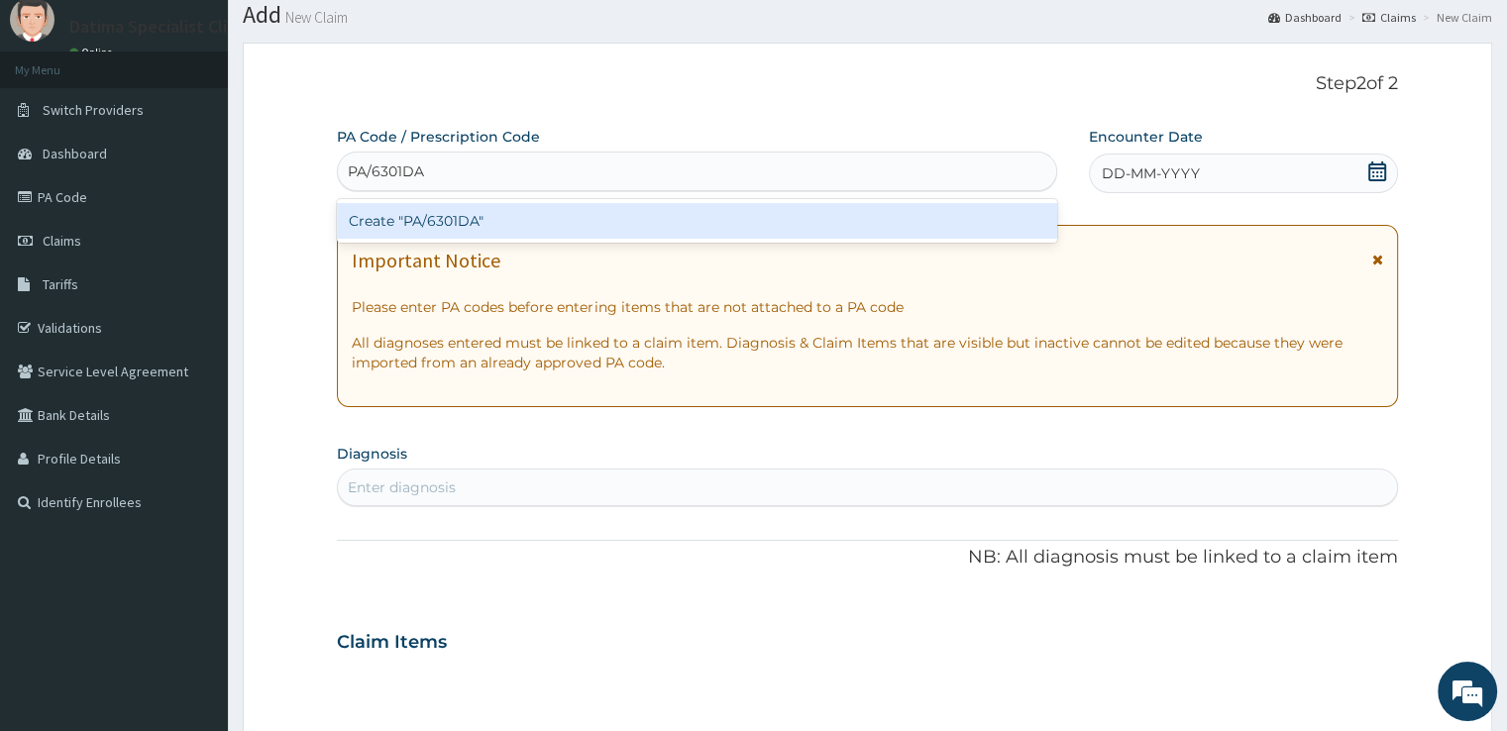
click at [483, 228] on div "Create "PA/6301DA"" at bounding box center [697, 221] width 720 height 36
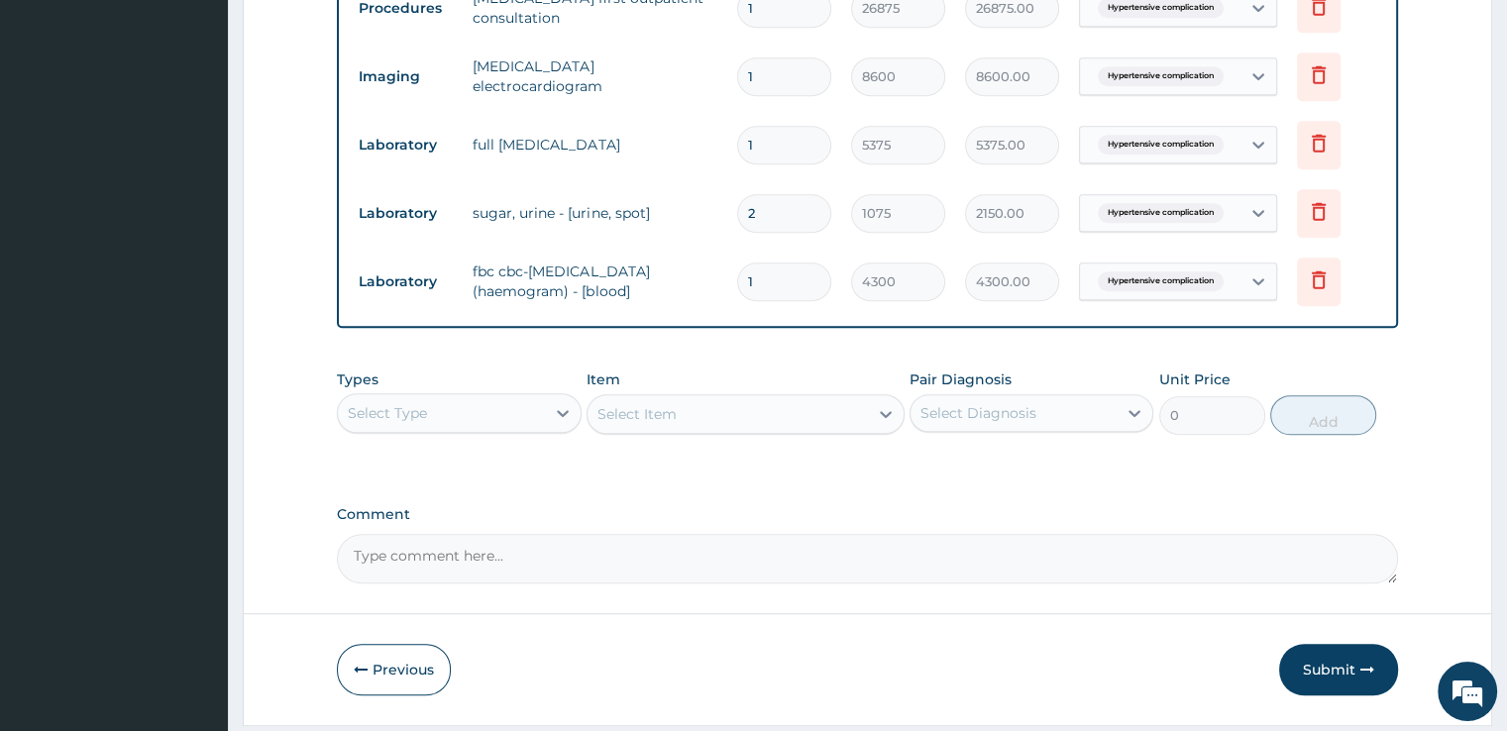
scroll to position [1103, 0]
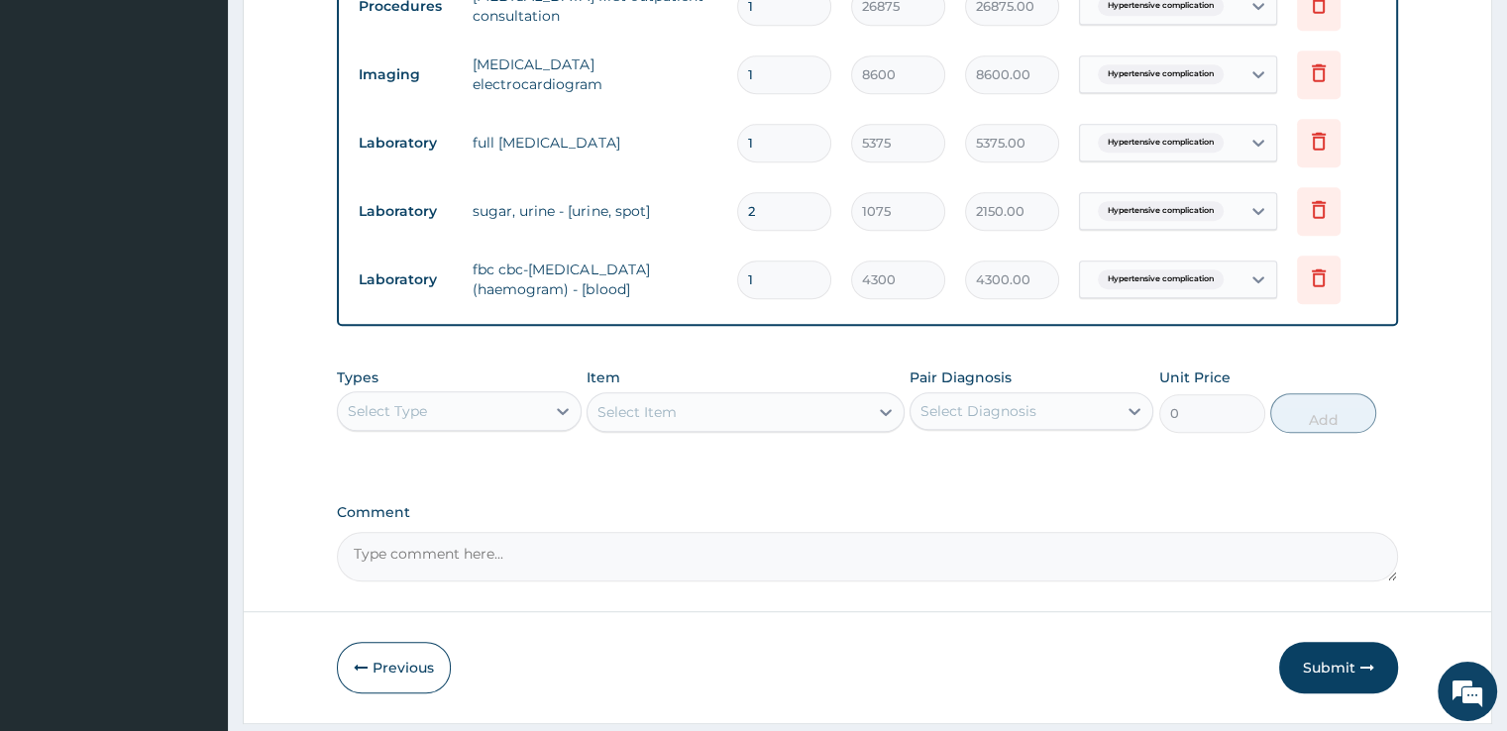
click at [765, 261] on input "1" at bounding box center [784, 280] width 94 height 39
type input "0.00"
type input "2"
type input "8600.00"
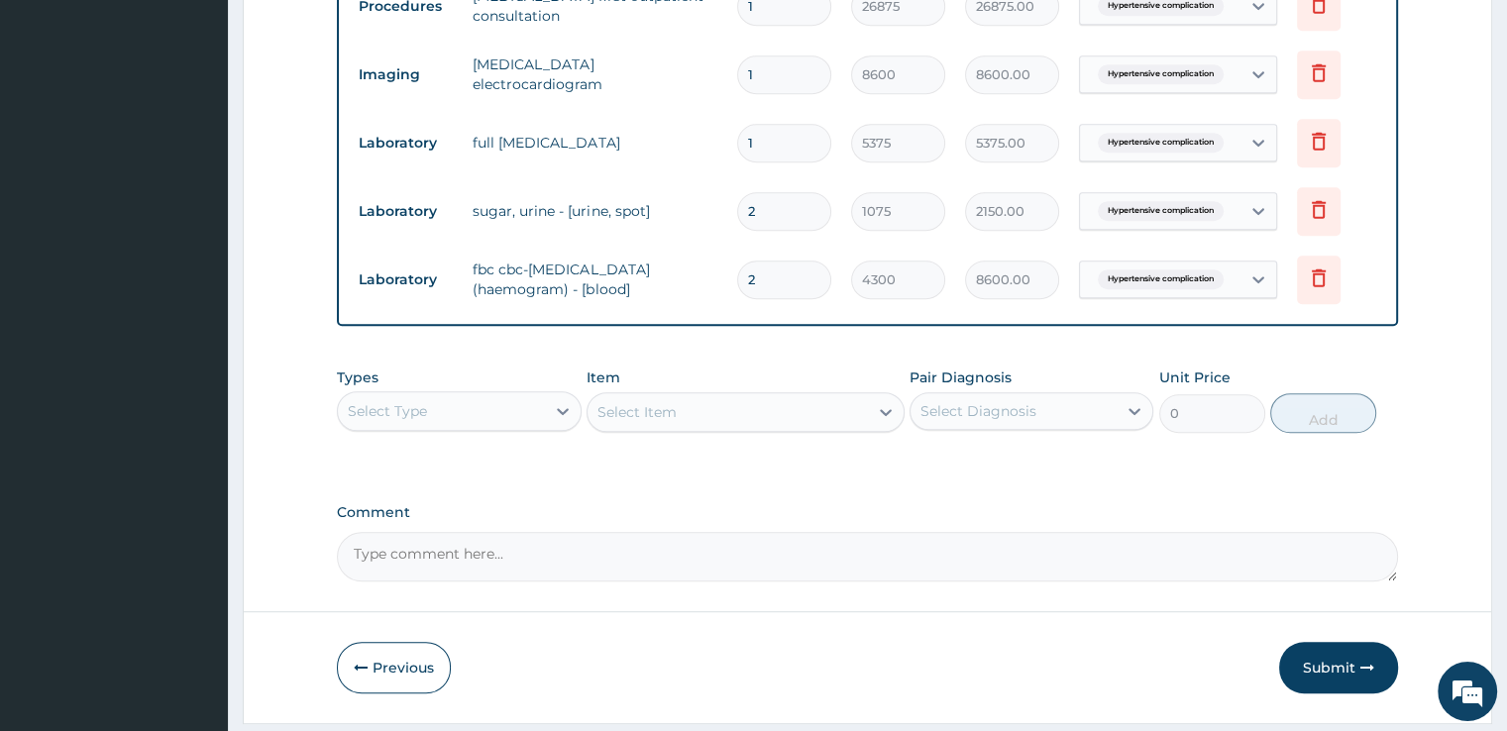
type input "0.00"
type input "1"
type input "4300.00"
click at [718, 504] on label "Comment" at bounding box center [867, 512] width 1060 height 17
click at [718, 532] on textarea "Comment" at bounding box center [867, 557] width 1060 height 50
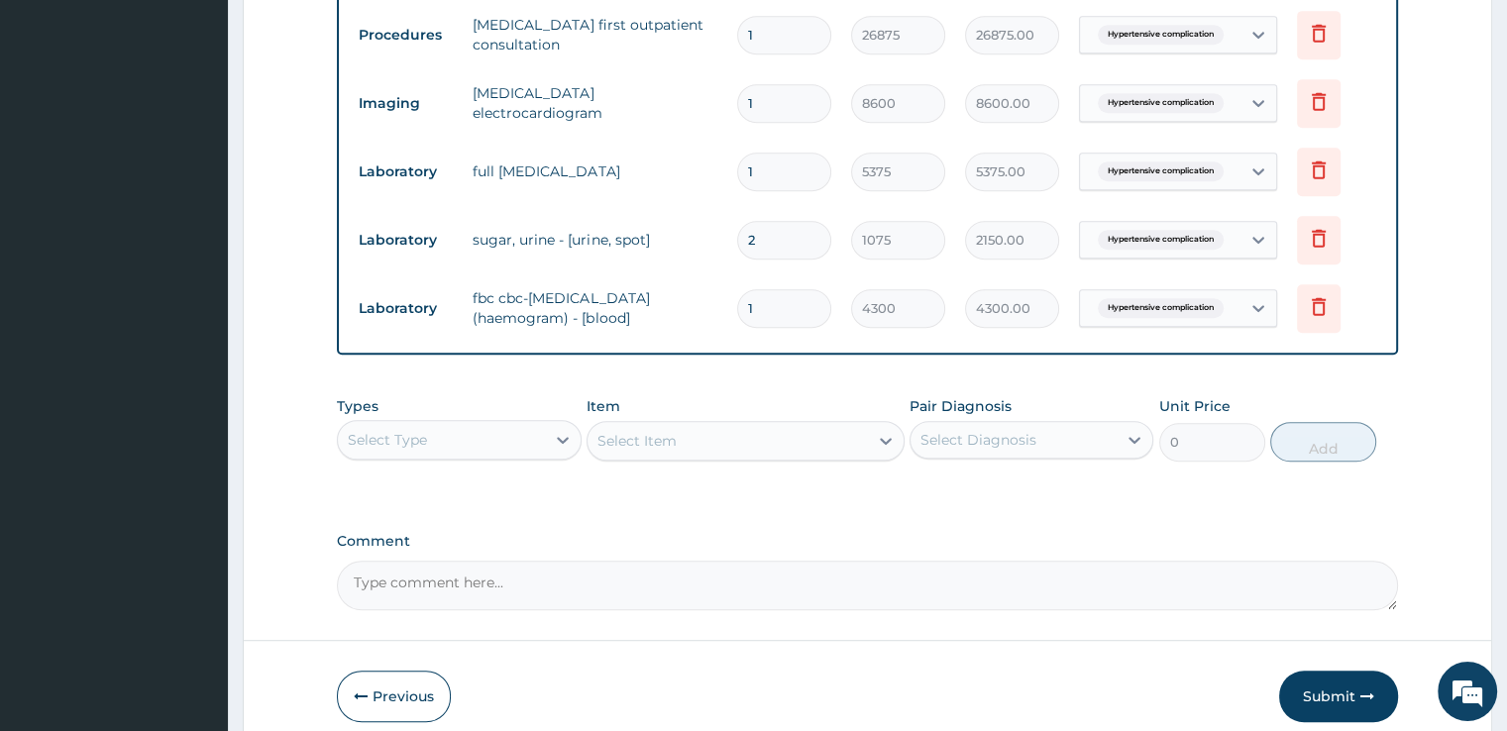
scroll to position [1145, 0]
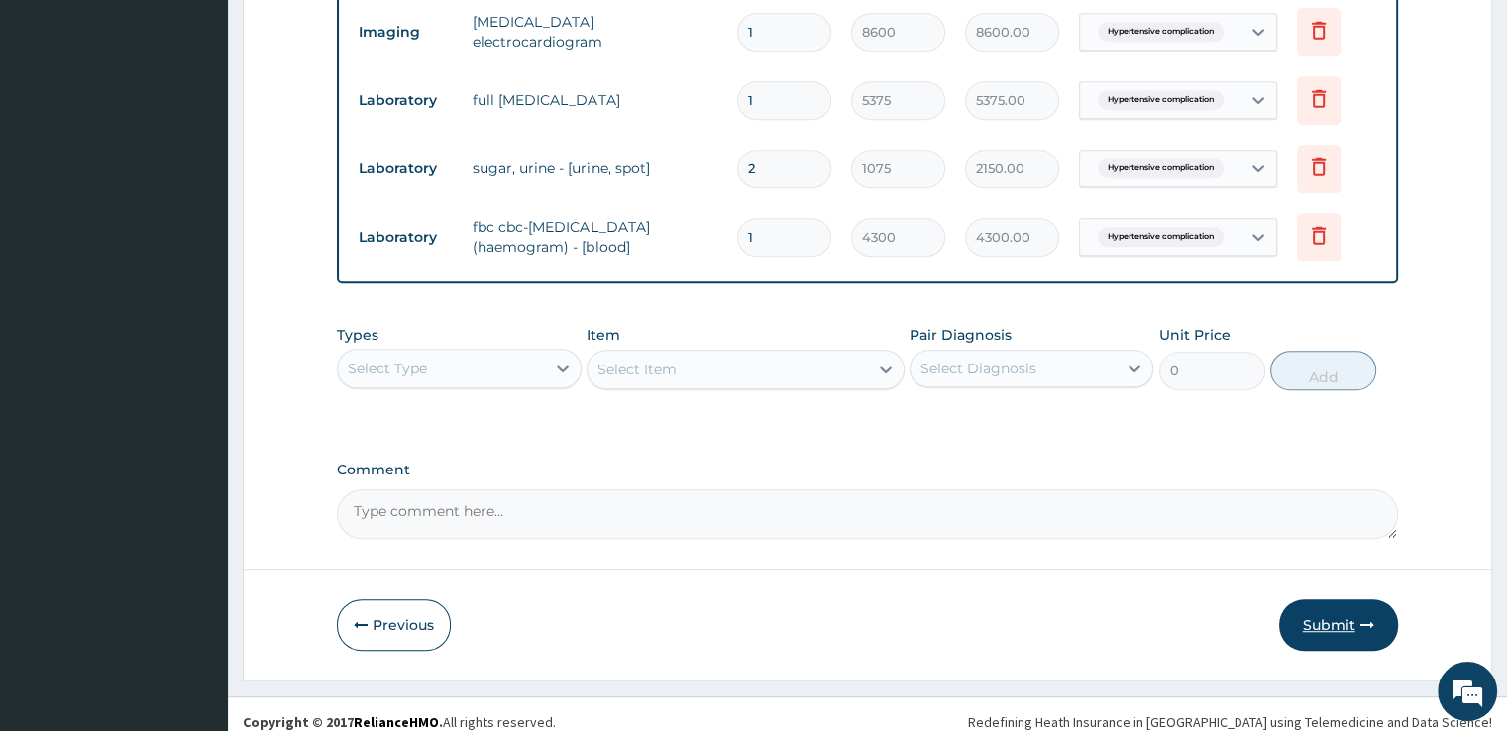
click at [1323, 616] on button "Submit" at bounding box center [1338, 625] width 119 height 52
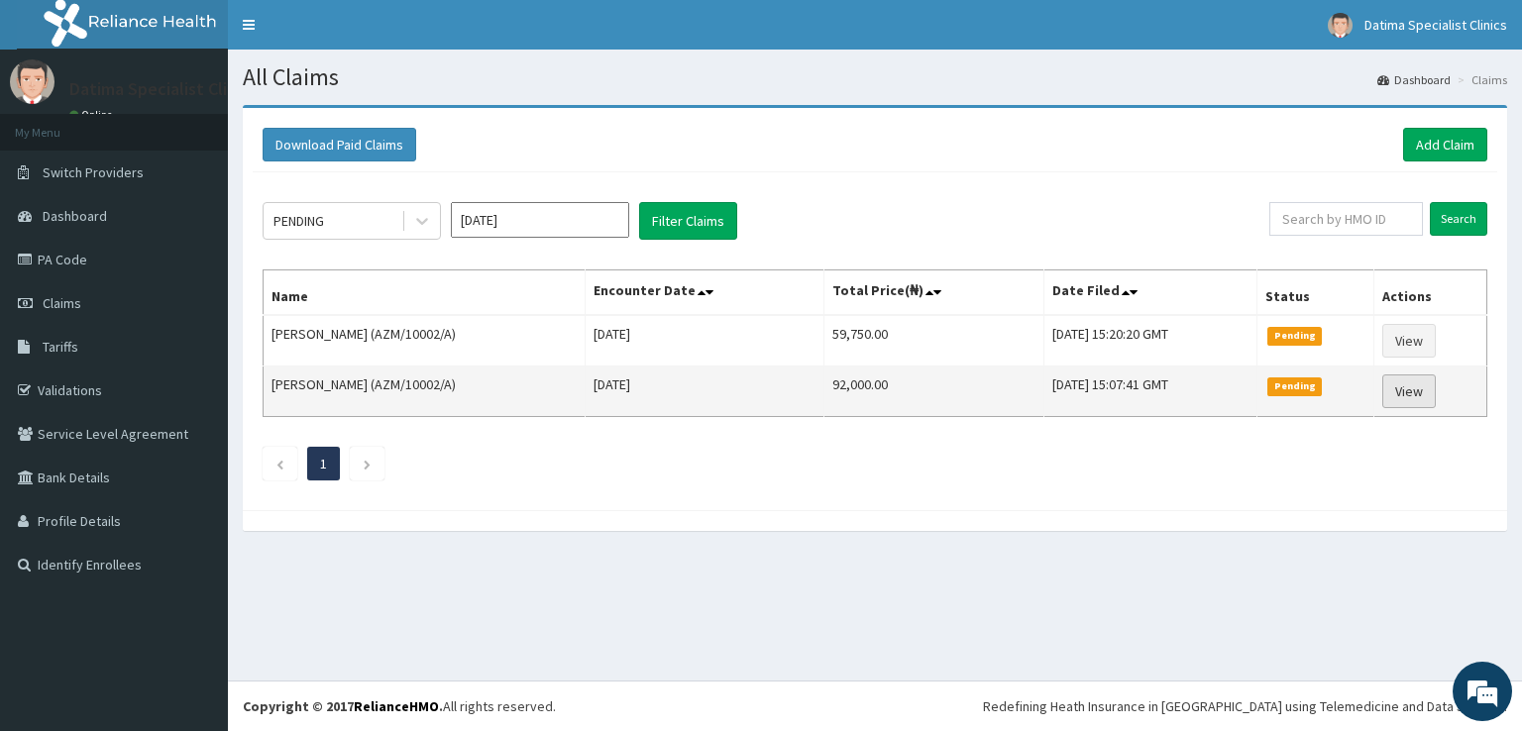
click at [1422, 391] on link "View" at bounding box center [1408, 391] width 53 height 34
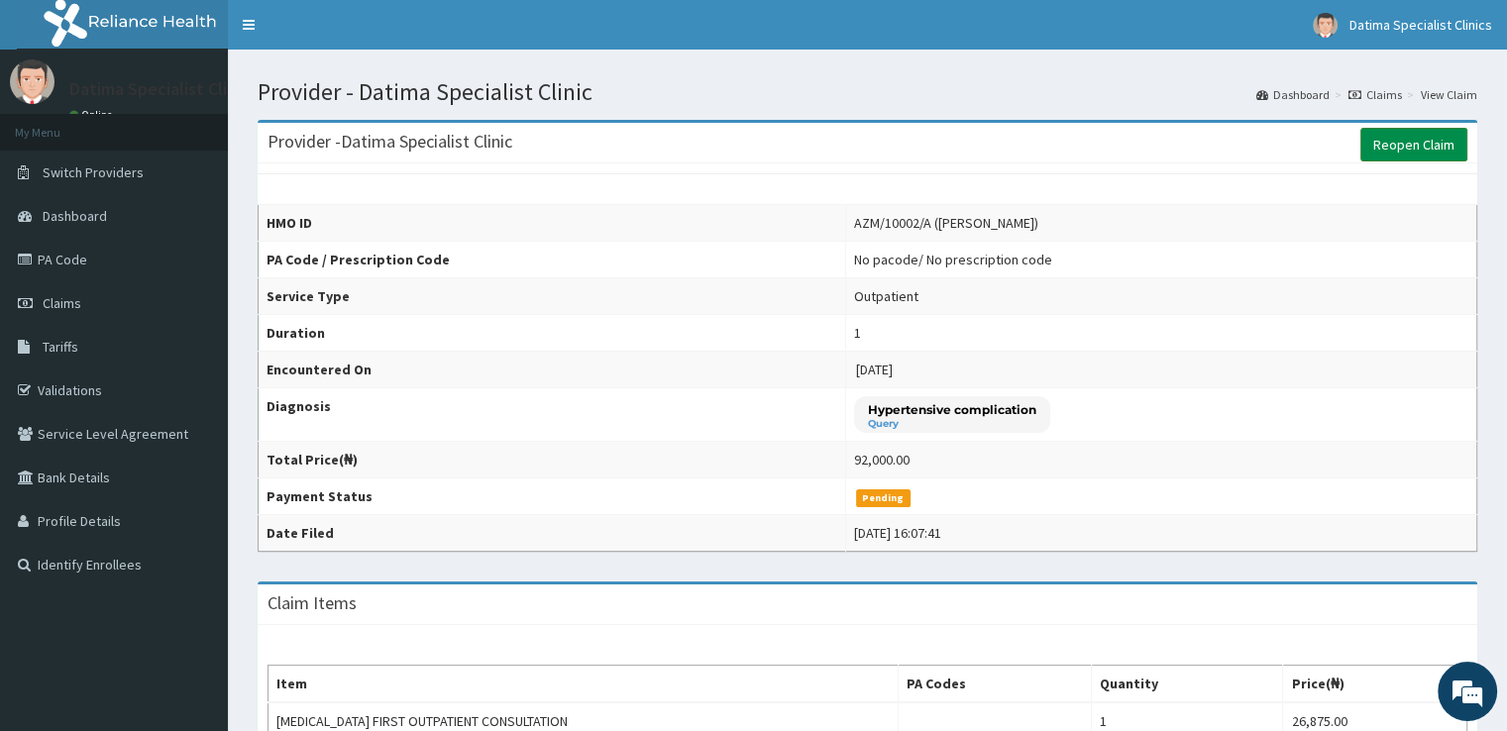
click at [1416, 144] on link "Reopen Claim" at bounding box center [1413, 145] width 107 height 34
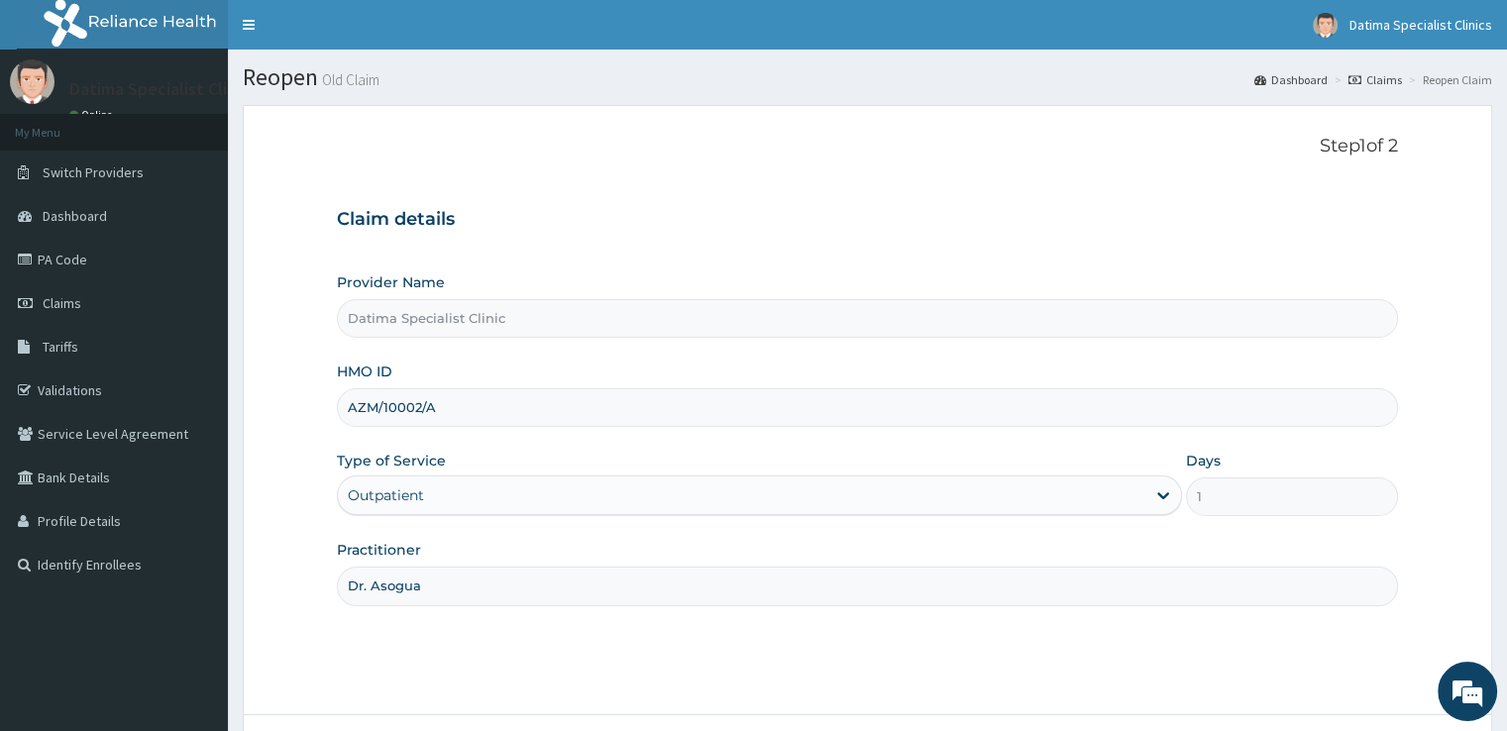
scroll to position [160, 0]
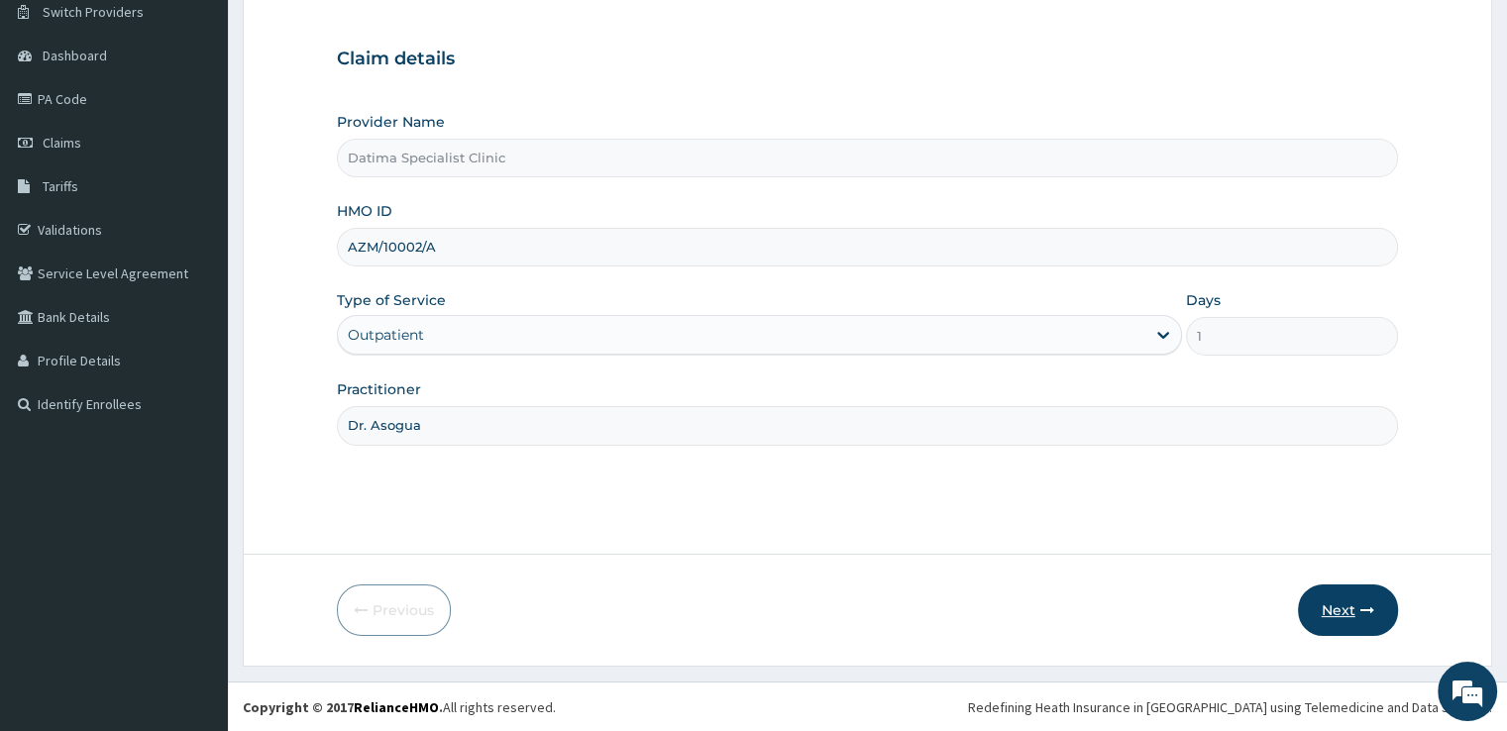
click at [1319, 616] on button "Next" at bounding box center [1348, 610] width 100 height 52
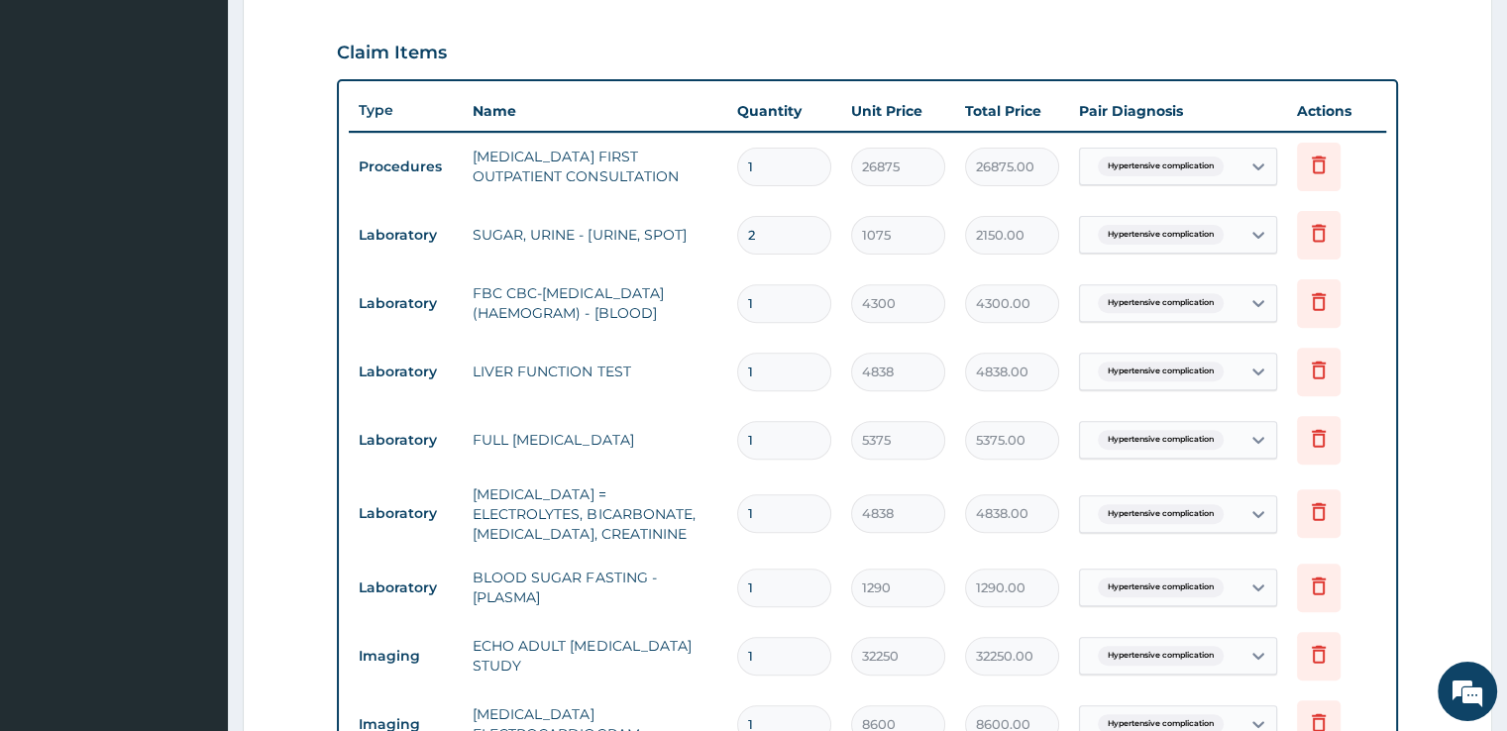
scroll to position [669, 0]
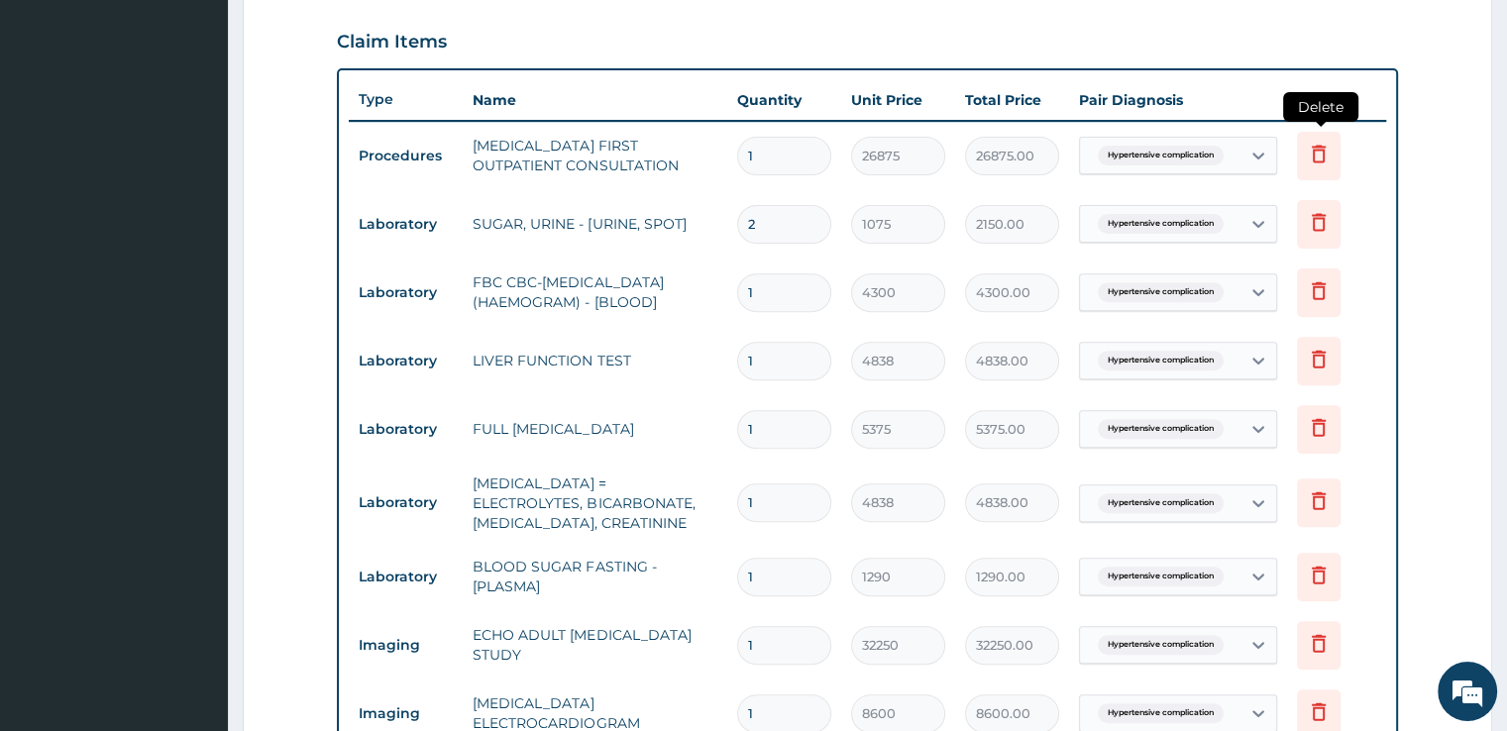
click at [1317, 169] on icon at bounding box center [1319, 156] width 44 height 49
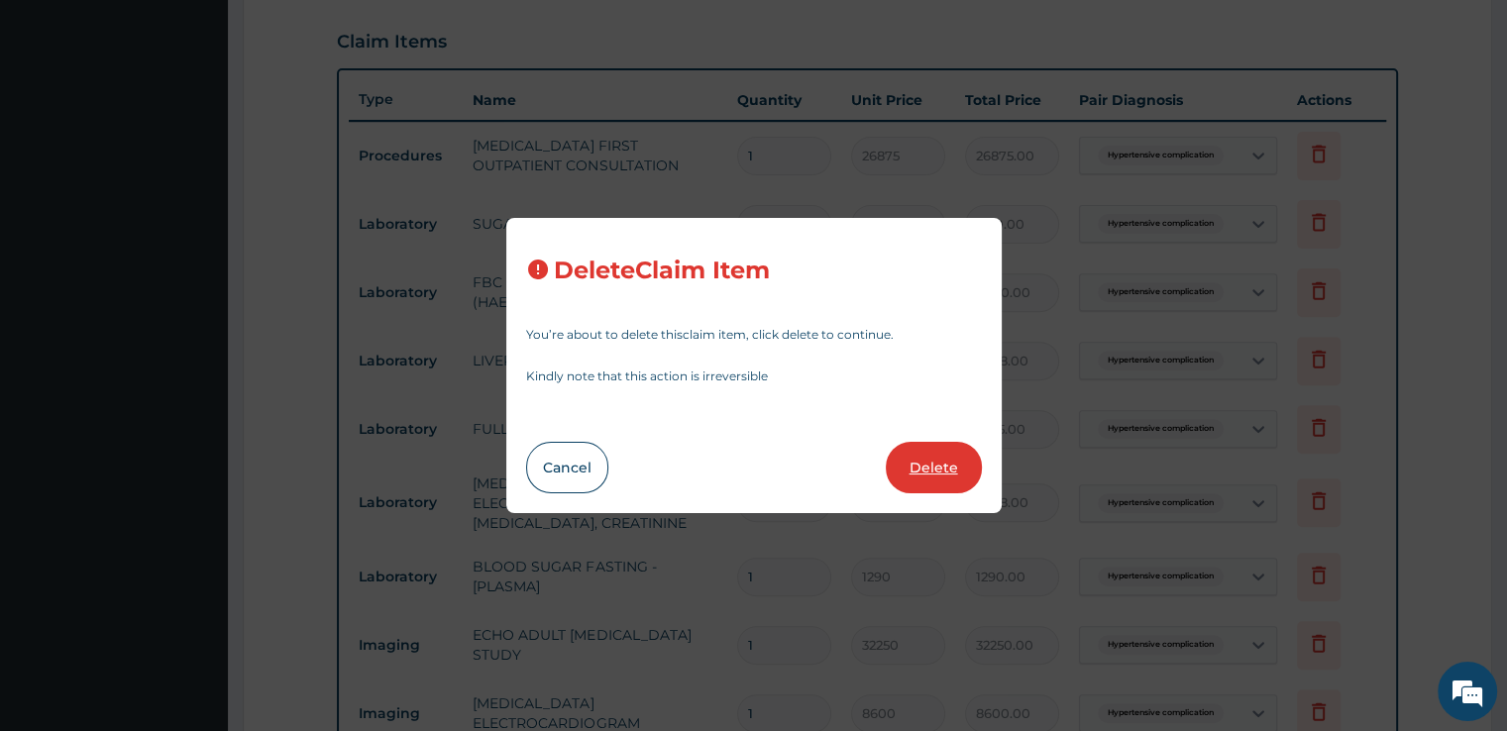
click at [944, 455] on button "Delete" at bounding box center [934, 468] width 96 height 52
type input "2"
type input "1075"
type input "2150.00"
type input "1"
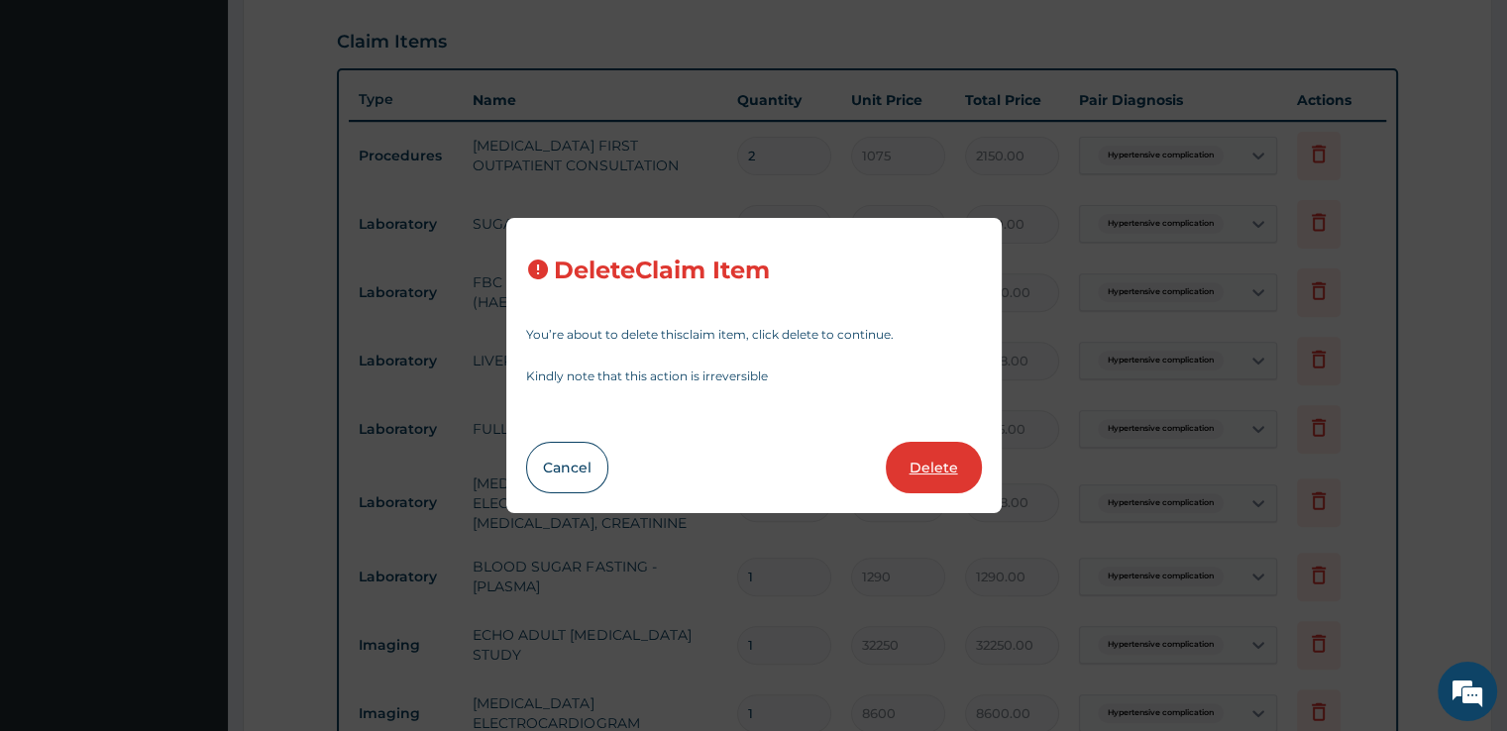
type input "4300"
type input "4300.00"
type input "4838"
type input "4838.00"
type input "5375"
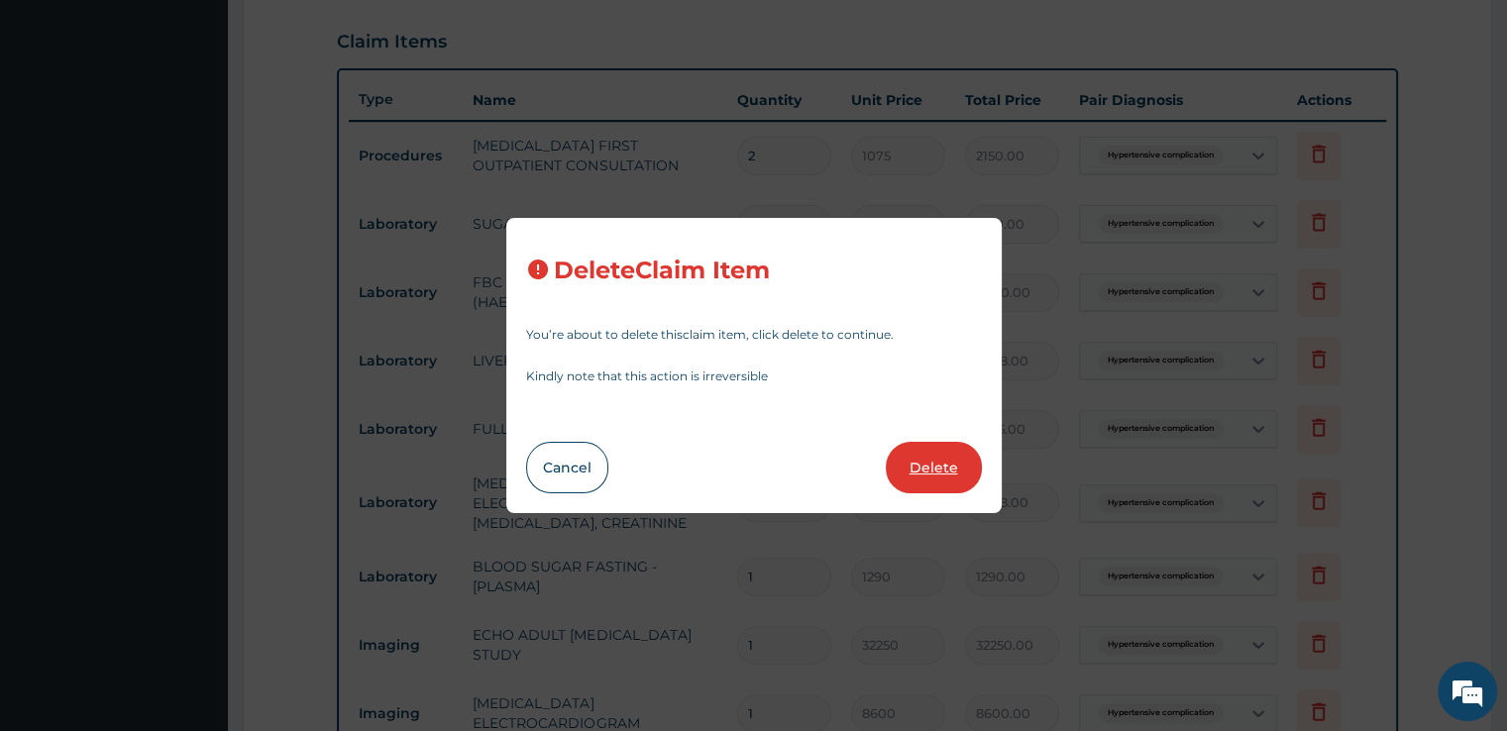
type input "5375.00"
type input "4838"
type input "4838.00"
type input "1290"
type input "1290.00"
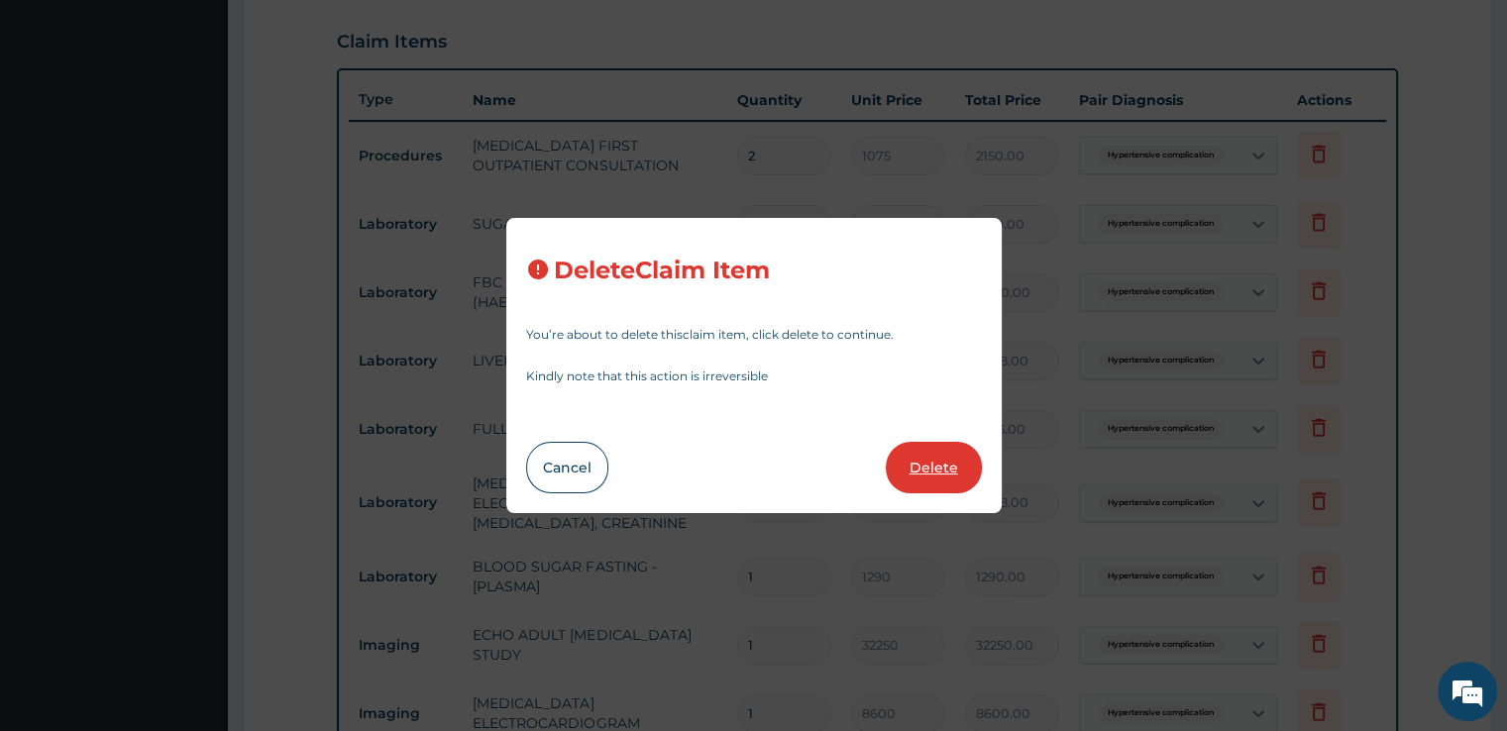
type input "32250"
type input "32250.00"
type input "8600"
type input "8600.00"
type input "28"
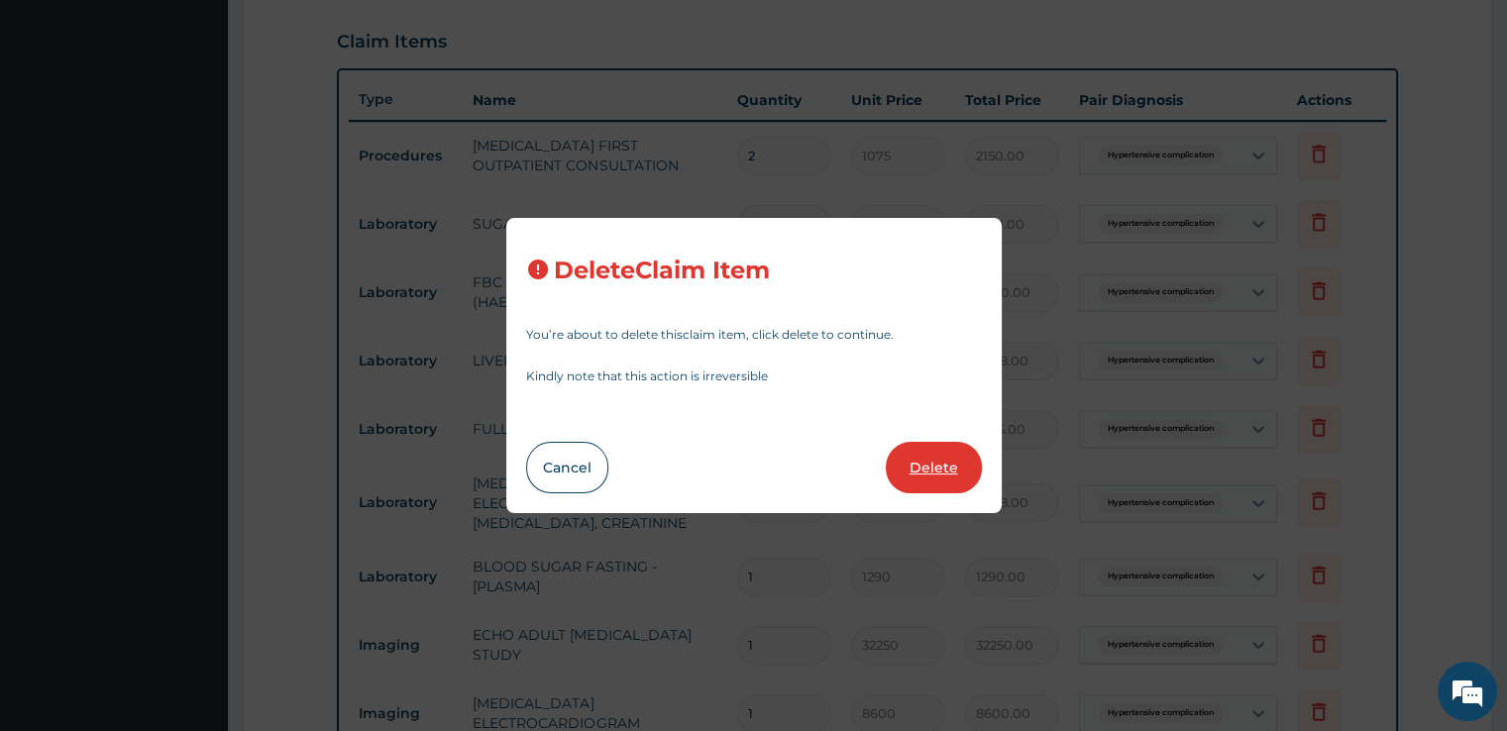
type input "53"
type input "1484.00"
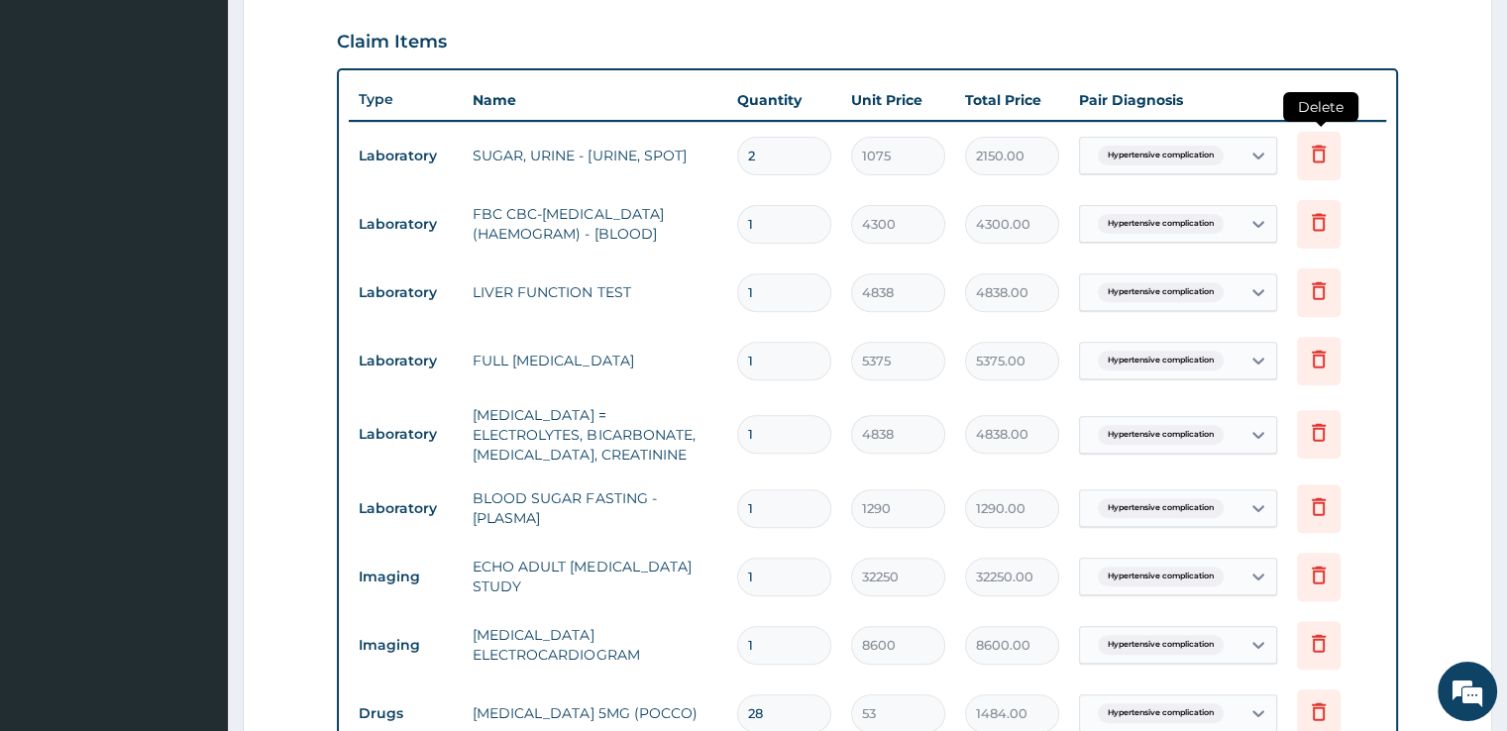
click at [1308, 157] on icon at bounding box center [1319, 154] width 24 height 24
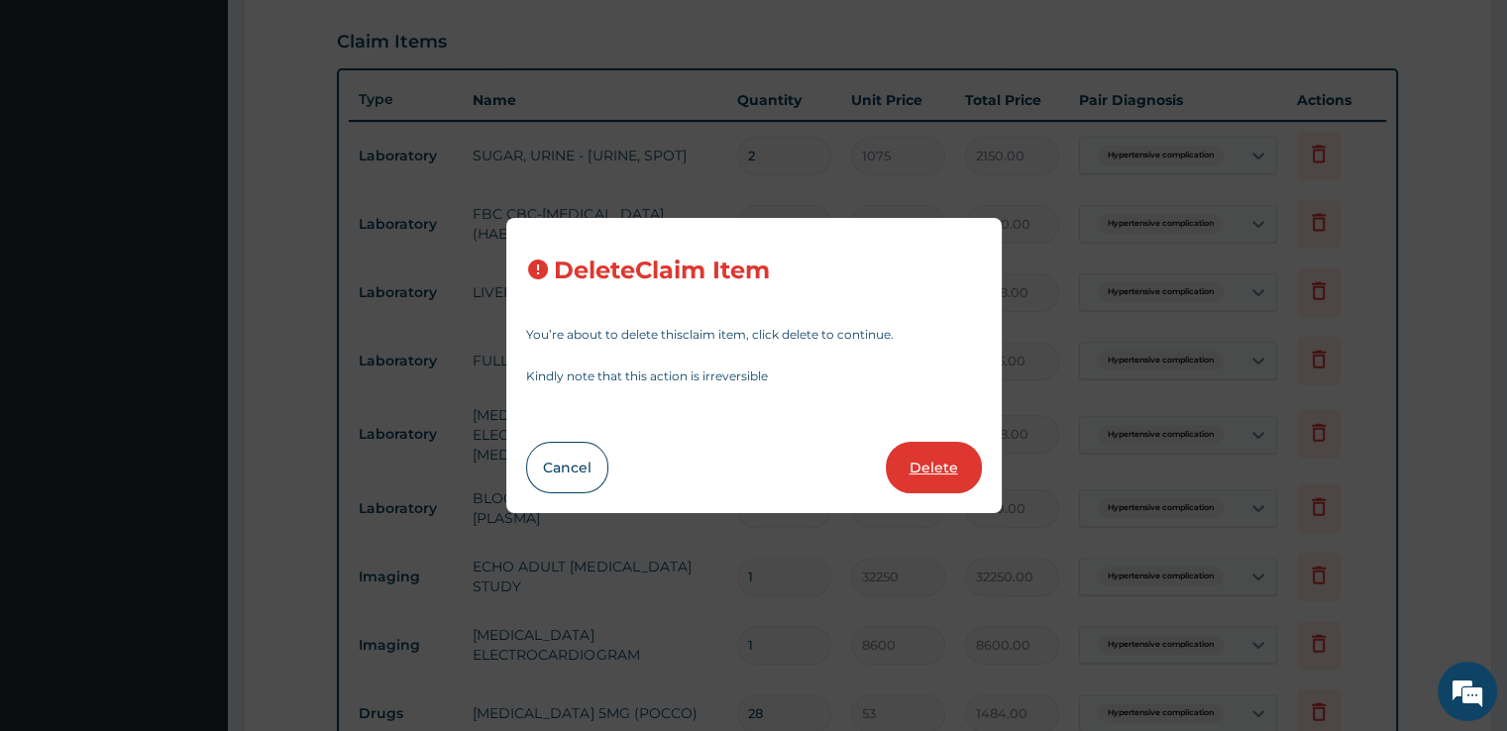
click at [917, 478] on button "Delete" at bounding box center [934, 468] width 96 height 52
type input "1"
type input "4300"
type input "4300.00"
type input "4838"
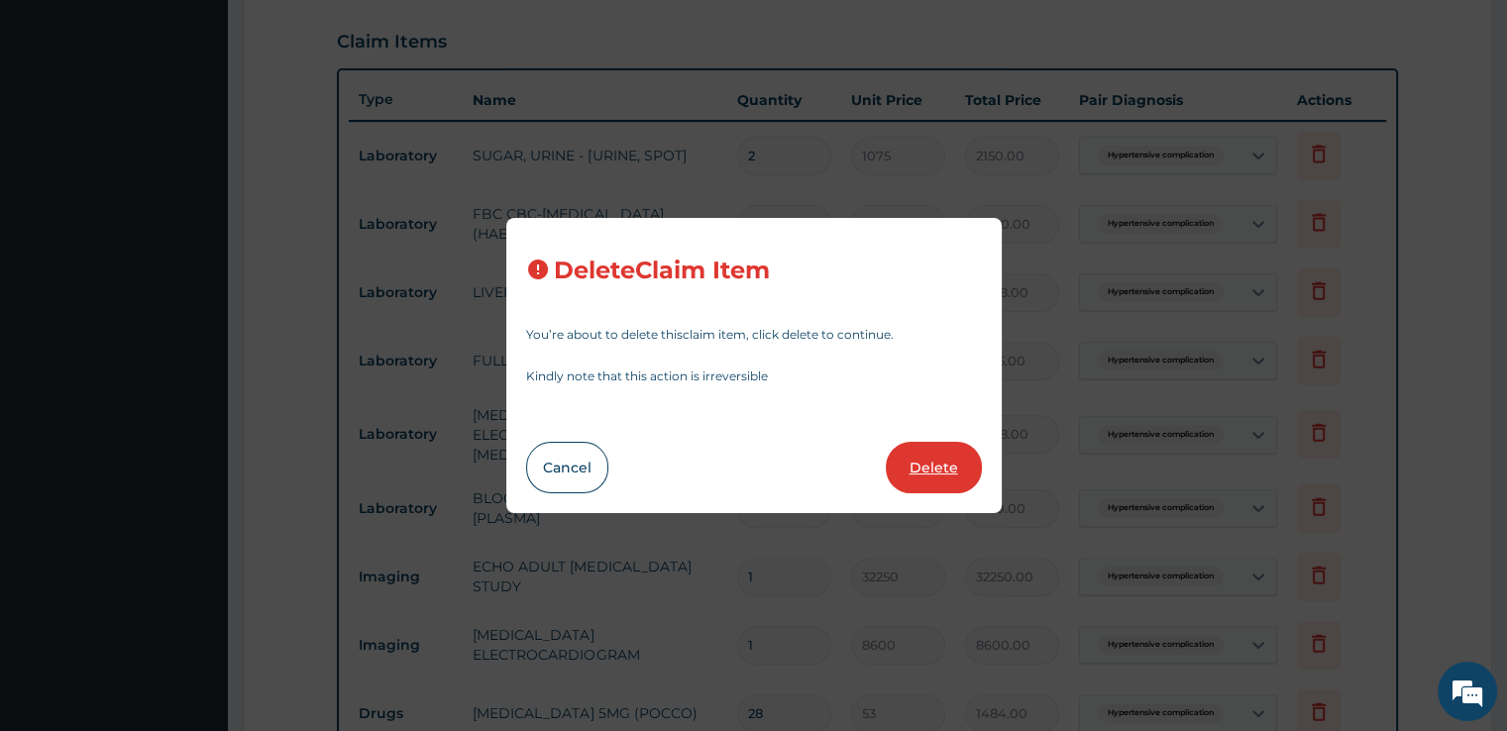
type input "4838.00"
type input "5375"
type input "5375.00"
type input "4838"
type input "4838.00"
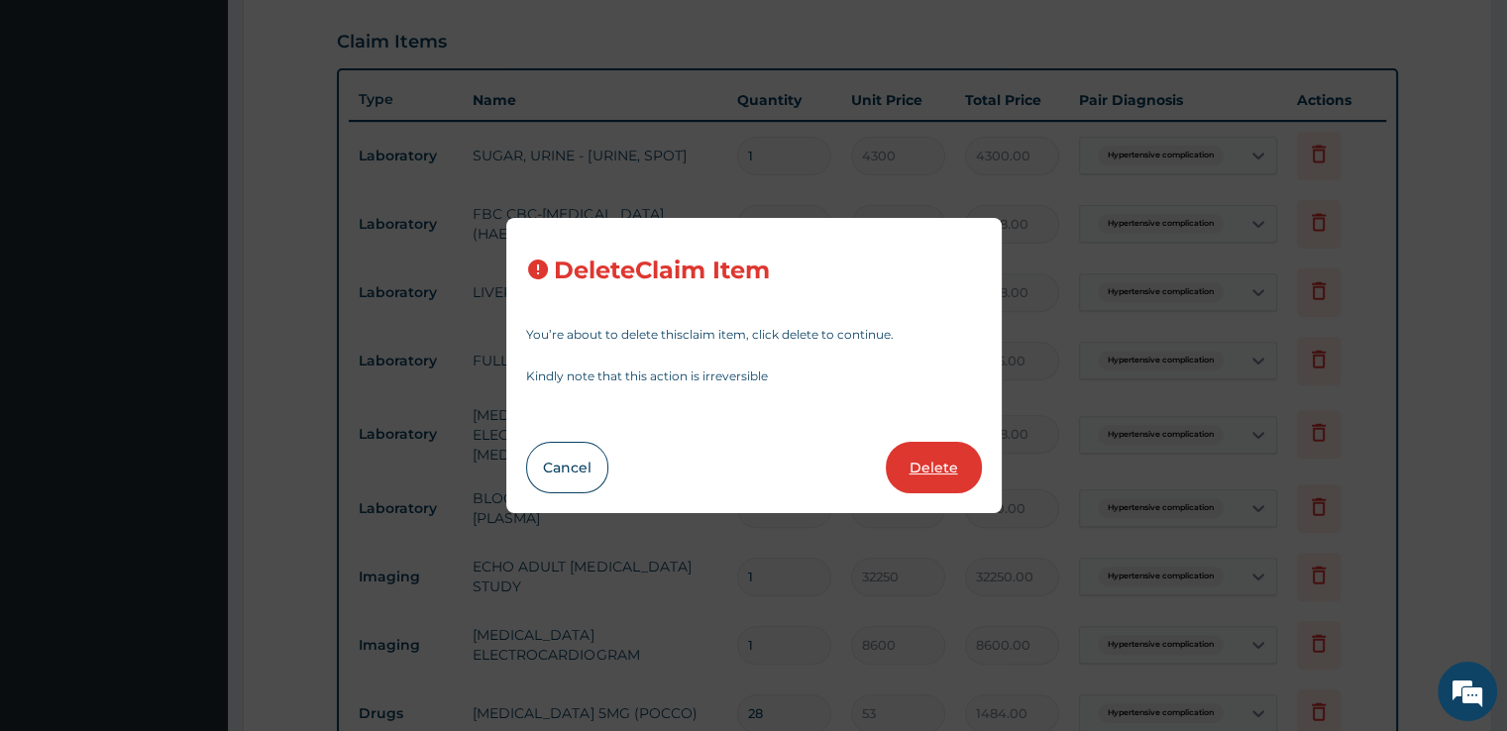
type input "1290"
type input "1290.00"
type input "32250"
type input "32250.00"
type input "8600"
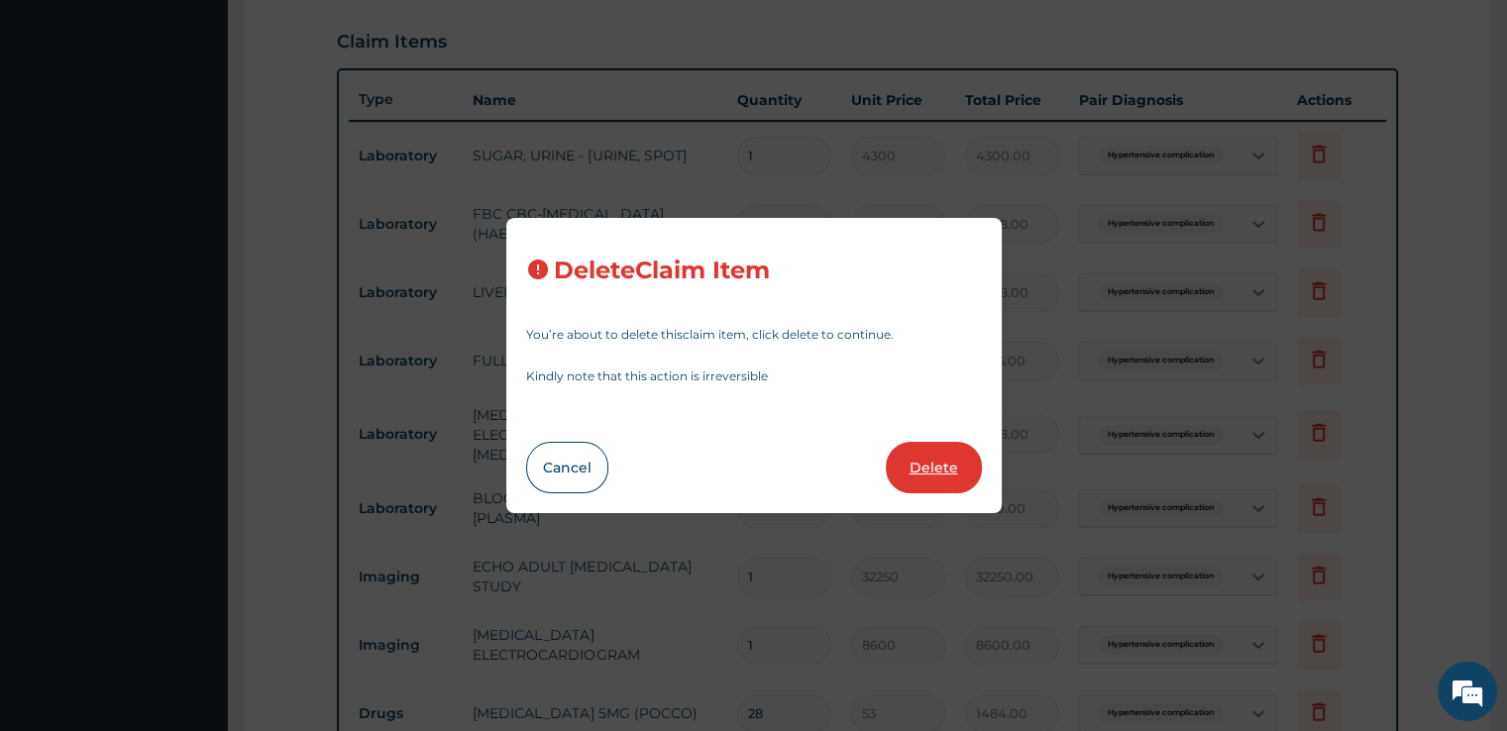
type input "8600.00"
type input "28"
type input "53"
type input "1484.00"
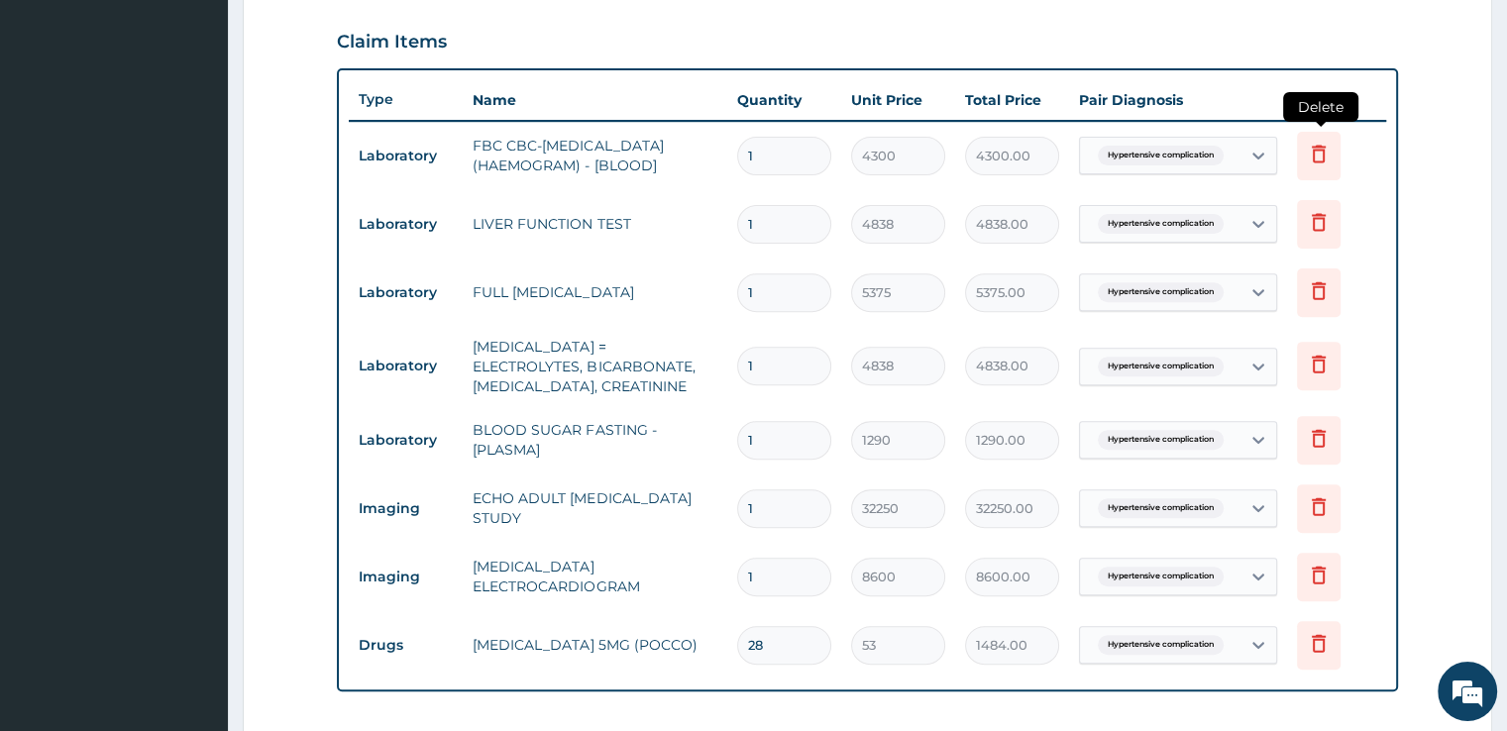
click at [1316, 142] on icon at bounding box center [1319, 154] width 24 height 24
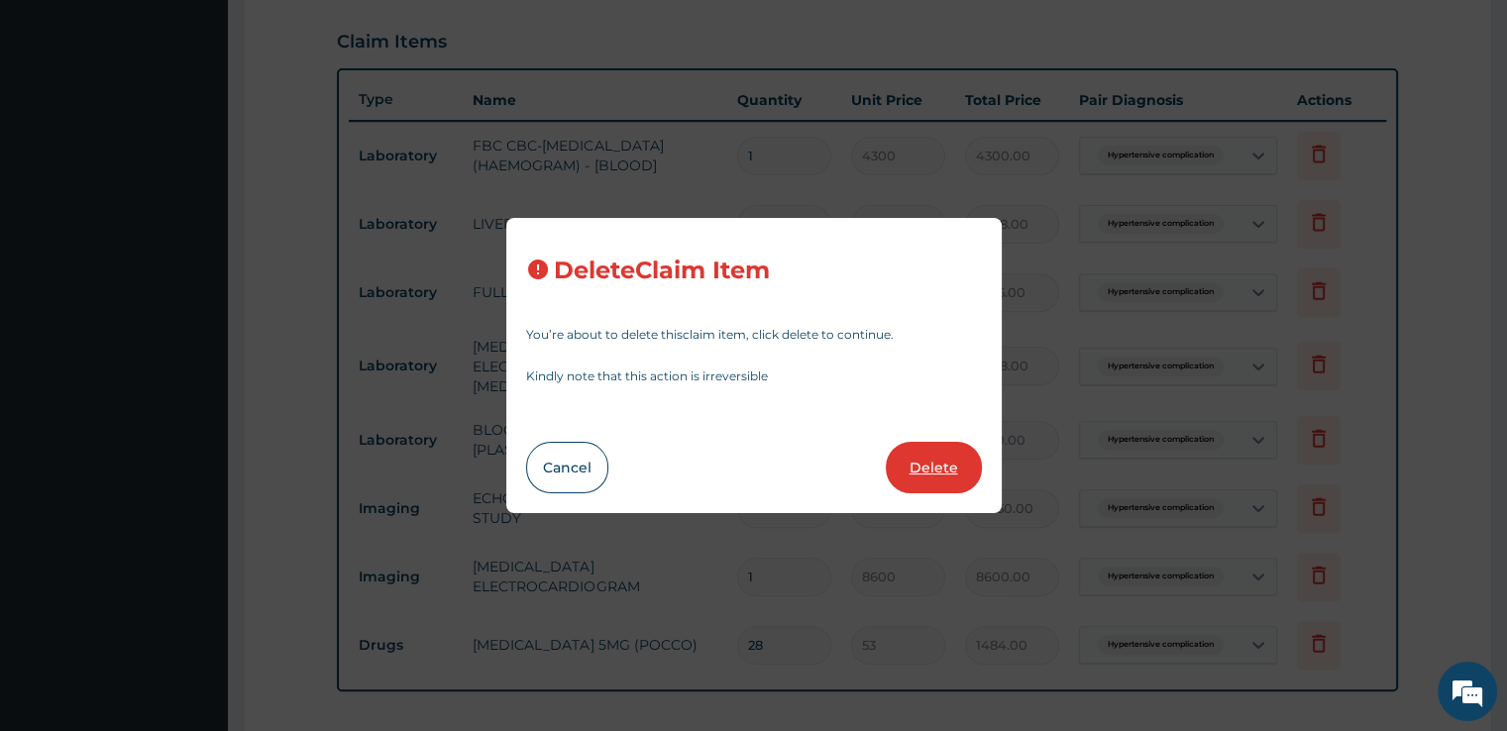
click at [928, 488] on button "Delete" at bounding box center [934, 468] width 96 height 52
type input "4838"
type input "4838.00"
type input "5375"
type input "5375.00"
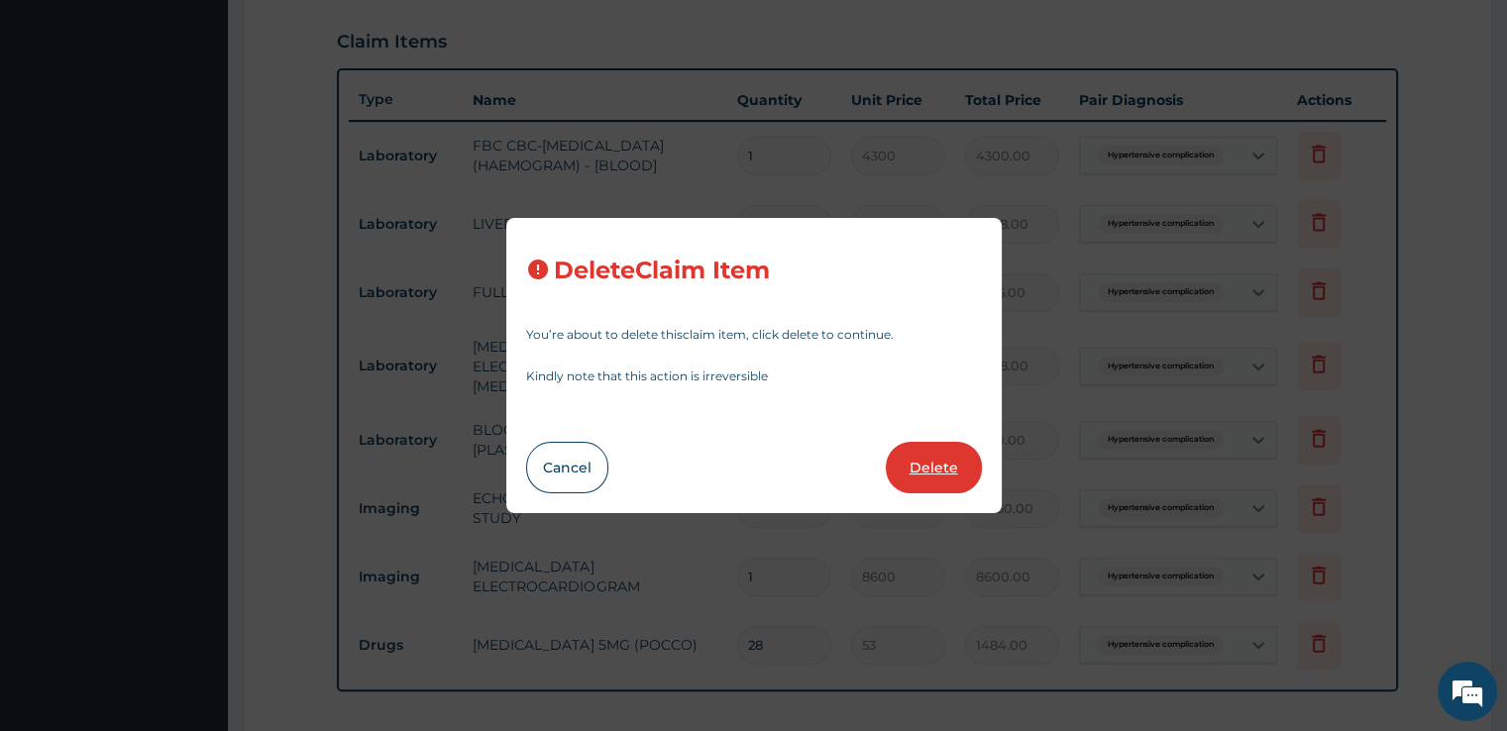
type input "4838"
type input "4838.00"
type input "1290"
type input "1290.00"
type input "32250"
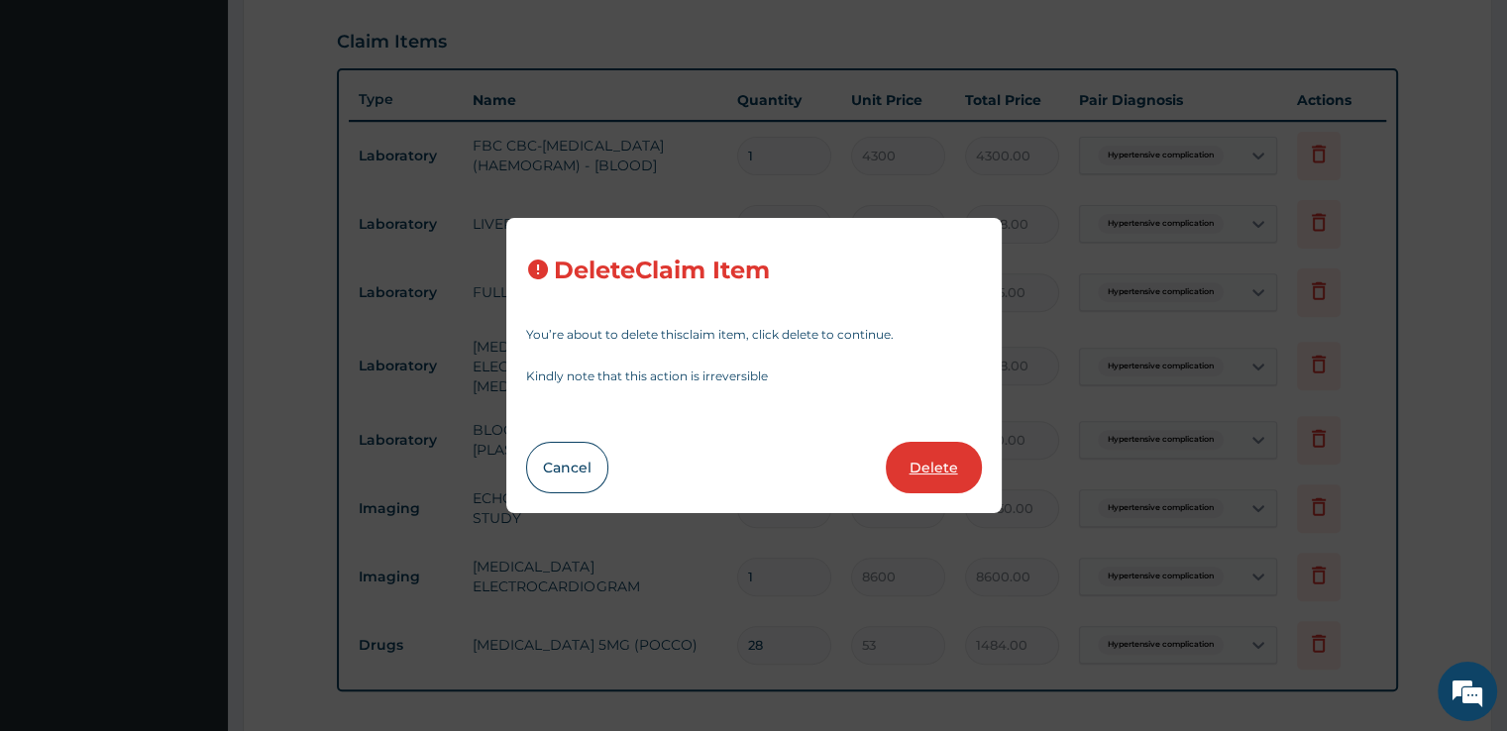
type input "32250.00"
type input "8600"
type input "8600.00"
type input "28"
type input "53"
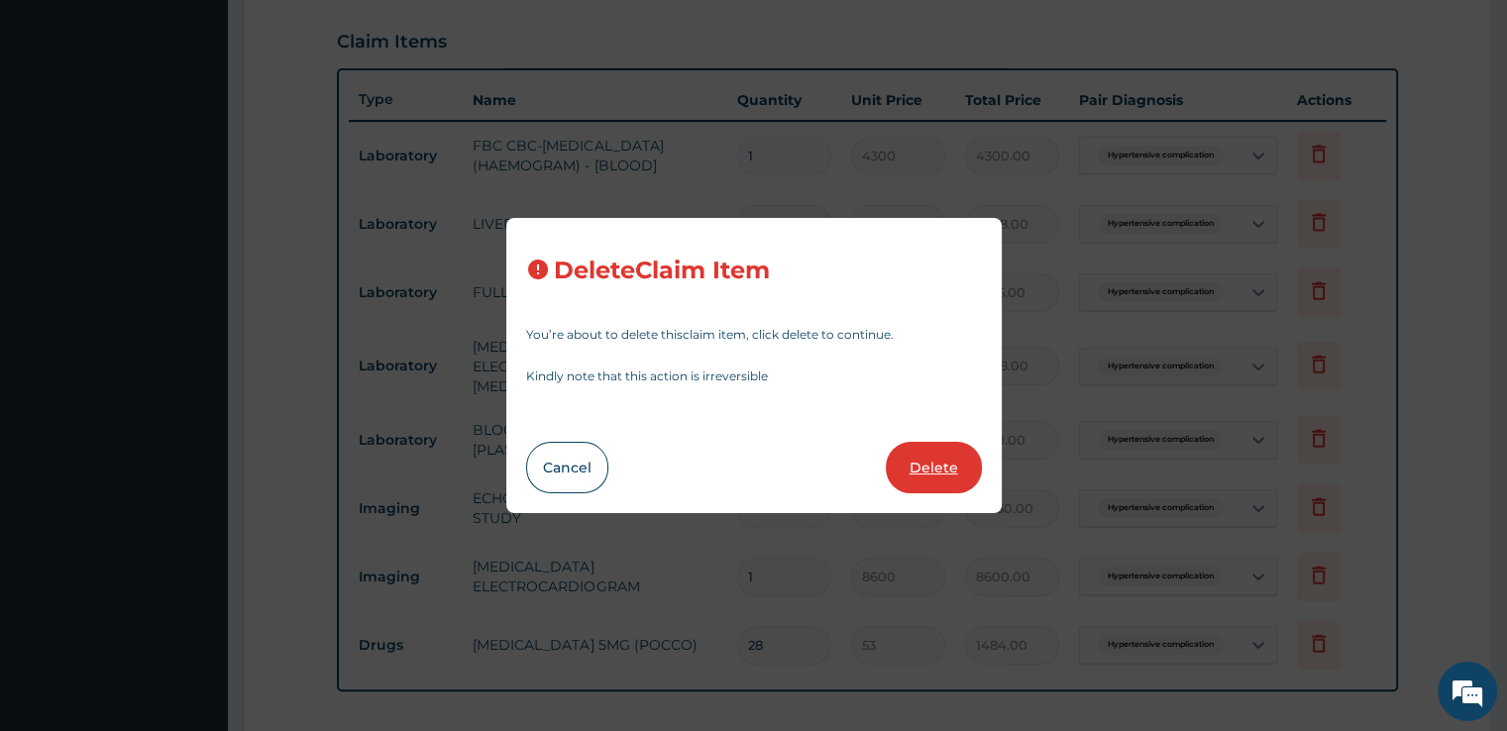
type input "1484.00"
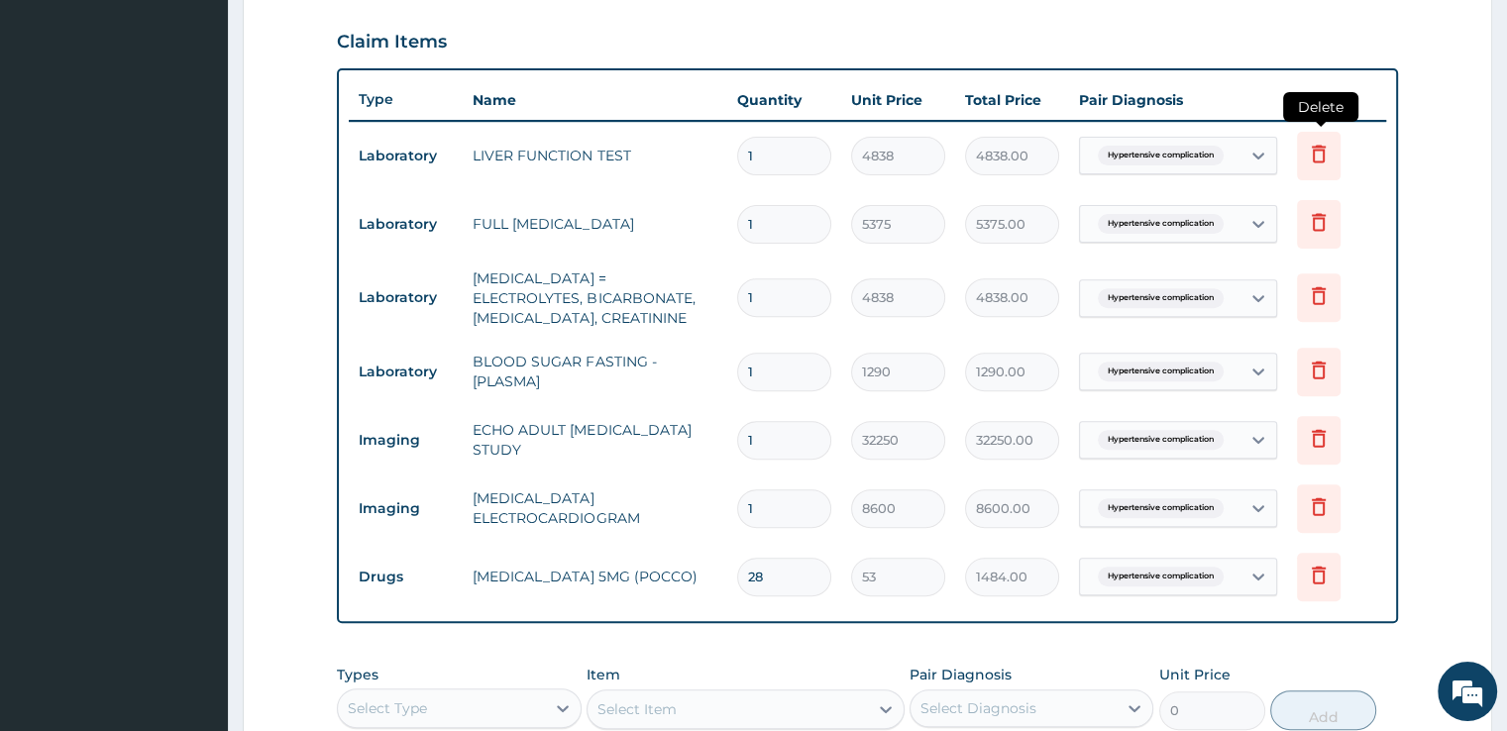
click at [1308, 169] on icon at bounding box center [1319, 156] width 44 height 49
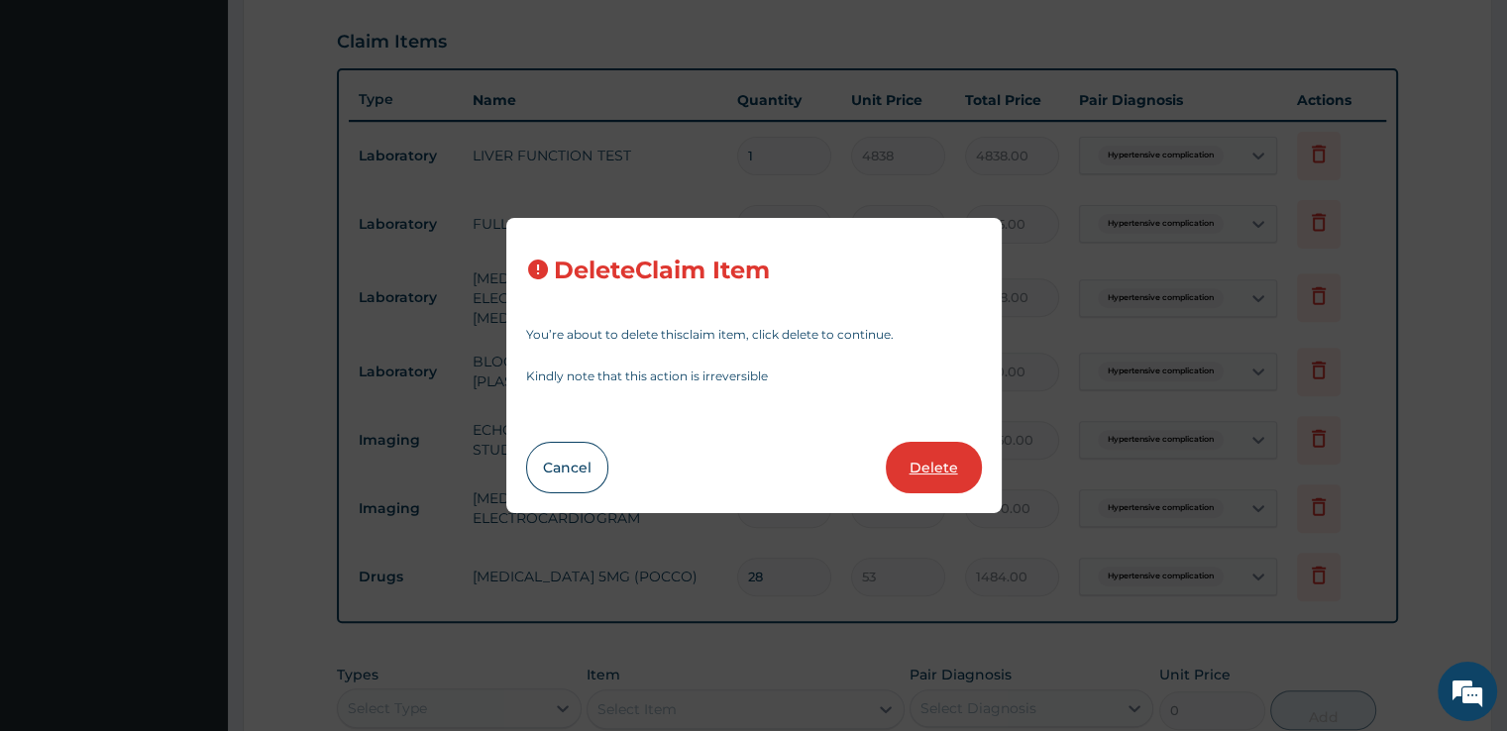
click at [929, 464] on button "Delete" at bounding box center [934, 468] width 96 height 52
type input "5375"
type input "5375.00"
type input "4838"
type input "4838.00"
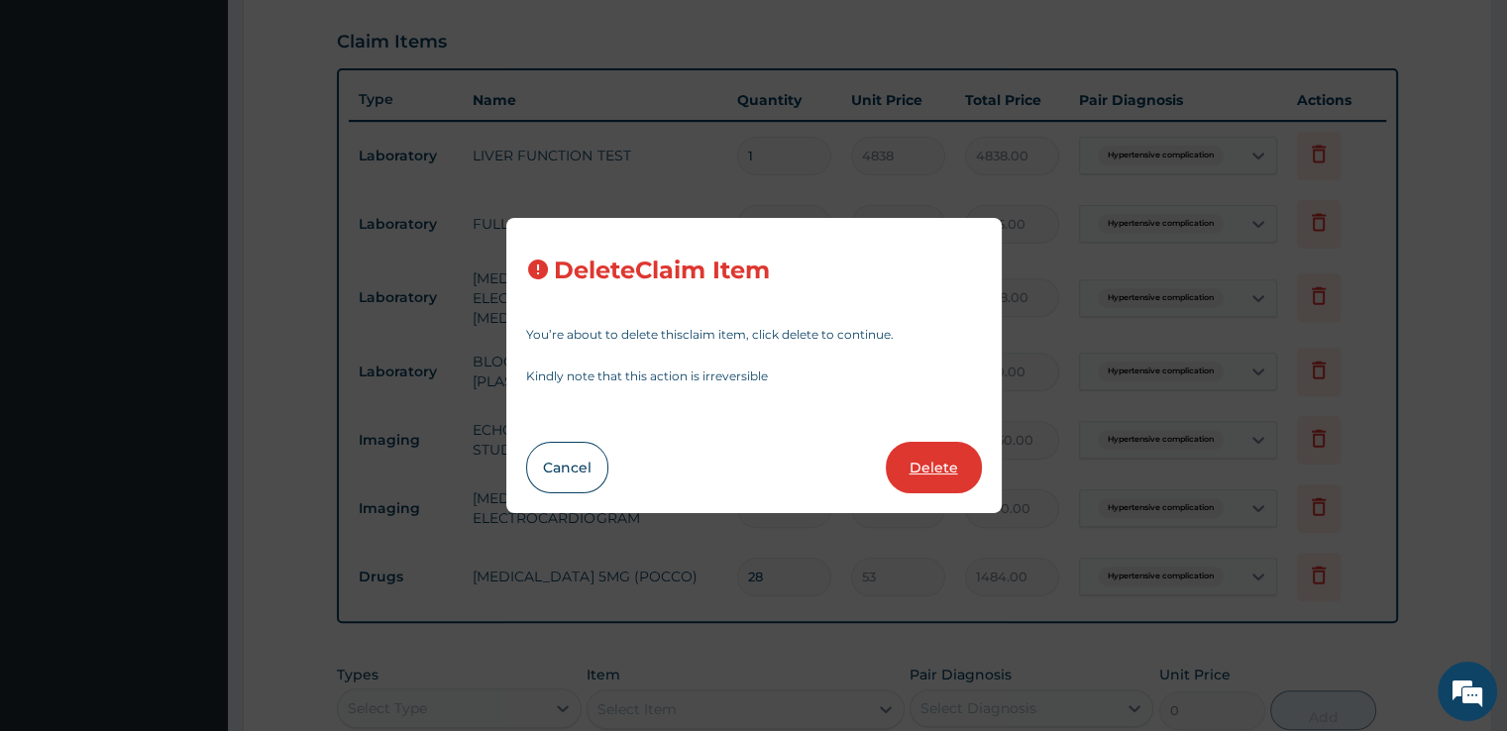
type input "1290"
type input "1290.00"
type input "32250"
type input "32250.00"
type input "8600"
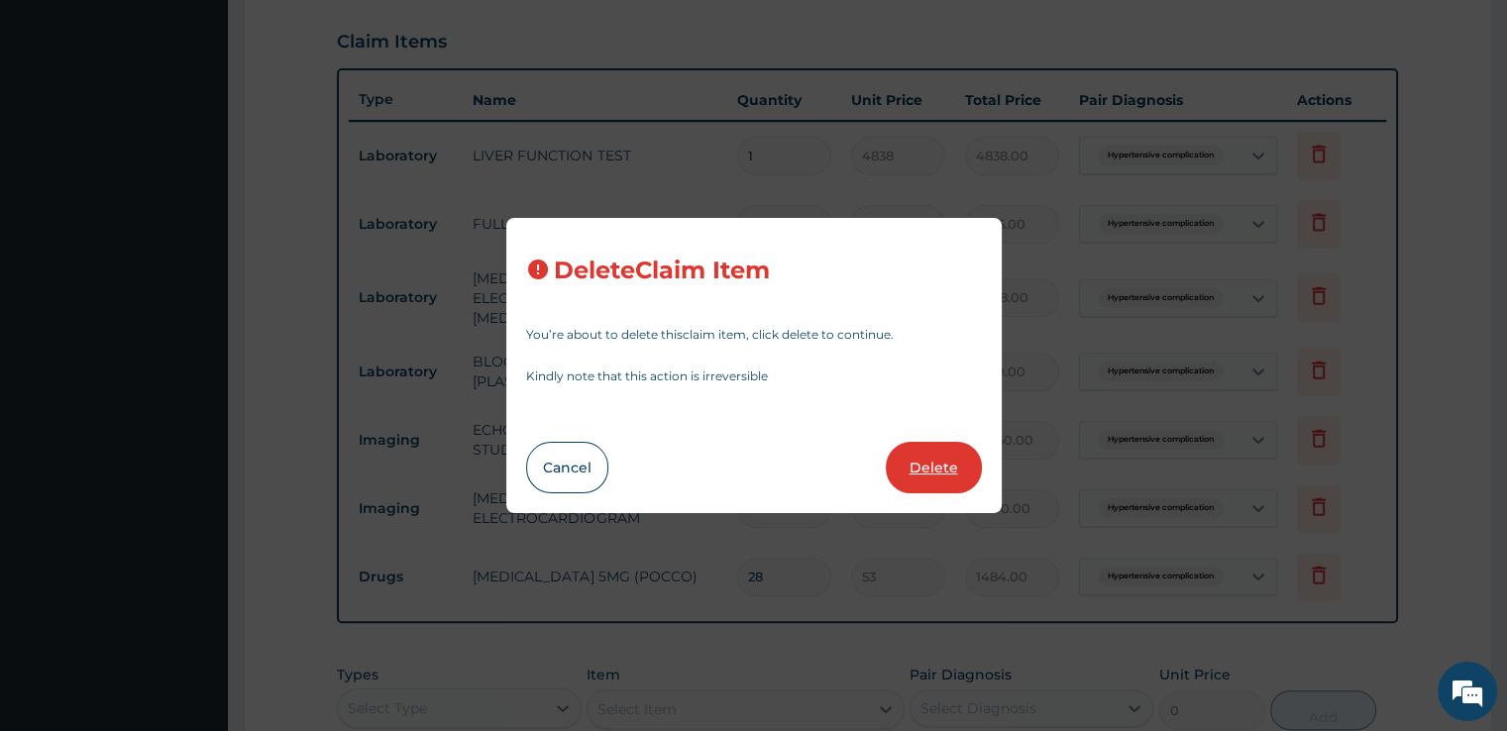
type input "8600.00"
type input "28"
type input "53"
type input "1484.00"
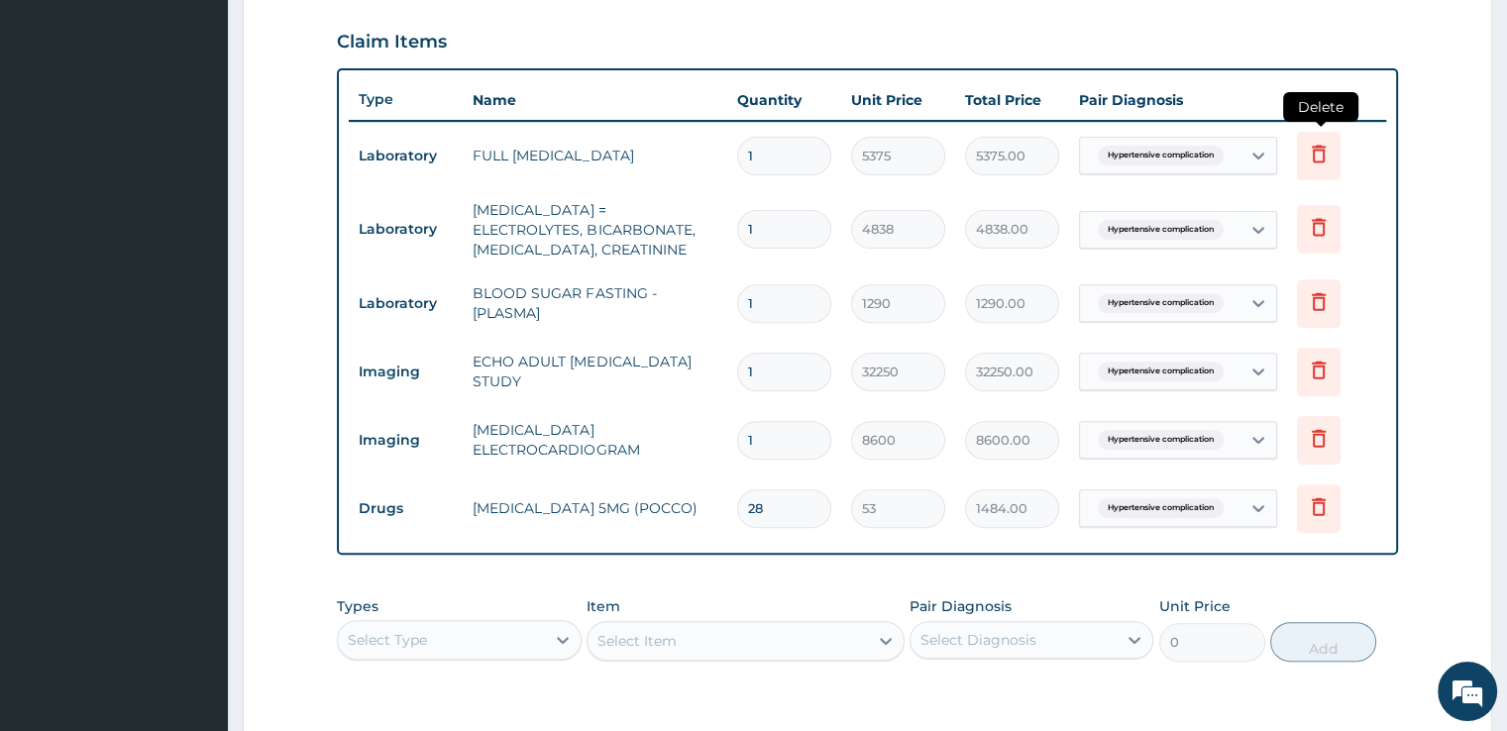
click at [1307, 150] on icon at bounding box center [1319, 154] width 24 height 24
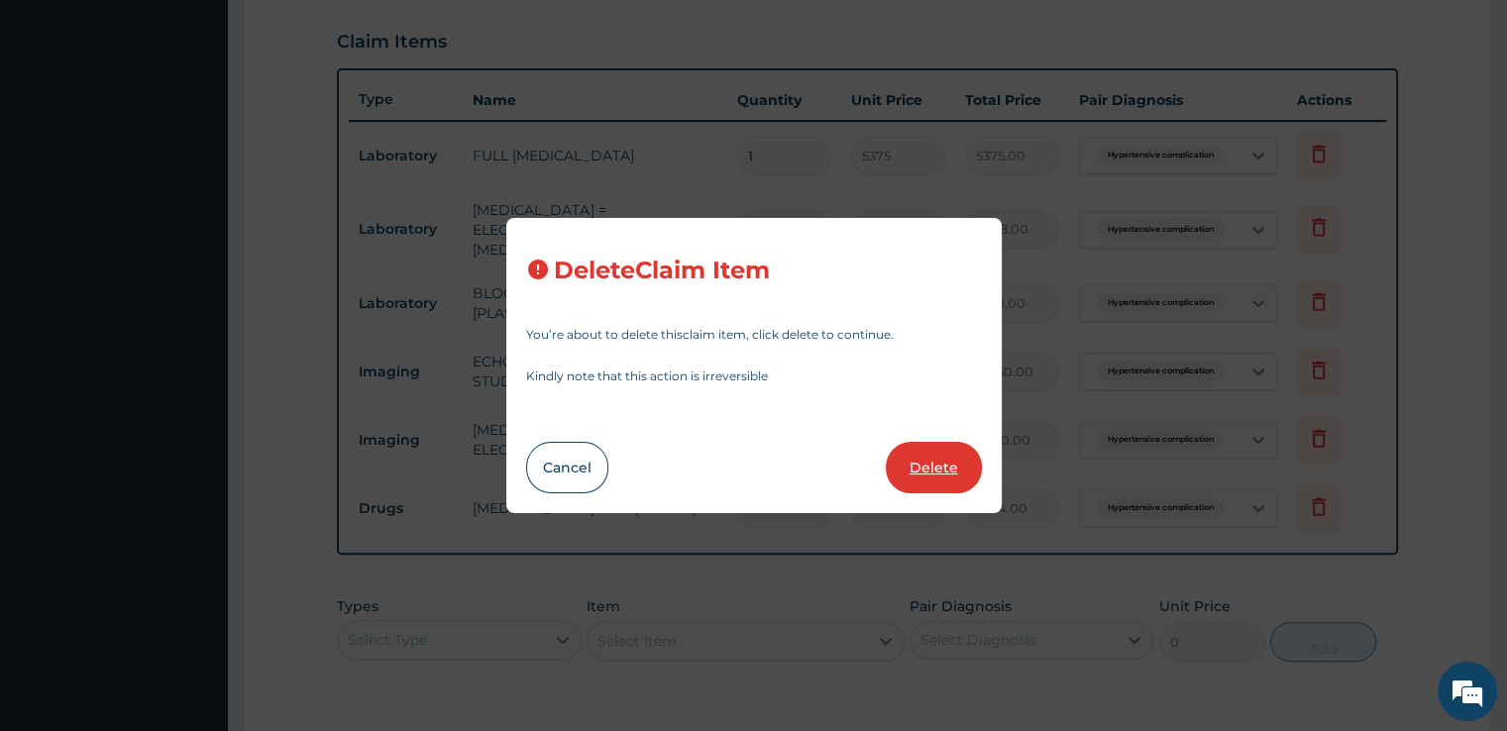
click at [919, 477] on button "Delete" at bounding box center [934, 468] width 96 height 52
type input "4838"
type input "4838.00"
type input "1290"
type input "1290.00"
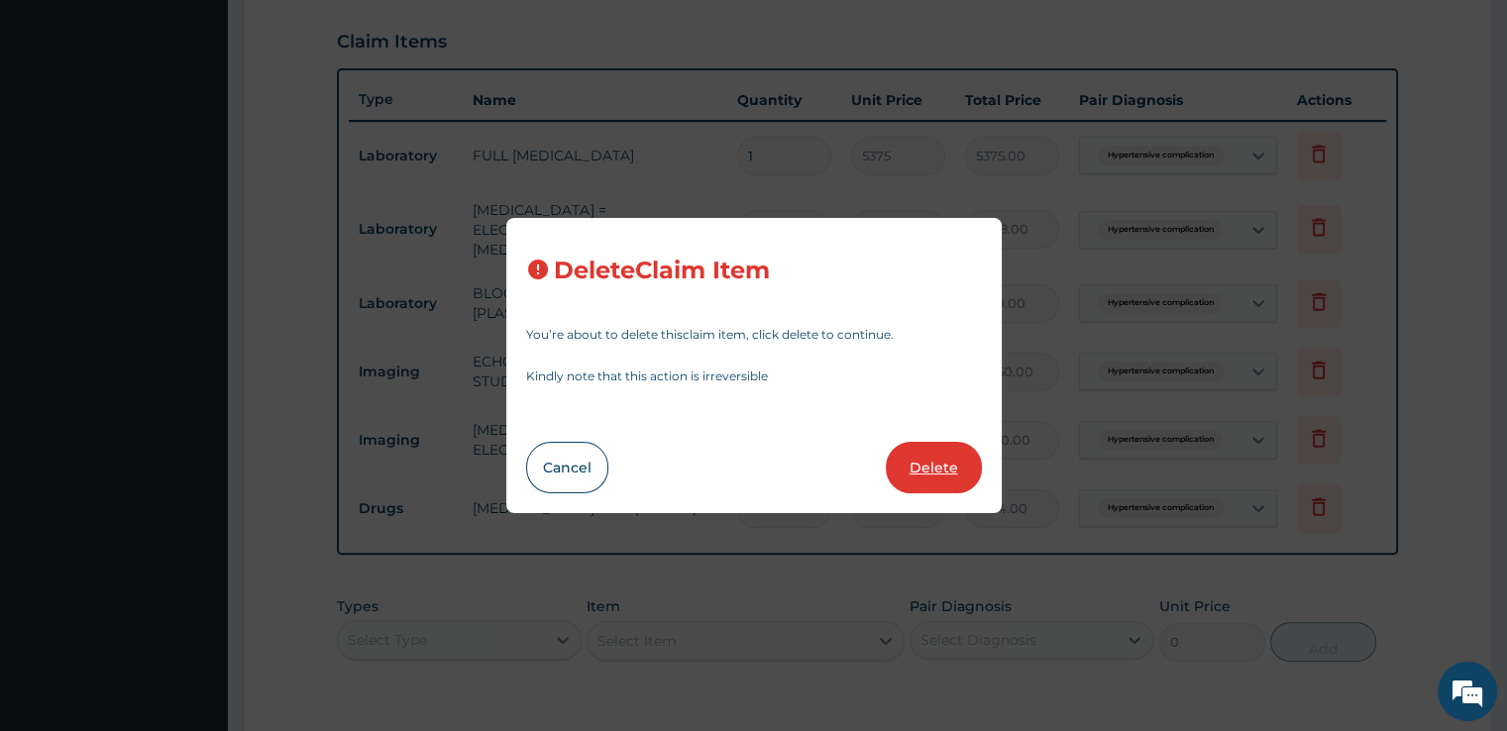
type input "32250"
type input "32250.00"
type input "8600"
type input "8600.00"
type input "28"
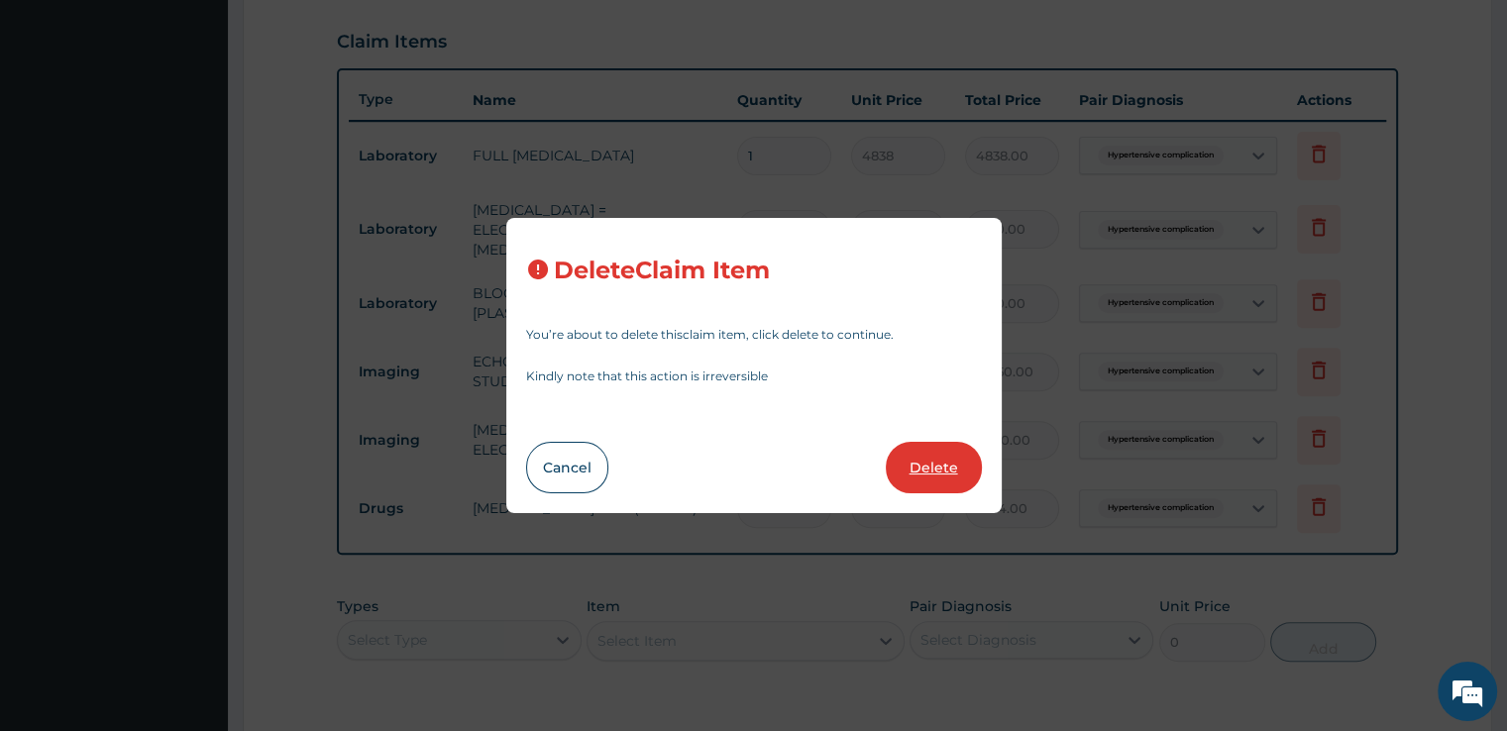
type input "53"
type input "1484.00"
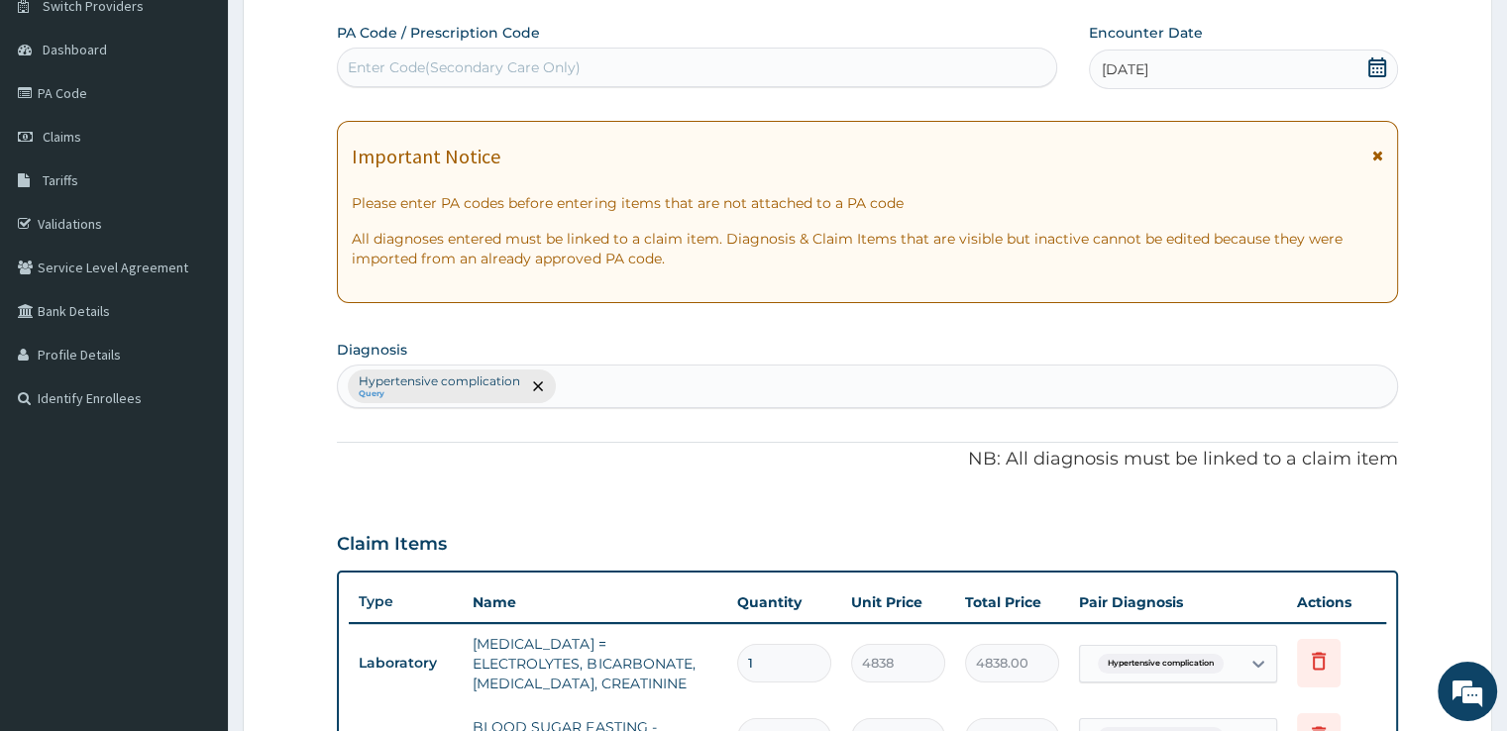
scroll to position [0, 0]
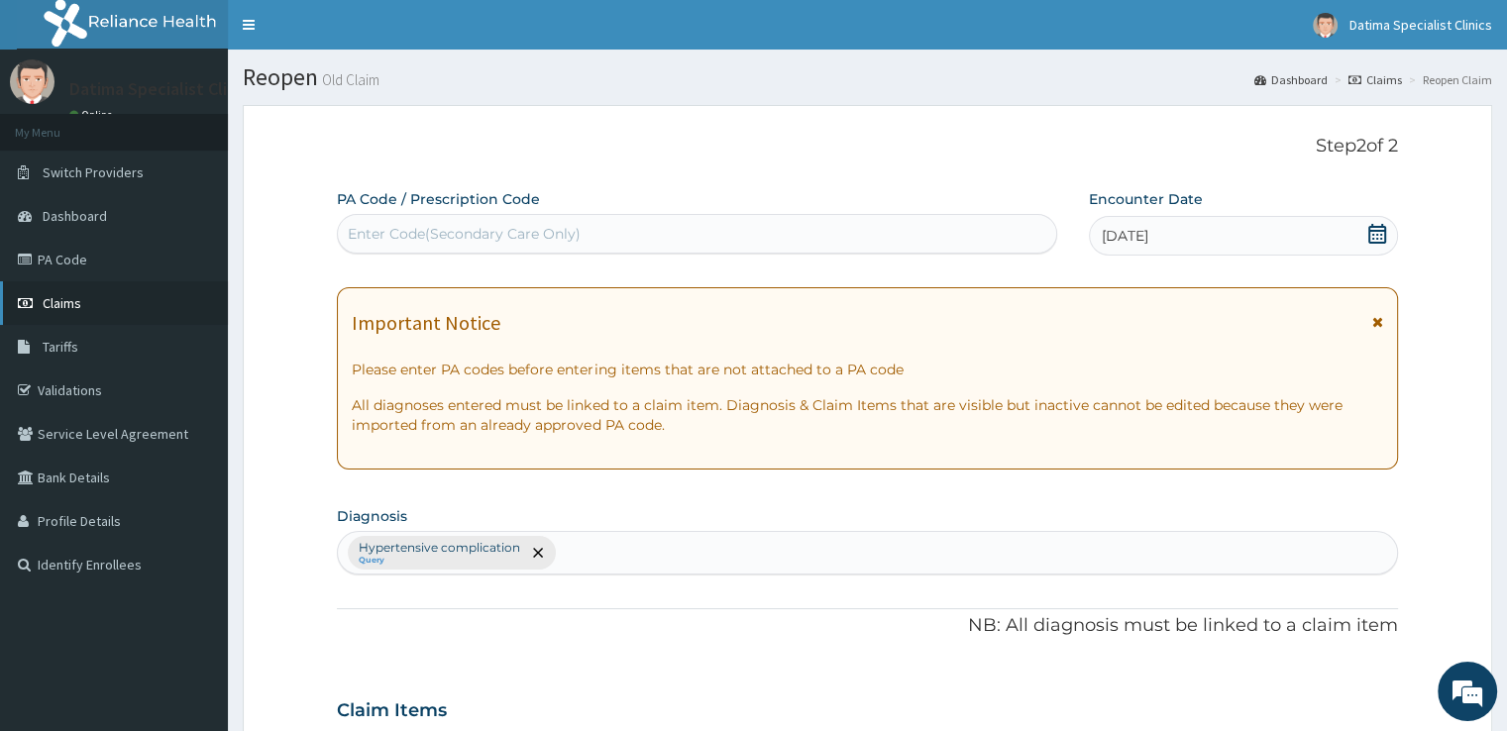
click at [56, 314] on link "Claims" at bounding box center [114, 303] width 228 height 44
